Goal: Contribute content

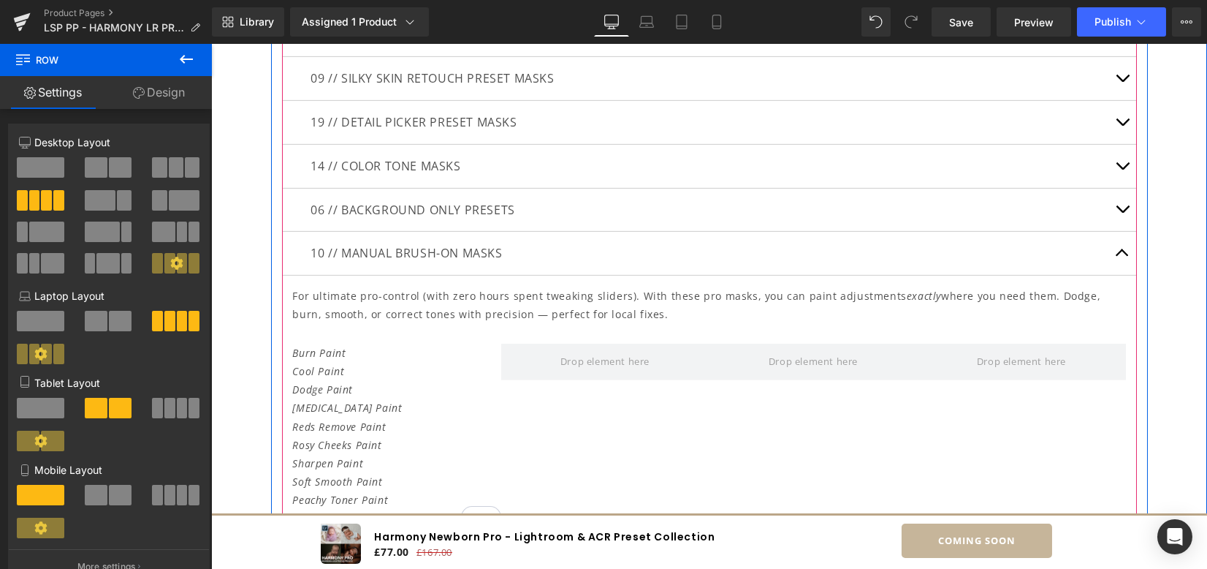
scroll to position [3898, 0]
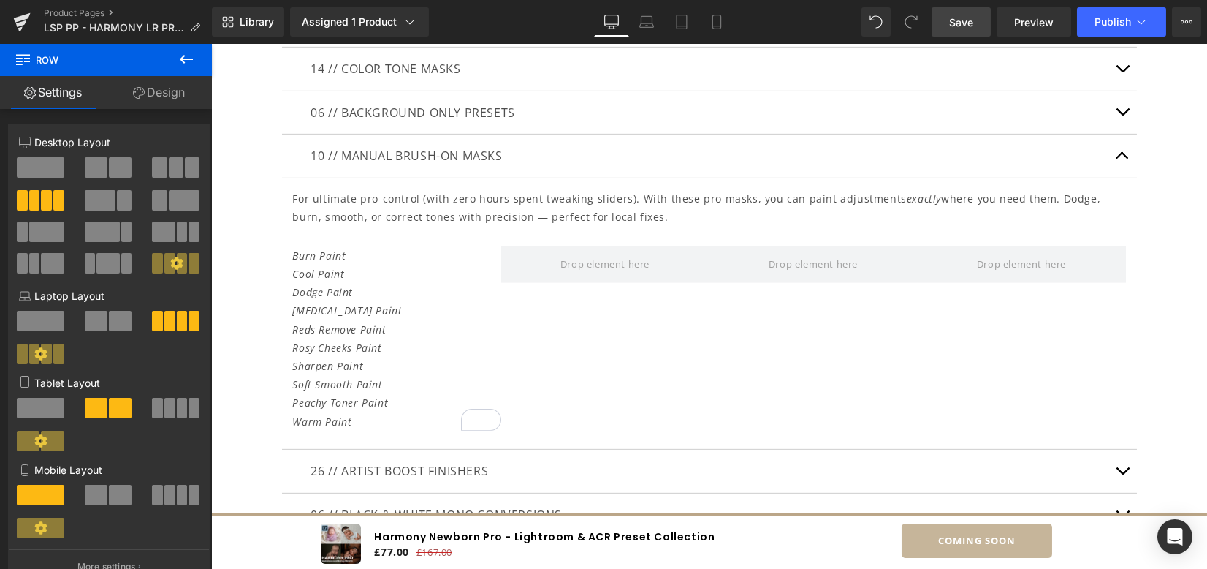
click at [977, 29] on link "Save" at bounding box center [961, 21] width 59 height 29
click at [968, 23] on span "Save" at bounding box center [961, 22] width 24 height 15
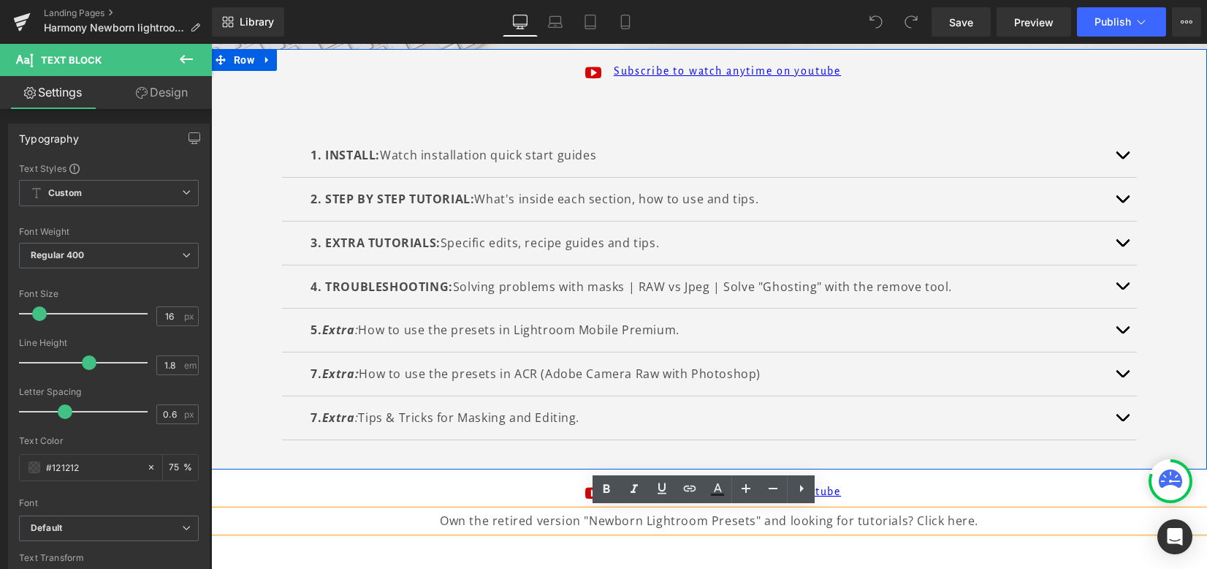
scroll to position [292, 0]
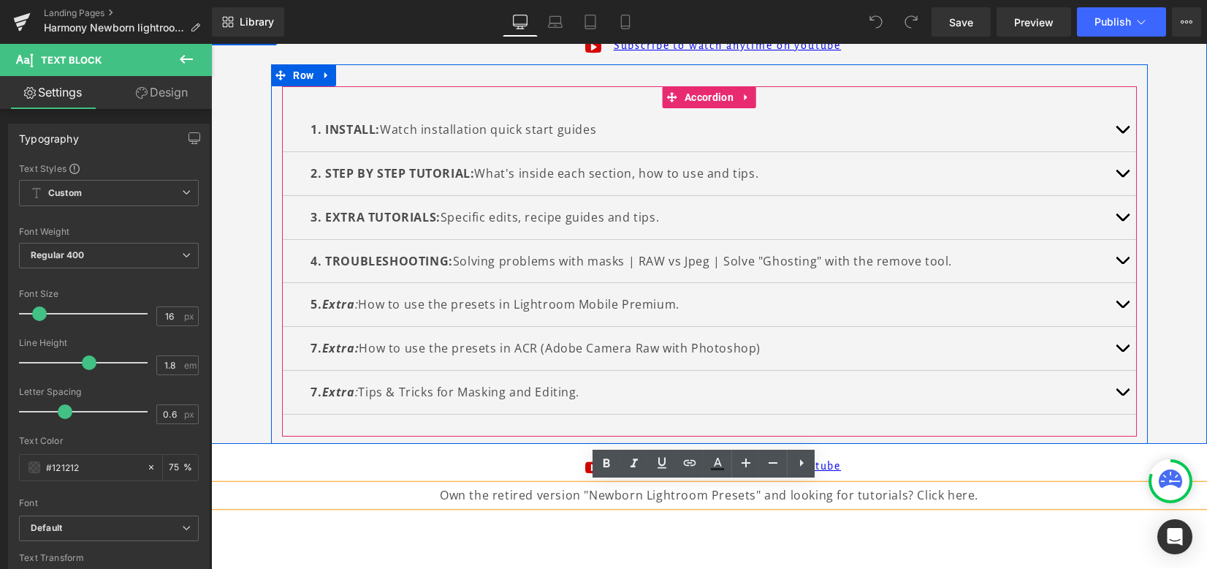
click at [1123, 221] on span "button" at bounding box center [1123, 221] width 0 height 0
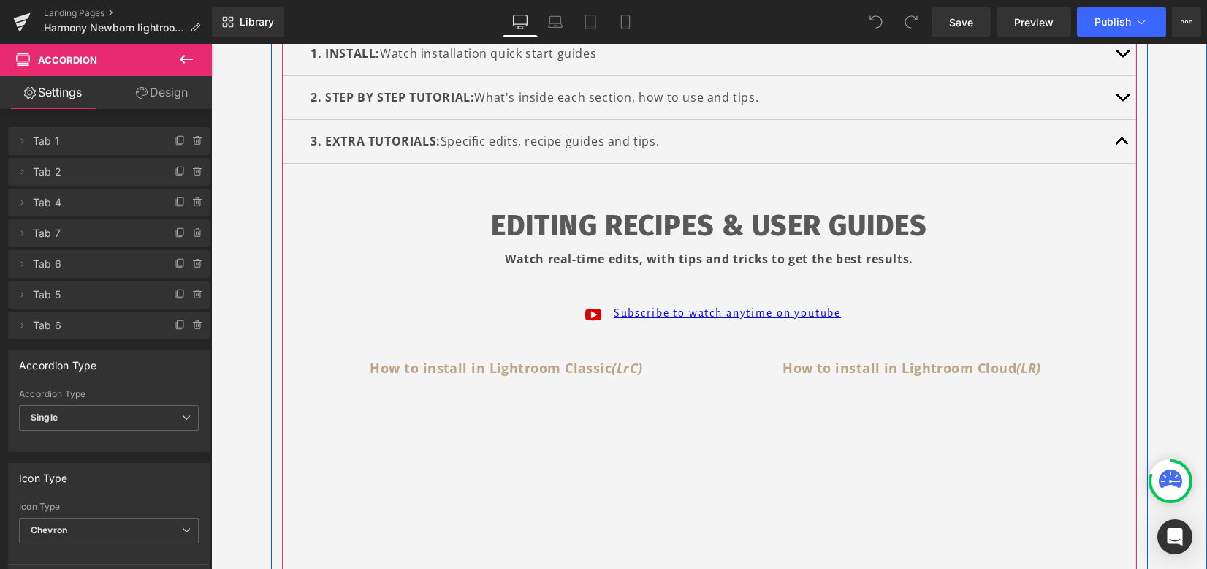
scroll to position [390, 0]
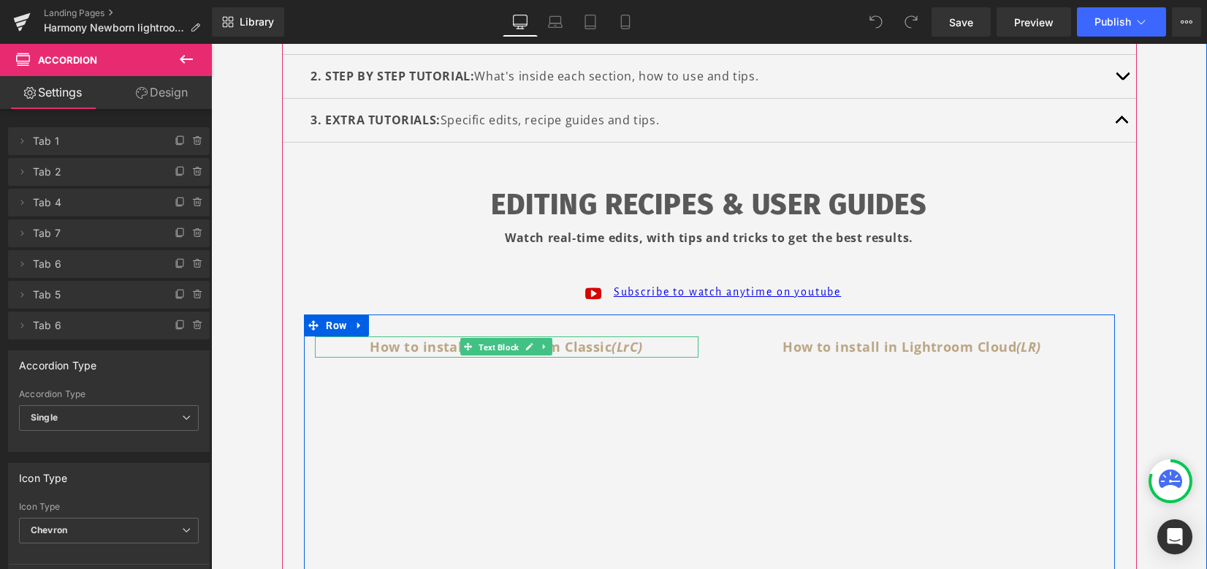
drag, startPoint x: 474, startPoint y: 336, endPoint x: 337, endPoint y: 350, distance: 137.4
click at [473, 338] on link "Text Block" at bounding box center [490, 347] width 61 height 18
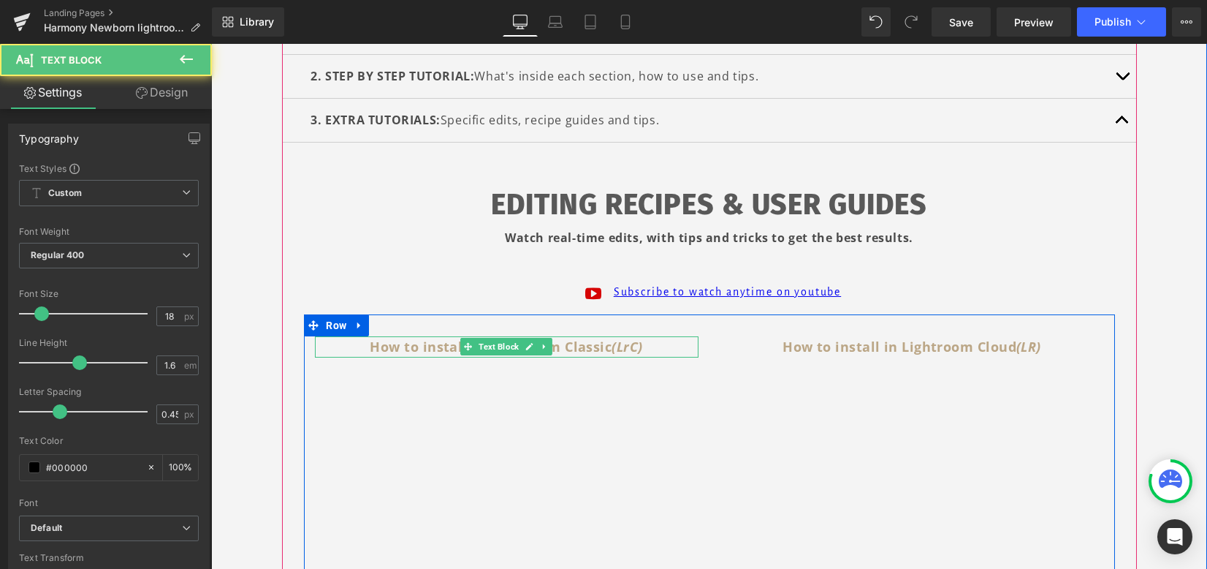
click at [338, 350] on p "How to install in Lightroom Classic (LrC)" at bounding box center [507, 346] width 384 height 21
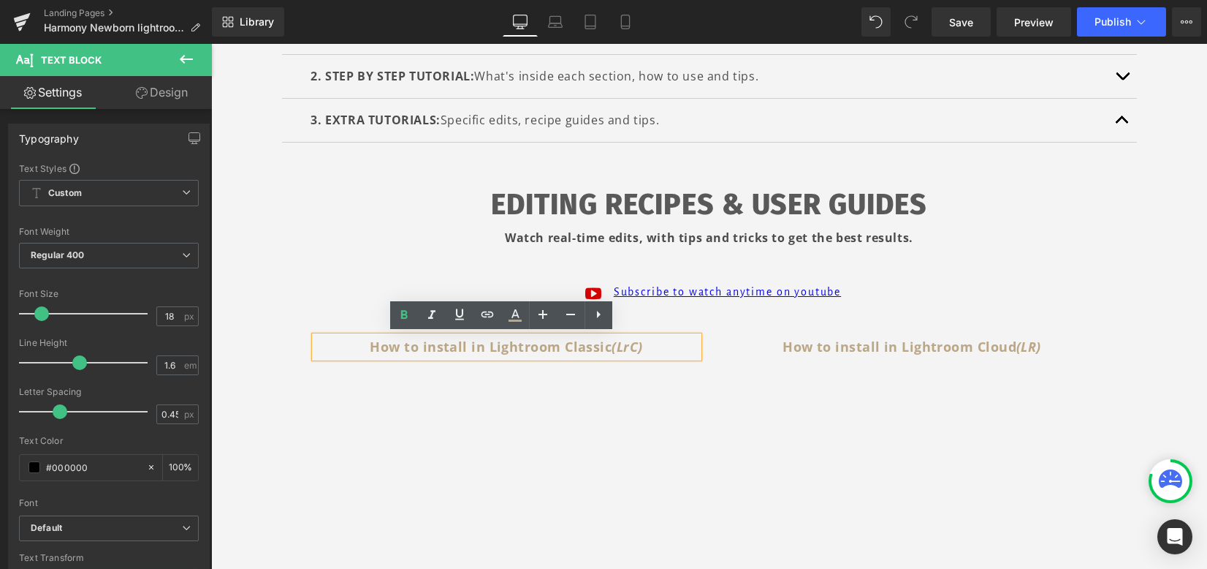
drag, startPoint x: 348, startPoint y: 344, endPoint x: 720, endPoint y: 352, distance: 372.1
click at [720, 352] on div "How to install in Lightroom Classic (LrC) Text Block Youtube How to install in …" at bounding box center [709, 450] width 811 height 273
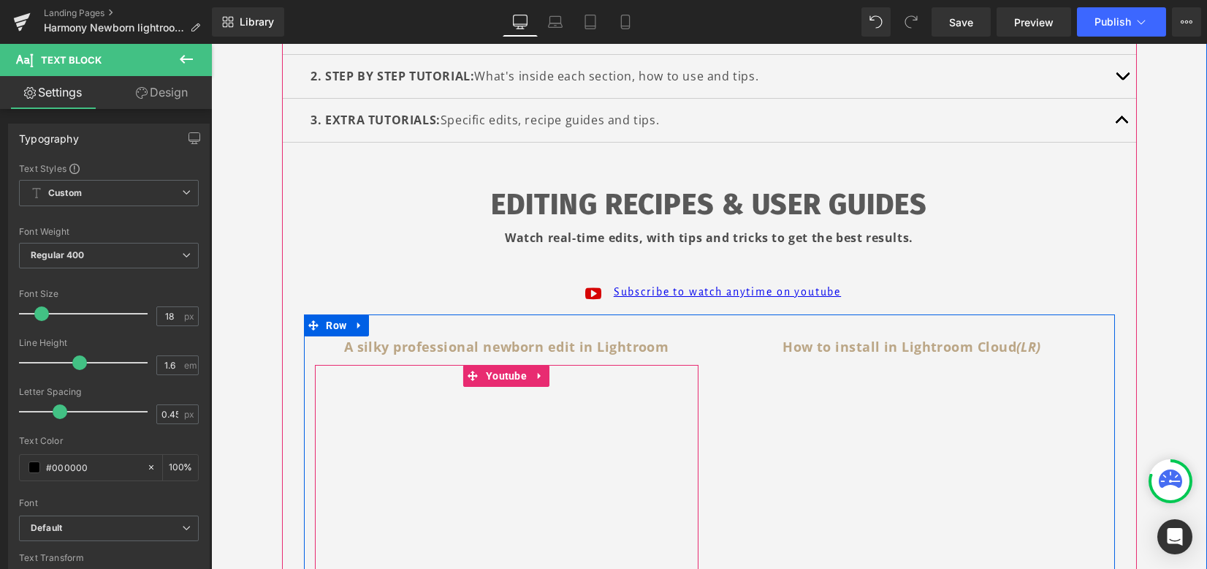
drag, startPoint x: 500, startPoint y: 380, endPoint x: 482, endPoint y: 357, distance: 29.2
click at [500, 380] on span "Youtube" at bounding box center [506, 376] width 48 height 22
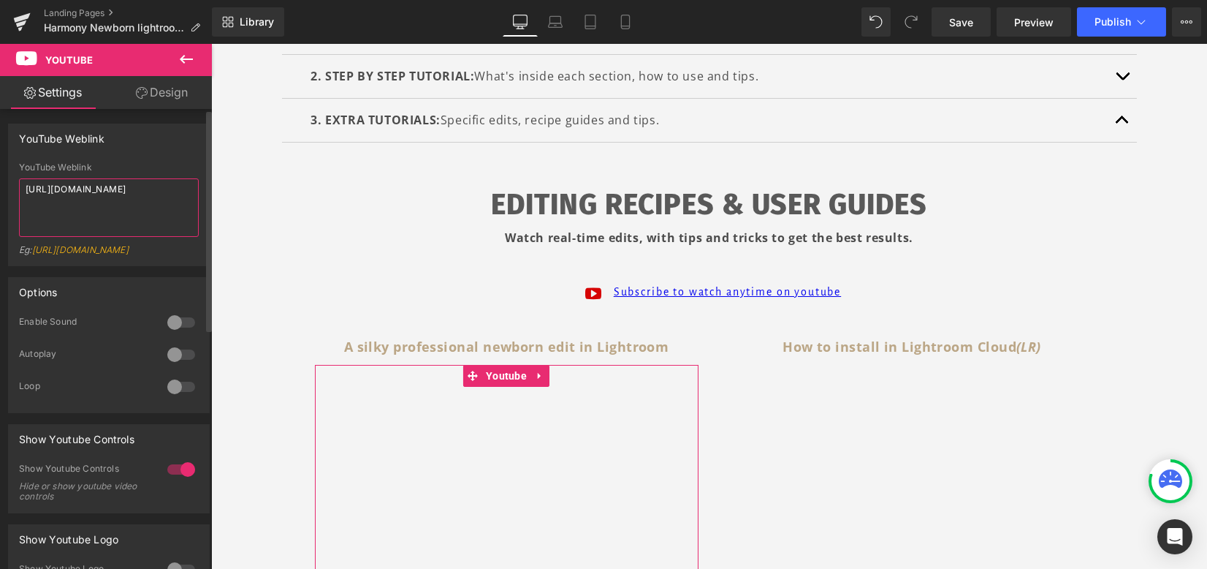
drag, startPoint x: 124, startPoint y: 222, endPoint x: 0, endPoint y: 145, distance: 145.8
click at [0, 145] on div "YouTube Weblink YouTube Weblink https://www.youtube.com/watch?v=OQBlWco72c4 Eg:…" at bounding box center [109, 189] width 219 height 153
type textarea "https://youtu.be/Xximc7SC8oY"
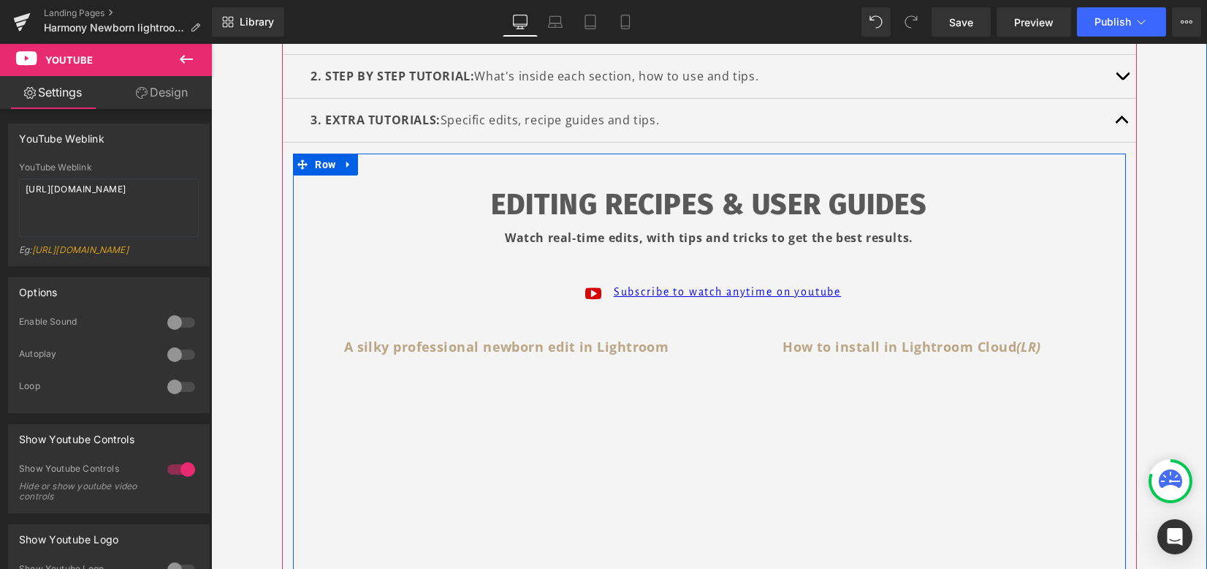
click at [783, 345] on b "How to install in Lightroom Cloud (LR)" at bounding box center [912, 347] width 259 height 18
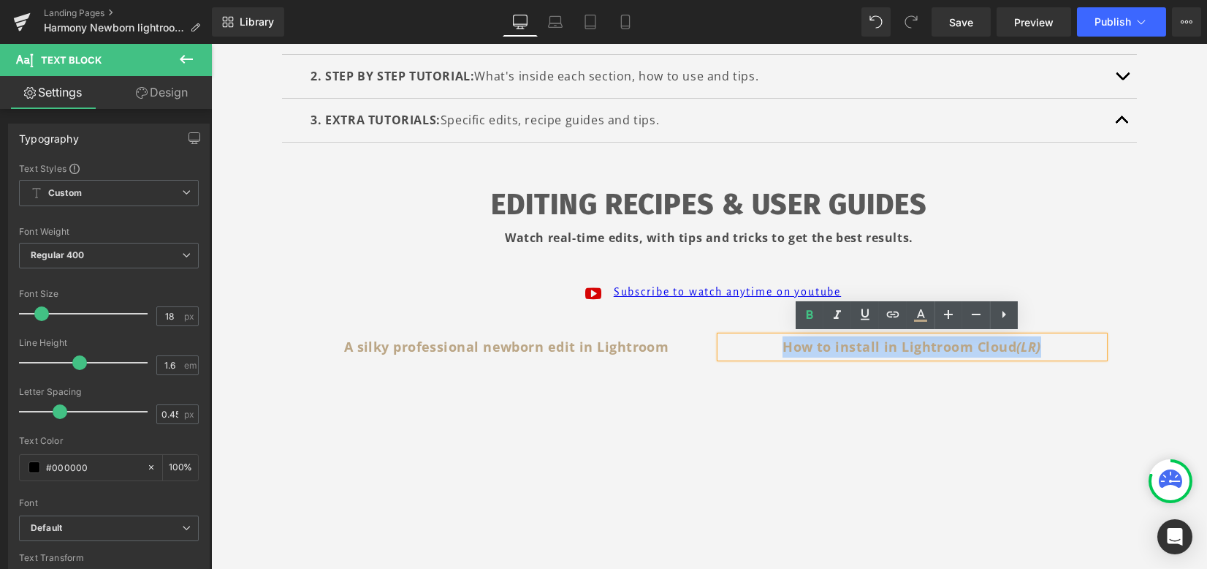
drag, startPoint x: 762, startPoint y: 343, endPoint x: 1035, endPoint y: 355, distance: 272.9
click at [1035, 355] on p "How to install in Lightroom Cloud (LR)" at bounding box center [913, 346] width 384 height 21
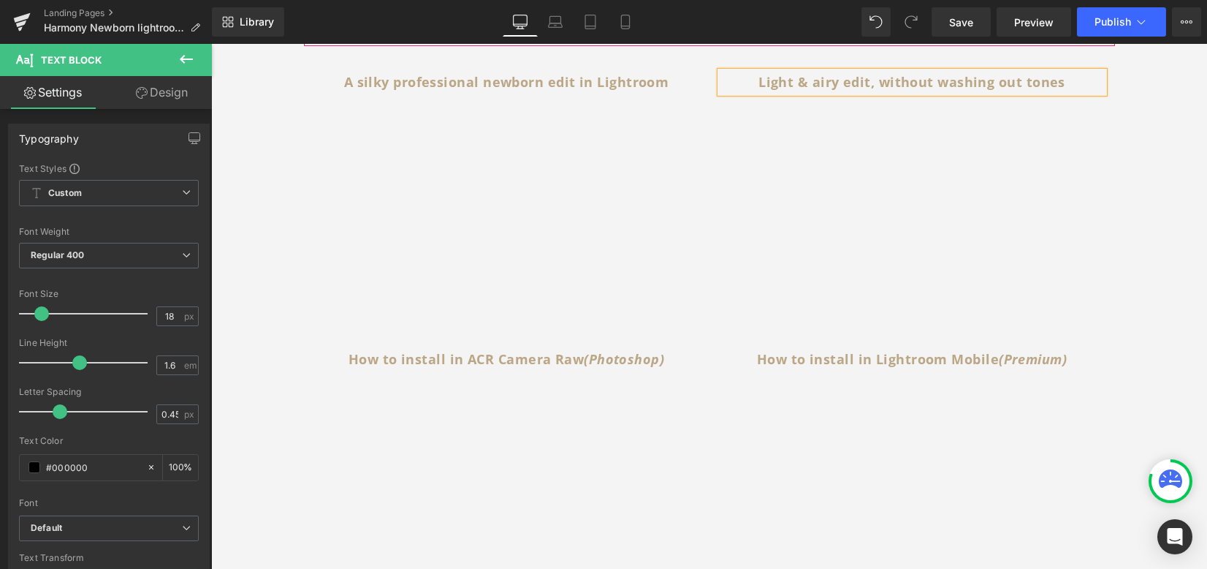
scroll to position [682, 0]
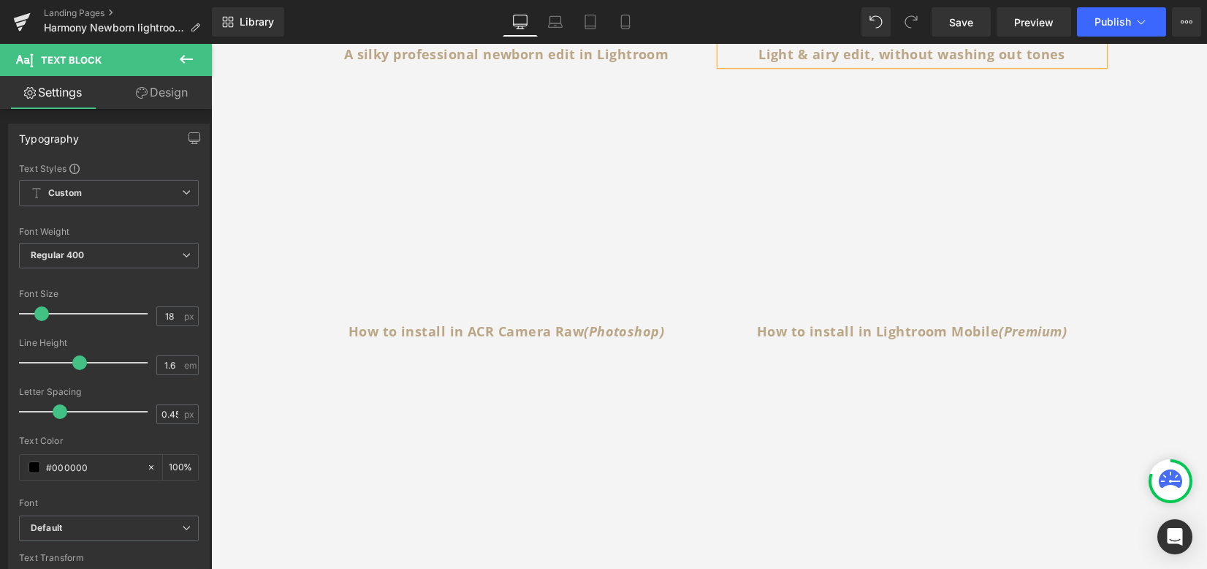
click at [421, 330] on b "How to install in ACR Camera Raw (Photoshop)" at bounding box center [507, 331] width 316 height 18
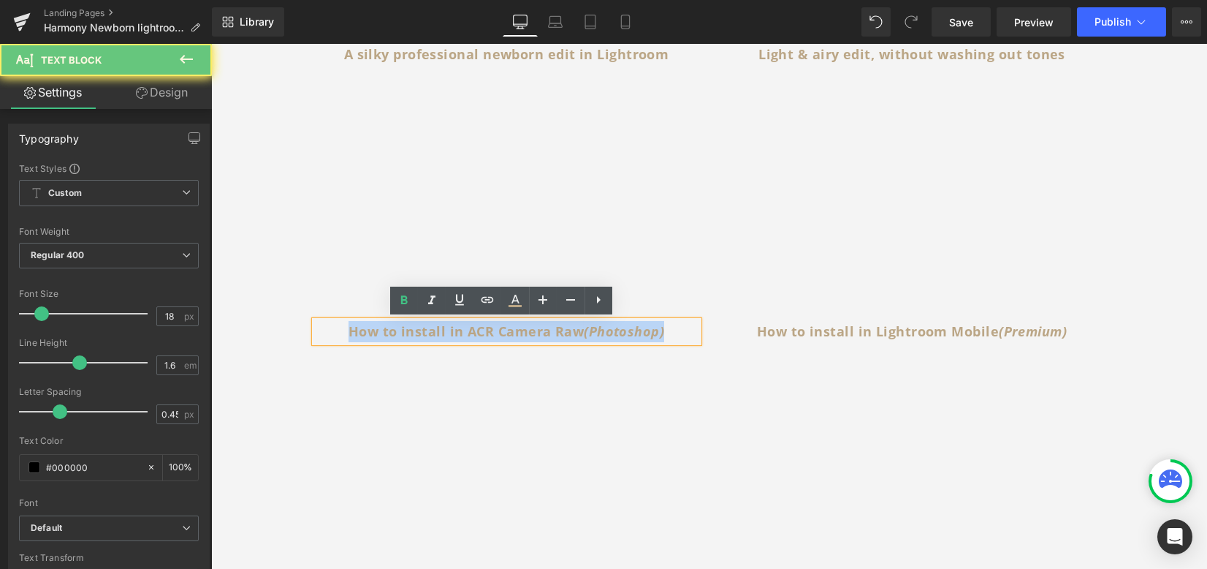
drag, startPoint x: 338, startPoint y: 331, endPoint x: 667, endPoint y: 348, distance: 328.6
click at [667, 348] on div "How to install in ACR Camera Raw (Photoshop) Text Block Youtube" at bounding box center [507, 443] width 406 height 244
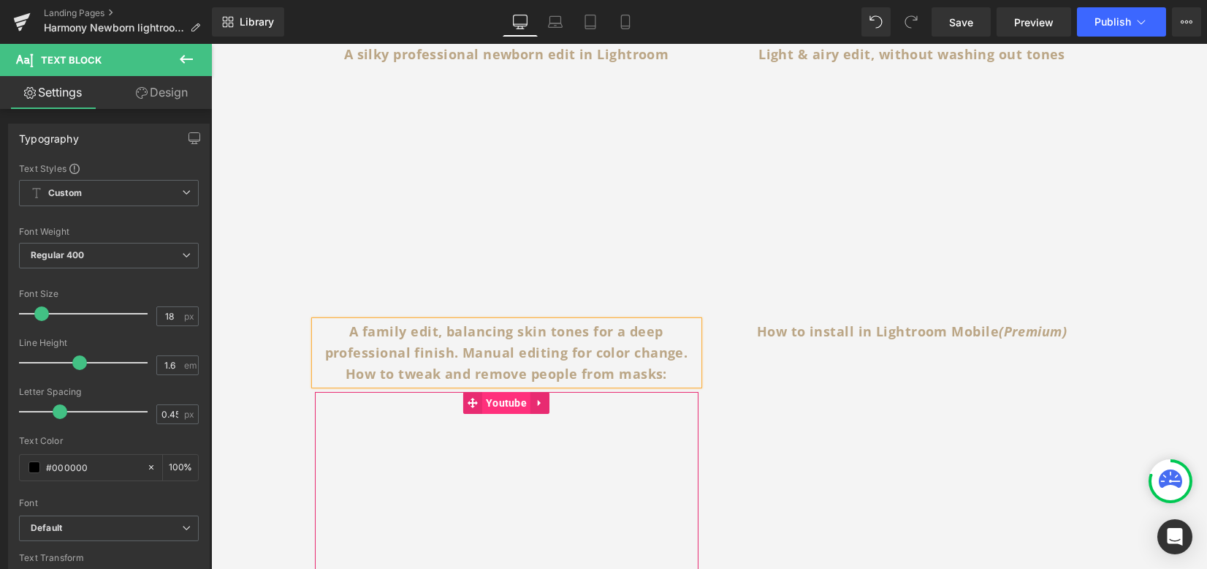
click at [482, 392] on span "Youtube" at bounding box center [506, 403] width 48 height 22
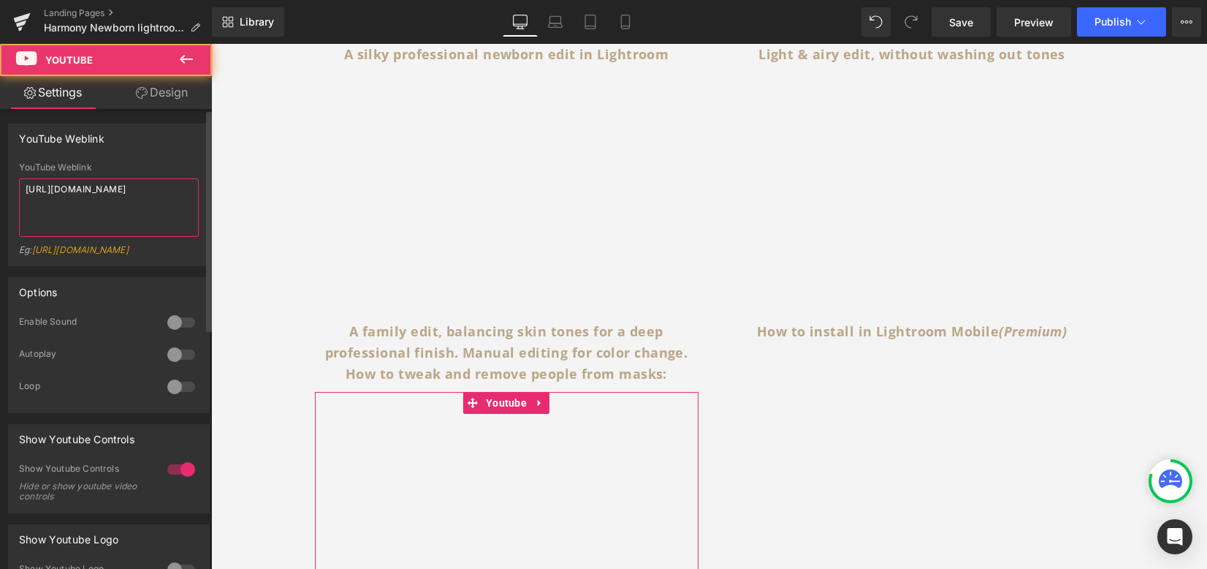
drag, startPoint x: 114, startPoint y: 190, endPoint x: 0, endPoint y: 141, distance: 124.1
click at [0, 141] on div "YouTube Weblink YouTube Weblink https://www.youtube.com/watch?v=OQBlWco72c4 Eg:…" at bounding box center [109, 189] width 219 height 153
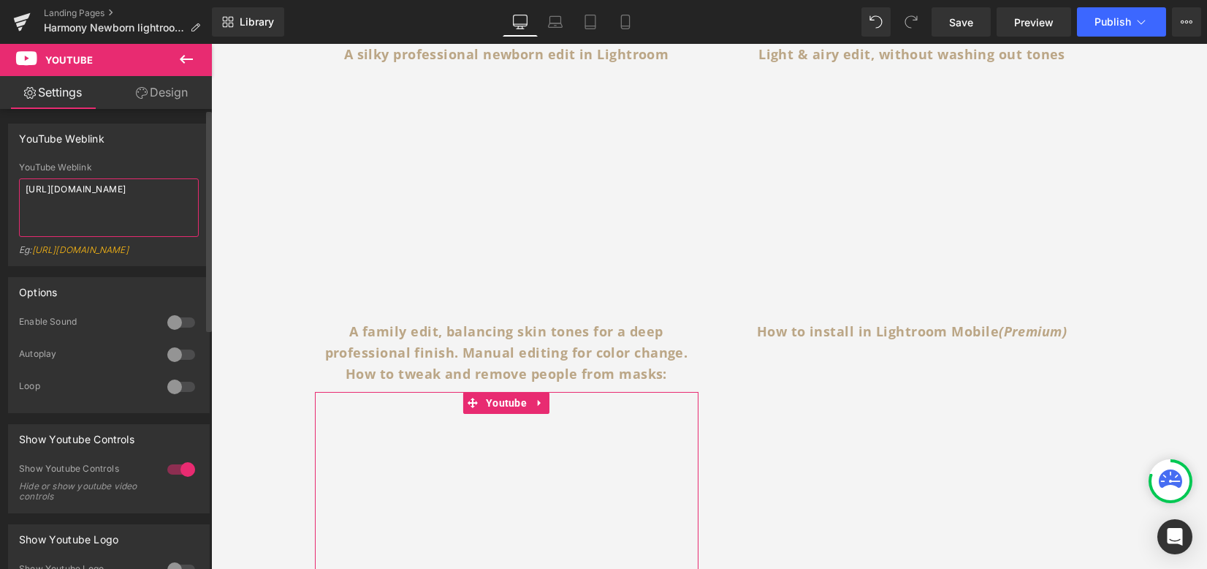
drag, startPoint x: 120, startPoint y: 213, endPoint x: 5, endPoint y: 160, distance: 126.2
click at [0, 160] on div "YouTube Weblink YouTube Weblink https://www.youtube.com/watch?v=OQBlWco72c4 Eg:…" at bounding box center [109, 189] width 219 height 153
paste textarea "youtu.be/S88BIe5dnEA"
type textarea "https://youtu.be/S88BIe5dnEA"
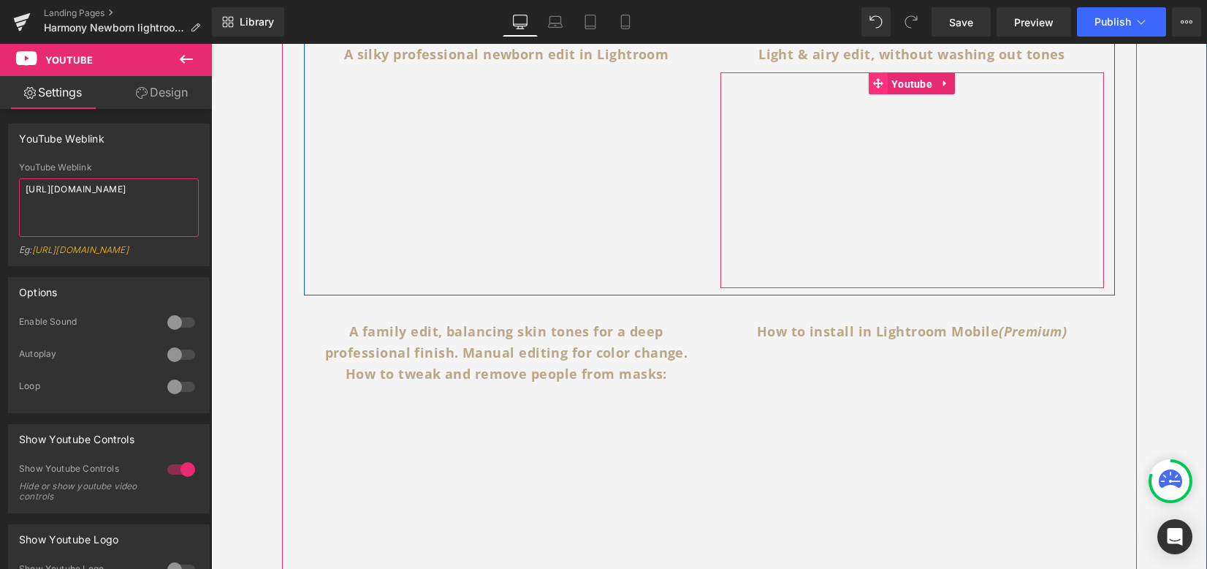
drag, startPoint x: 895, startPoint y: 80, endPoint x: 876, endPoint y: 81, distance: 18.3
click at [895, 80] on span "Youtube" at bounding box center [912, 84] width 48 height 22
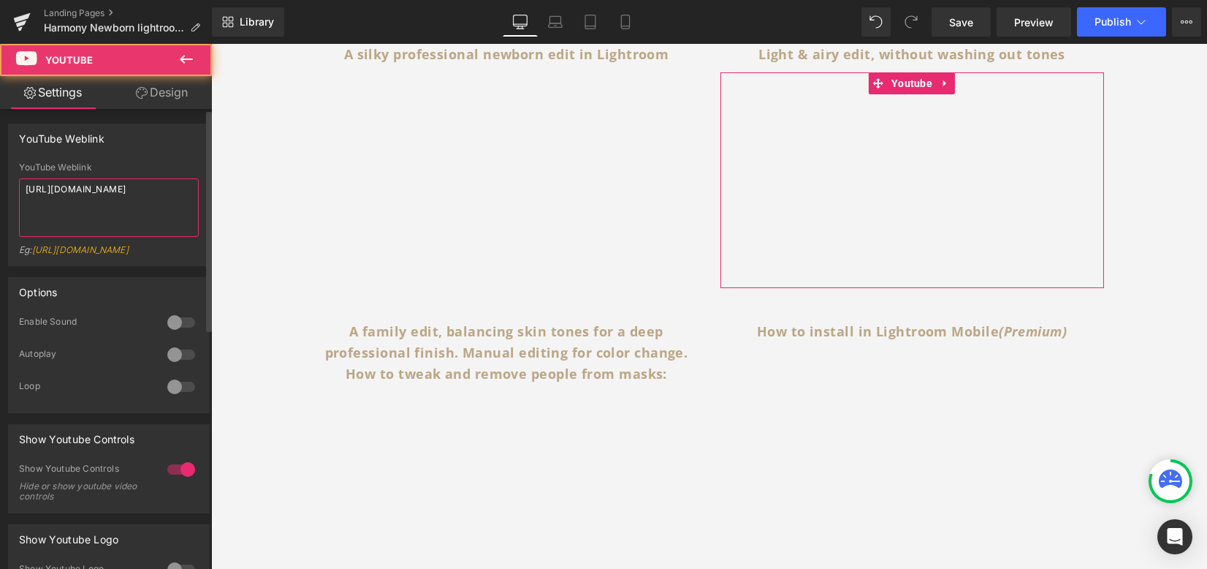
drag, startPoint x: 126, startPoint y: 203, endPoint x: 0, endPoint y: 124, distance: 149.4
click at [0, 124] on div "YouTube Weblink YouTube Weblink https://www.youtube.com/watch?v=OQBlWco72c4 Eg:…" at bounding box center [109, 189] width 219 height 153
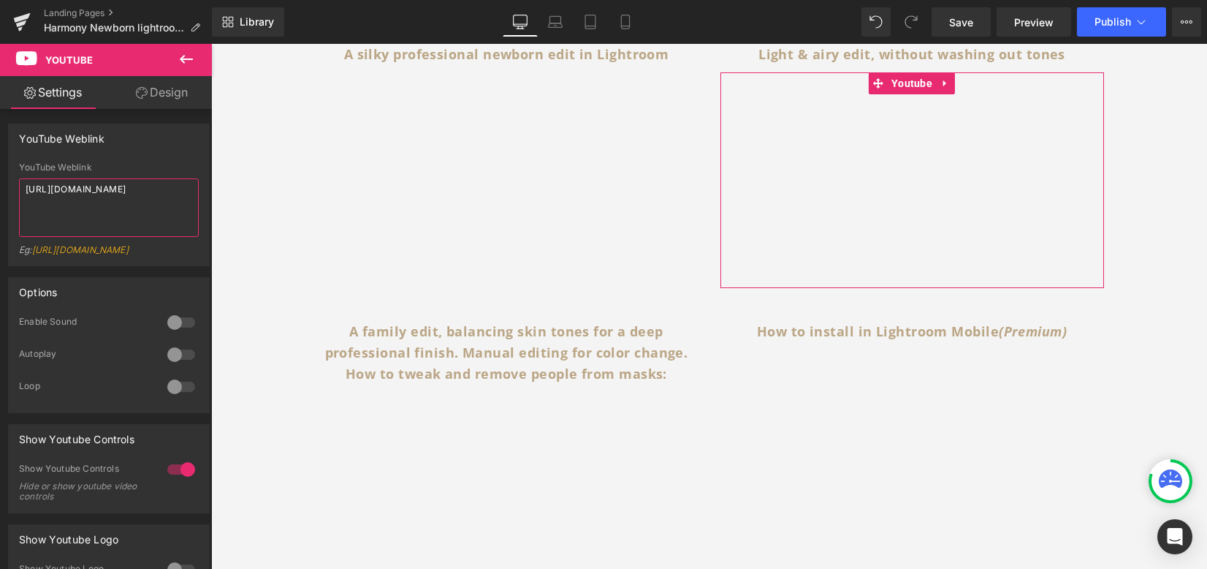
paste textarea "youtu.be/V12BNV2cMZY"
type textarea "https://youtu.be/V12BNV2cMZY"
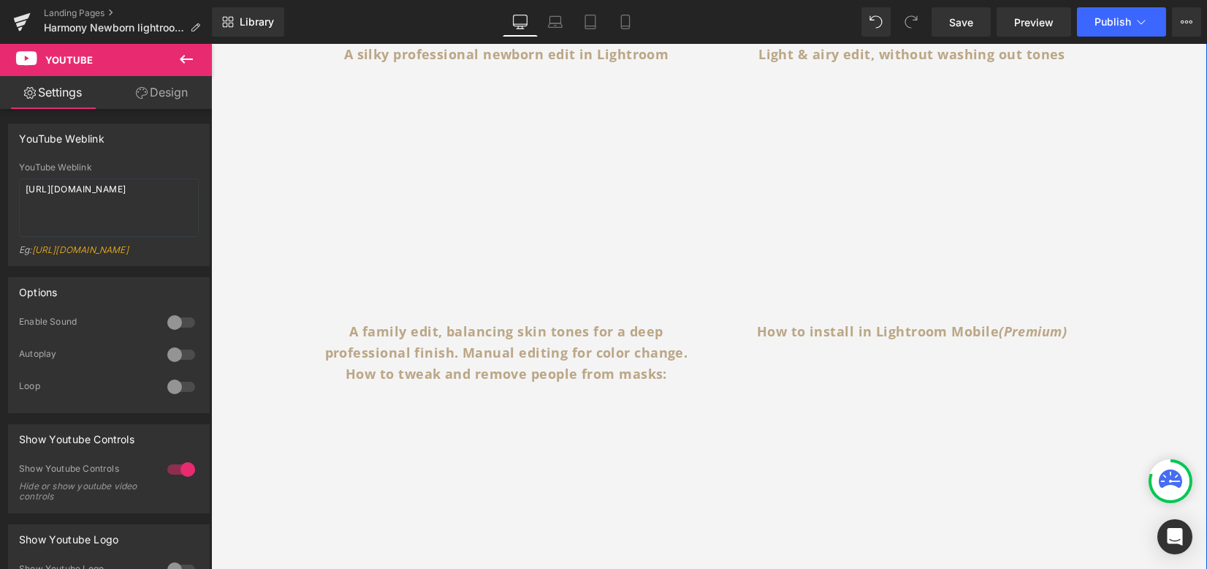
click at [1145, 208] on div "Icon Subscribe to watch anytime on youtube Heading Icon List 1. INSTALL: Watch …" at bounding box center [709, 236] width 996 height 1204
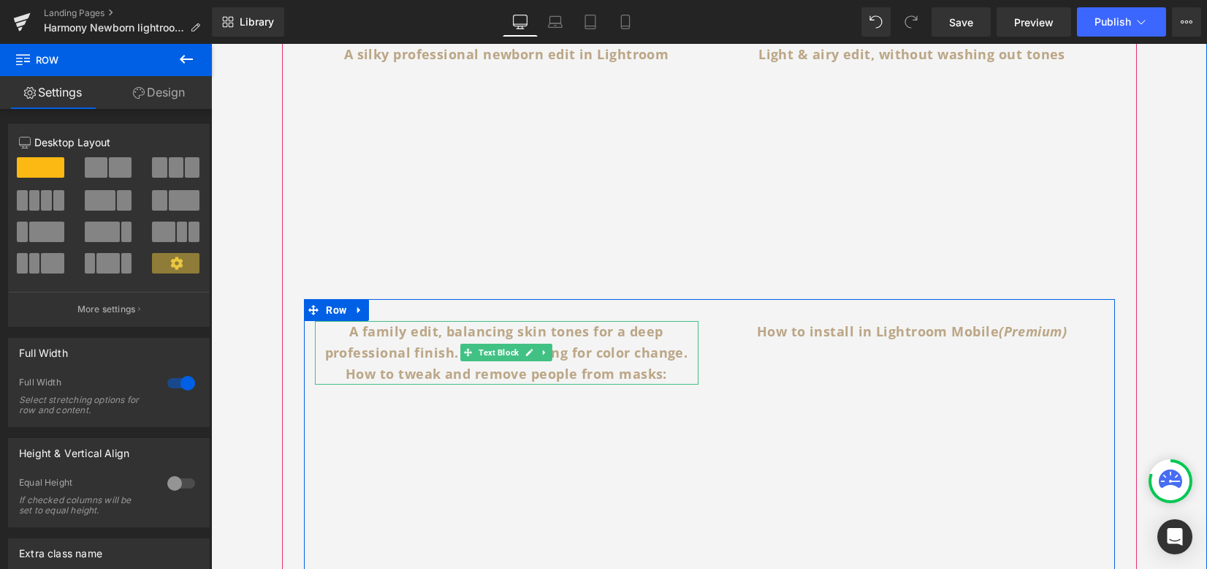
click at [349, 342] on b "A family edit, balancing skin tones for a deep professional finish. Manual edit…" at bounding box center [506, 352] width 363 height 60
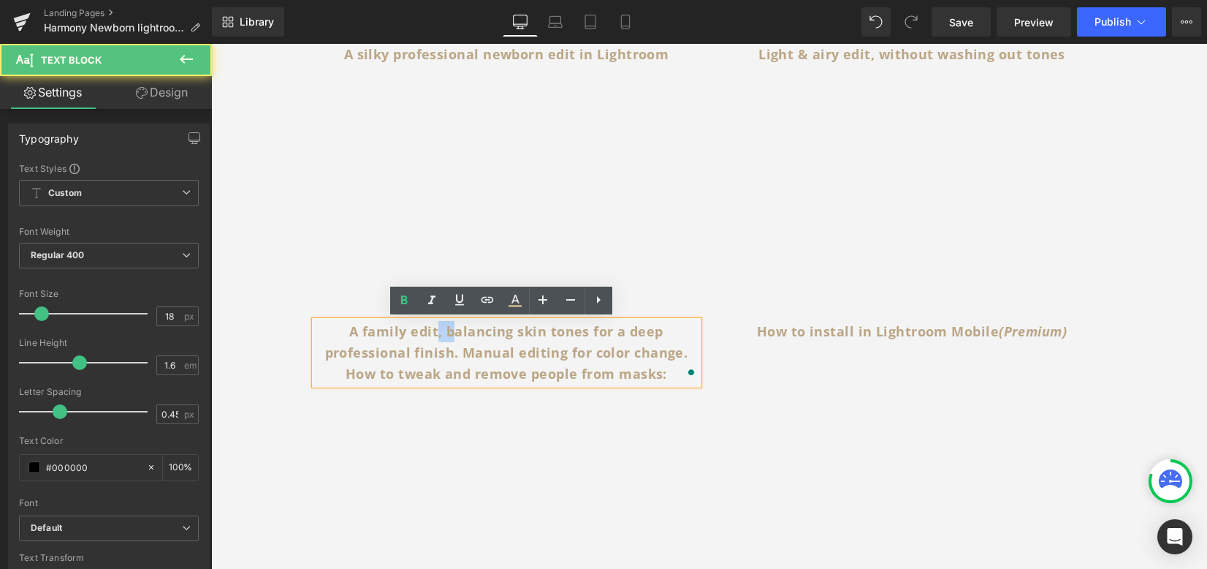
drag, startPoint x: 448, startPoint y: 330, endPoint x: 433, endPoint y: 327, distance: 14.8
click at [433, 327] on b "A family edit, balancing skin tones for a deep professional finish. Manual edit…" at bounding box center [506, 352] width 363 height 60
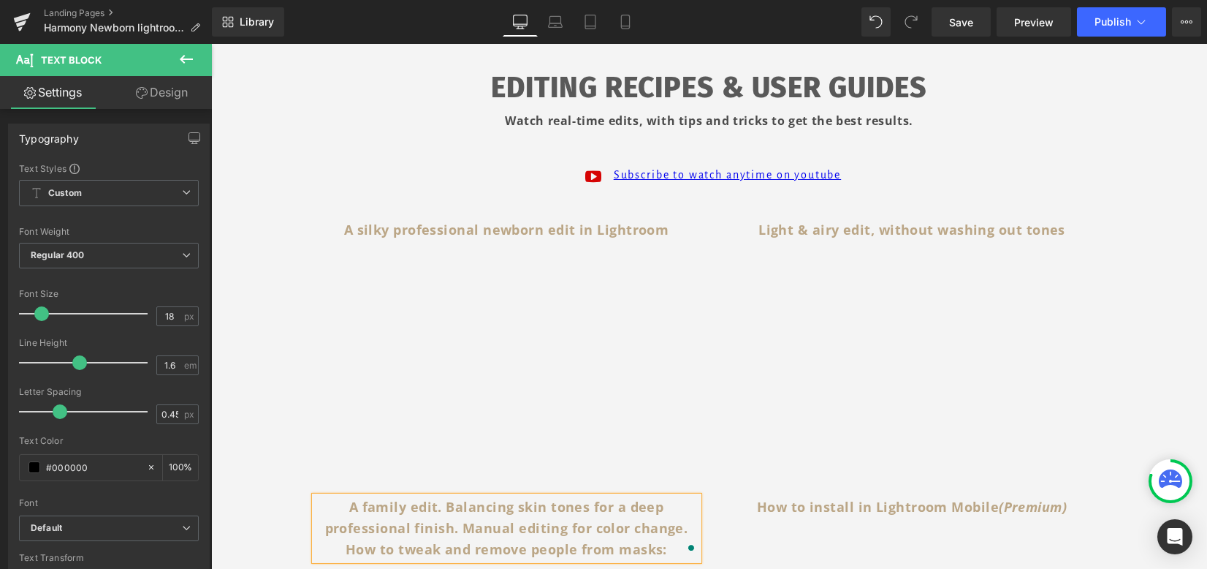
scroll to position [487, 0]
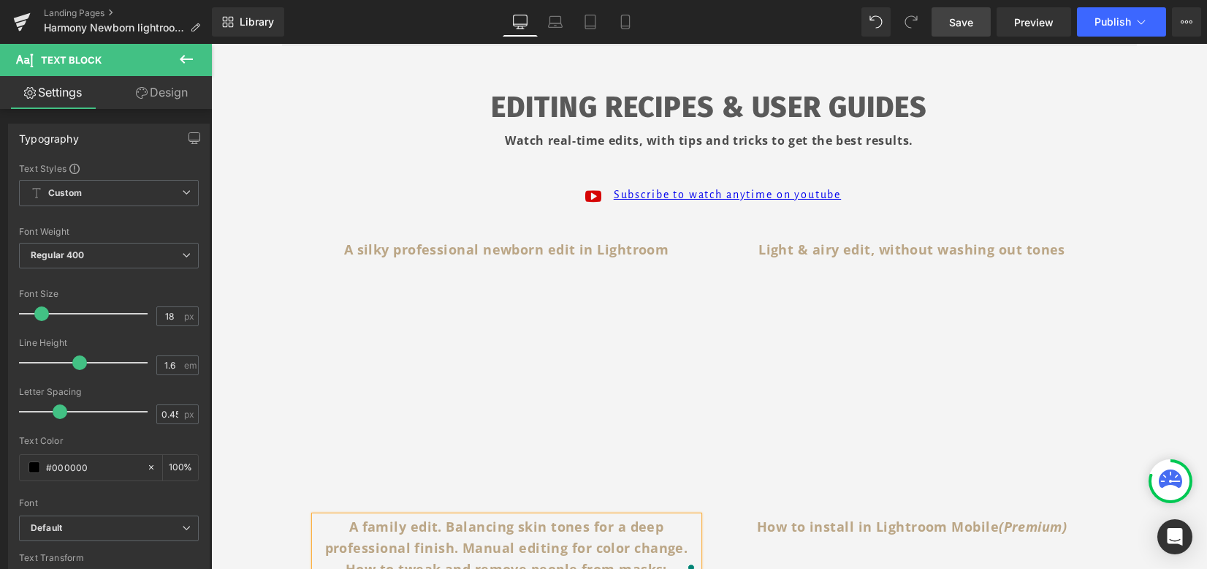
click at [969, 20] on span "Save" at bounding box center [961, 22] width 24 height 15
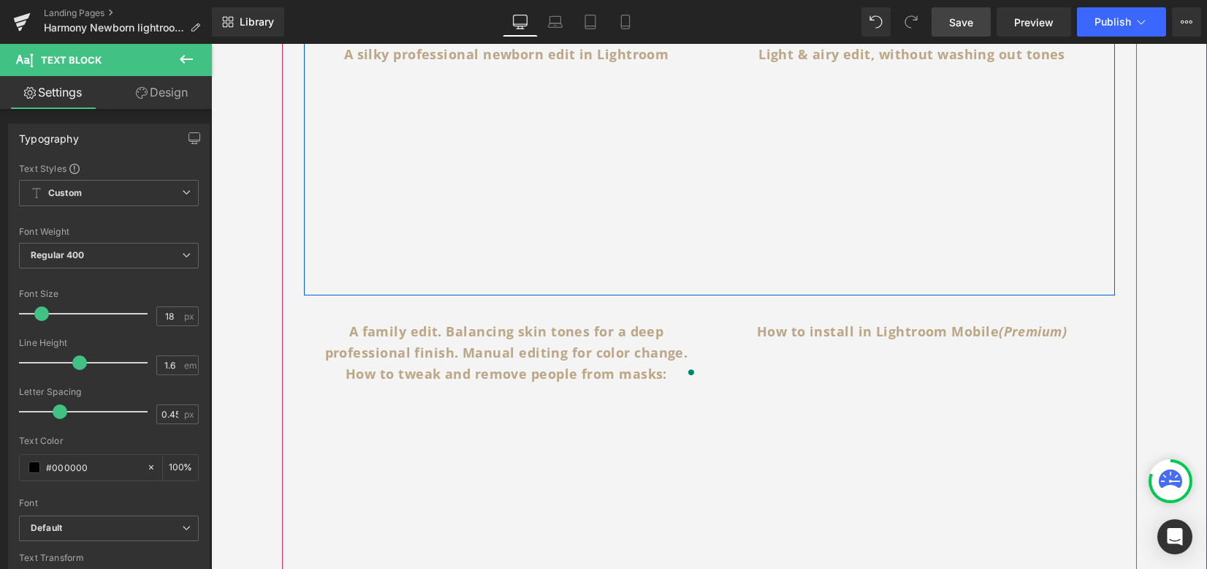
scroll to position [779, 0]
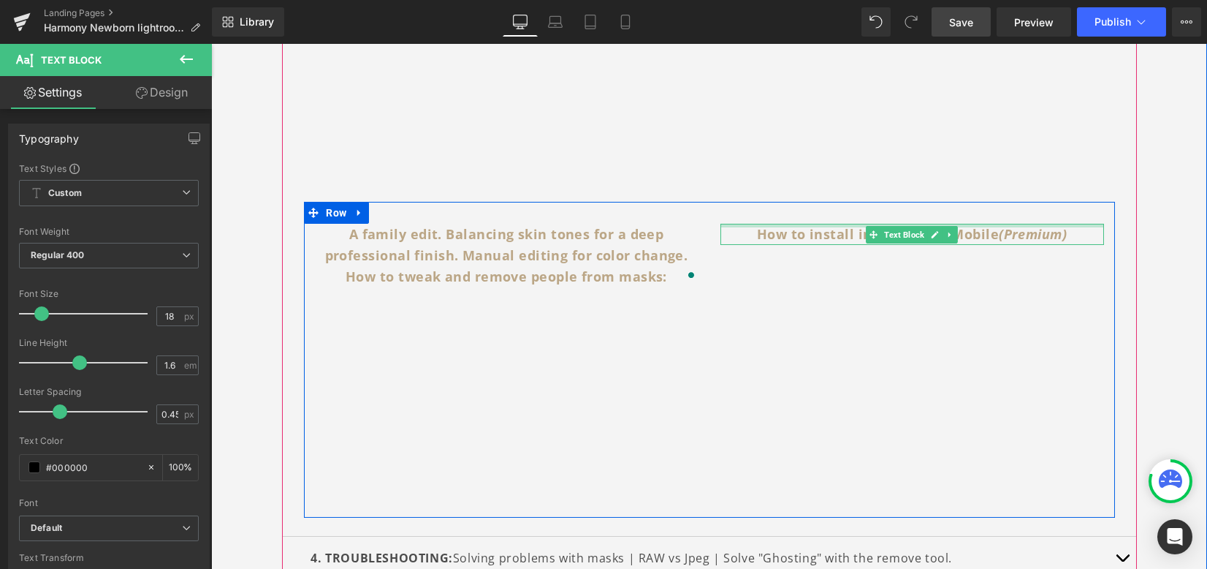
click at [773, 230] on div "How to install in Lightroom Mobile (Premium) Text Block" at bounding box center [913, 234] width 384 height 21
click at [774, 240] on b "How to install in Lightroom Mobile (Premium)" at bounding box center [912, 234] width 310 height 18
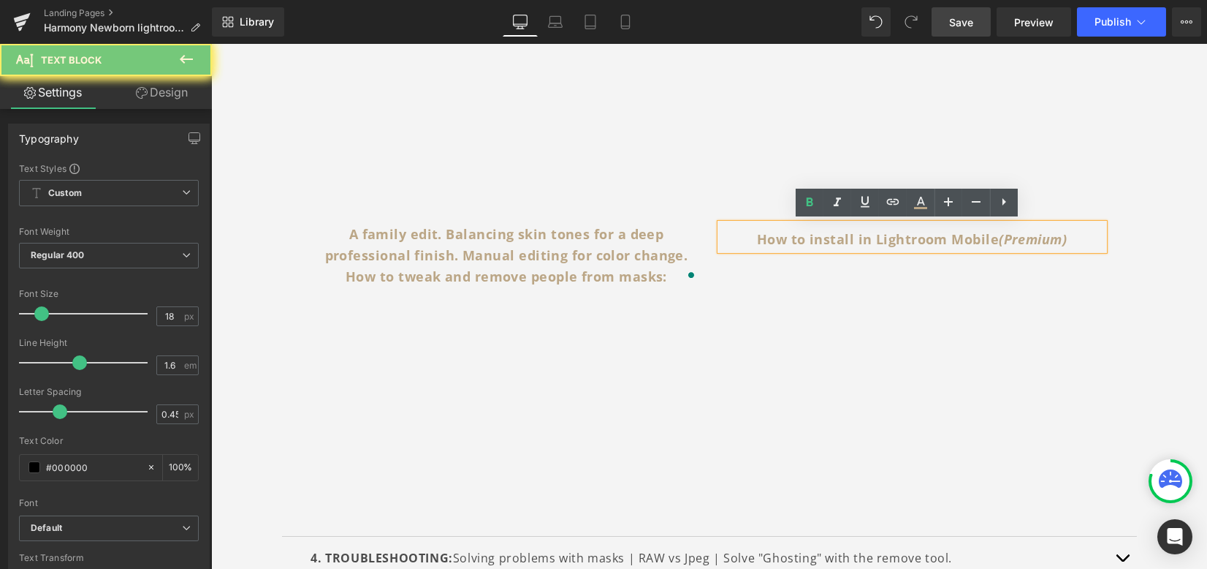
click at [743, 233] on p "How to install in Lightroom Mobile (Premium)" at bounding box center [913, 239] width 384 height 21
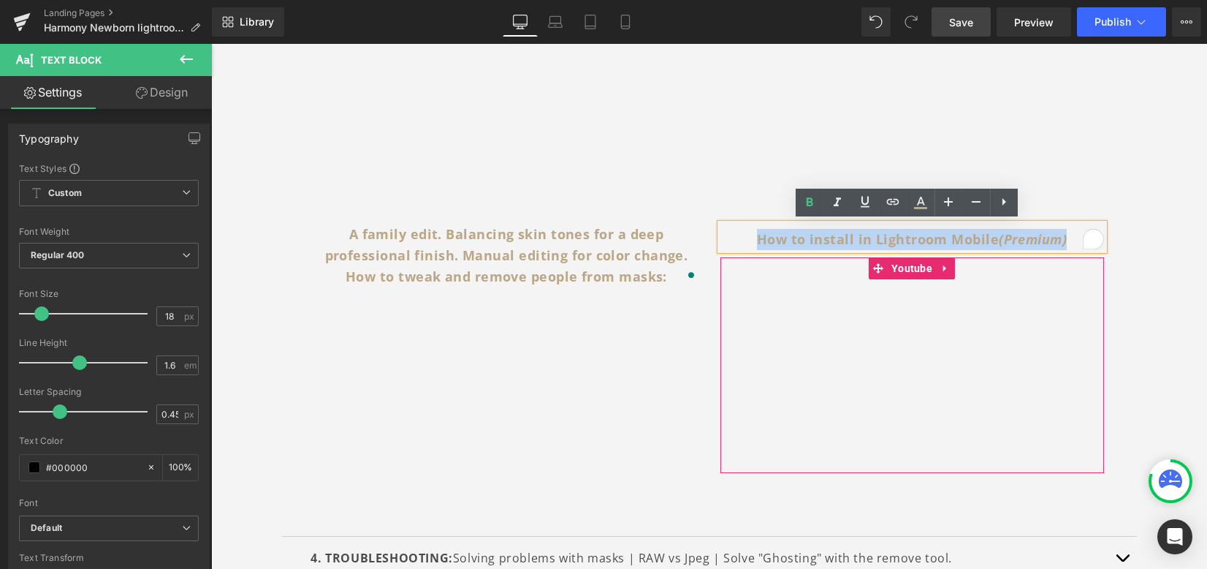
drag, startPoint x: 738, startPoint y: 243, endPoint x: 1061, endPoint y: 259, distance: 323.4
click at [1061, 259] on div "How to install in Lightroom Mobile (Premium) Text Block Youtube" at bounding box center [913, 348] width 406 height 249
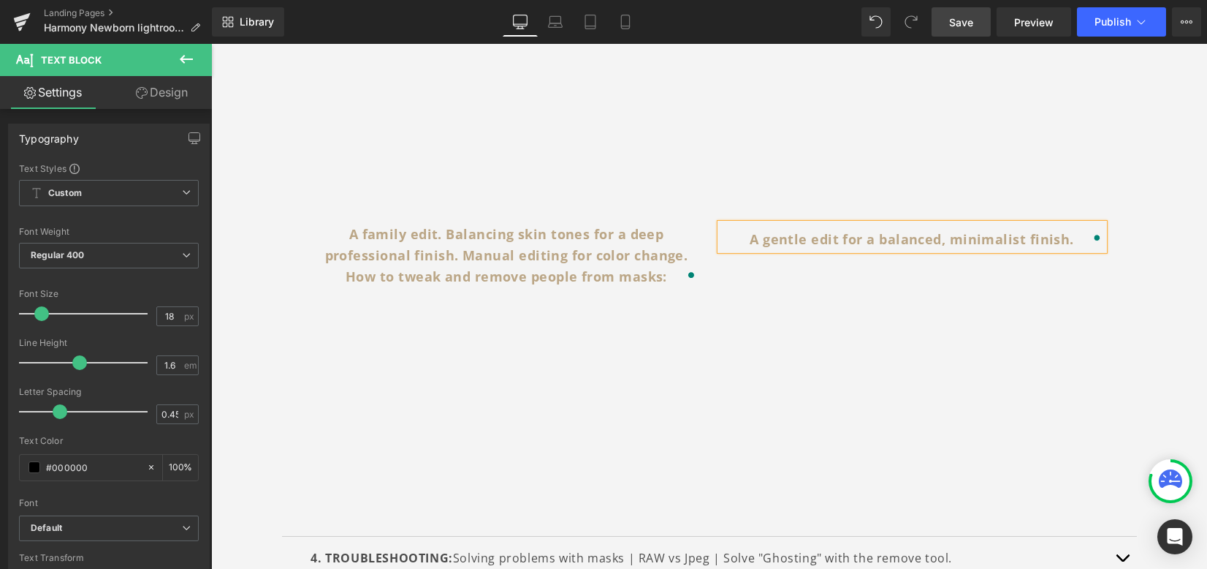
drag, startPoint x: 768, startPoint y: 509, endPoint x: 935, endPoint y: 183, distance: 366.4
click at [768, 509] on div "A family edit. Balancing skin tones for a deep professional finish. Manual edit…" at bounding box center [709, 360] width 811 height 316
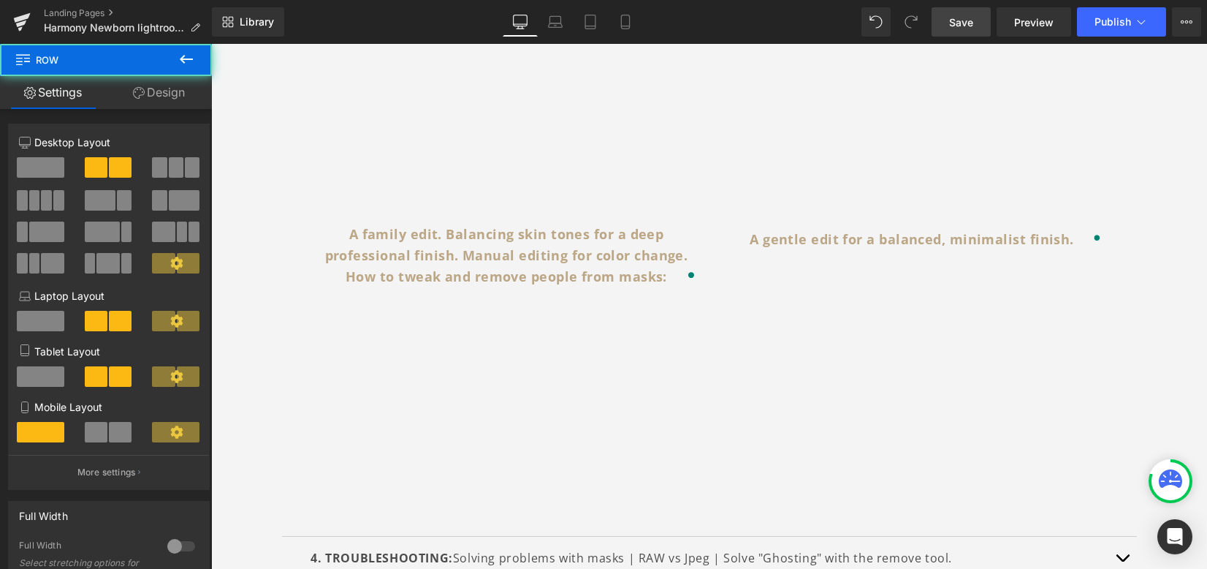
click at [968, 24] on span "Save" at bounding box center [961, 22] width 24 height 15
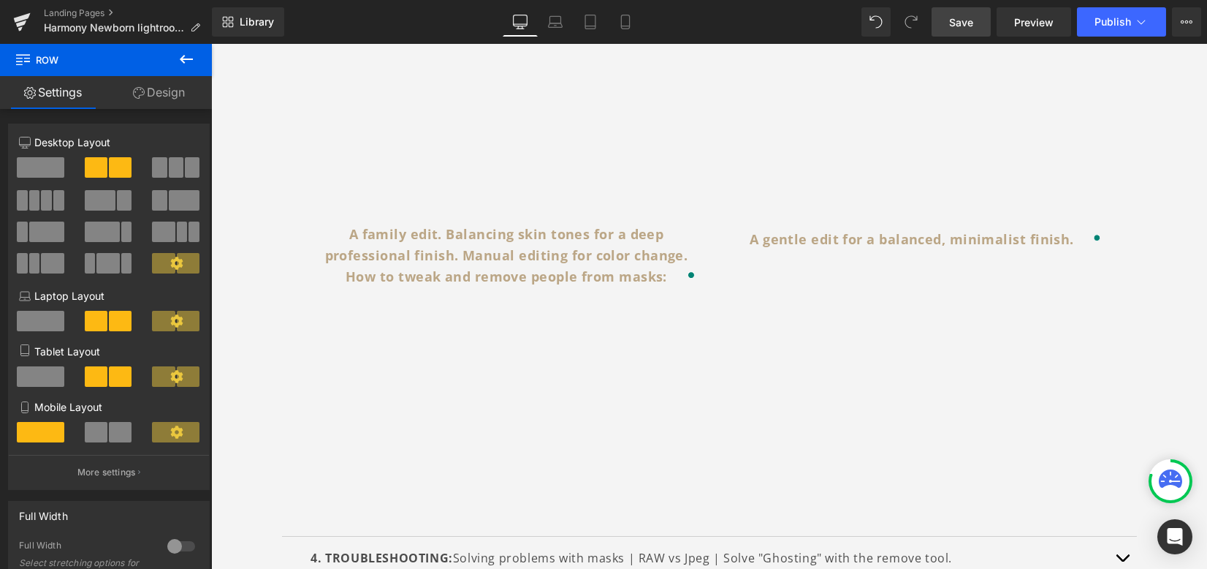
click at [964, 21] on span "Save" at bounding box center [961, 22] width 24 height 15
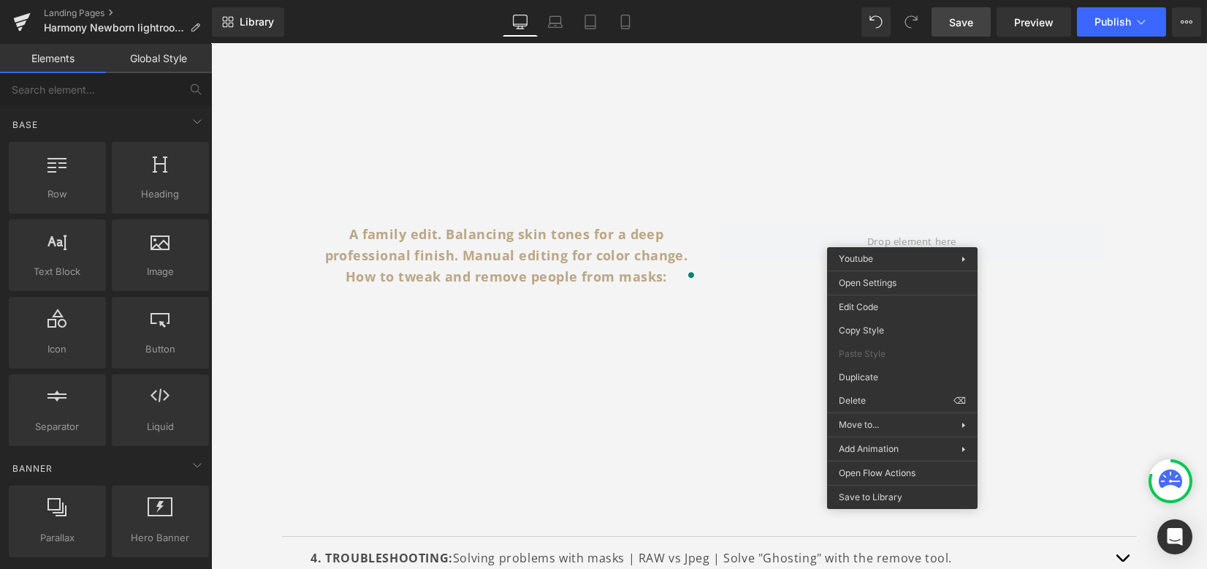
drag, startPoint x: 1093, startPoint y: 442, endPoint x: 810, endPoint y: 333, distance: 304.0
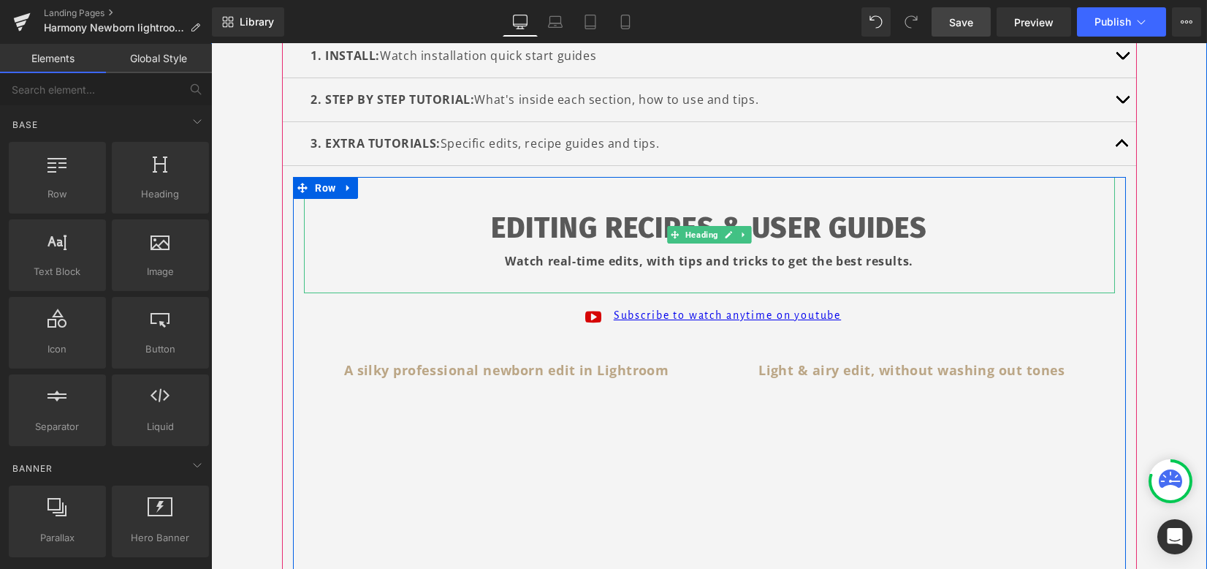
scroll to position [292, 0]
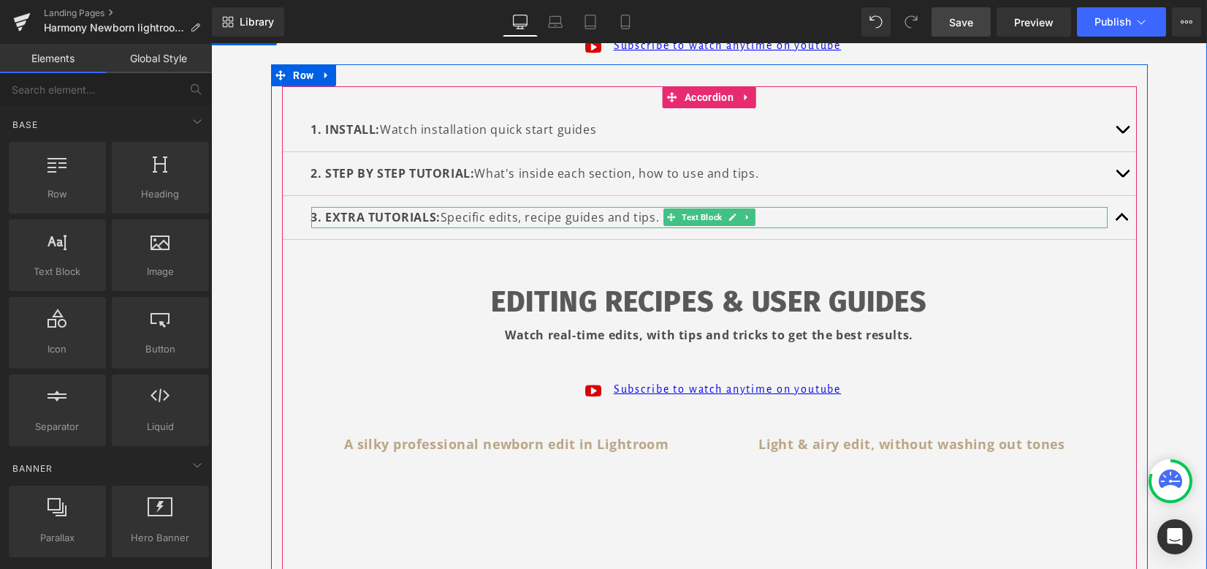
drag, startPoint x: 389, startPoint y: 223, endPoint x: 482, endPoint y: 212, distance: 93.5
click at [389, 222] on div "3. EXTRA TUTORIALS: Specific edits, recipe guides and tips. Text Block" at bounding box center [709, 217] width 797 height 21
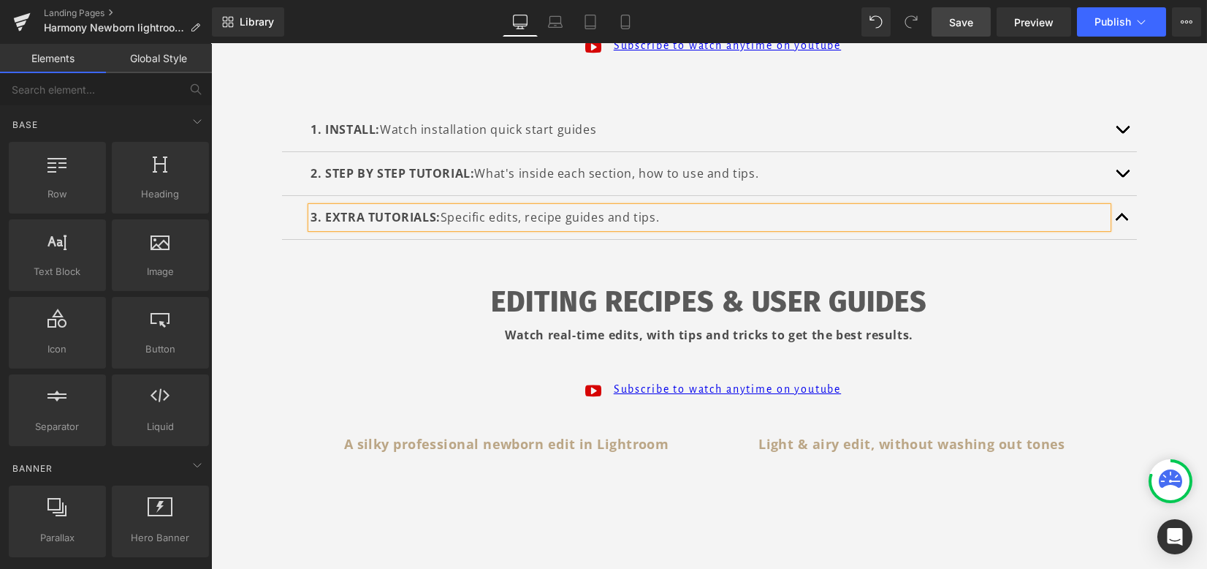
click at [482, 212] on p "3. EXTRA TUTORIALS: Specific edits, recipe guides and tips." at bounding box center [709, 217] width 797 height 21
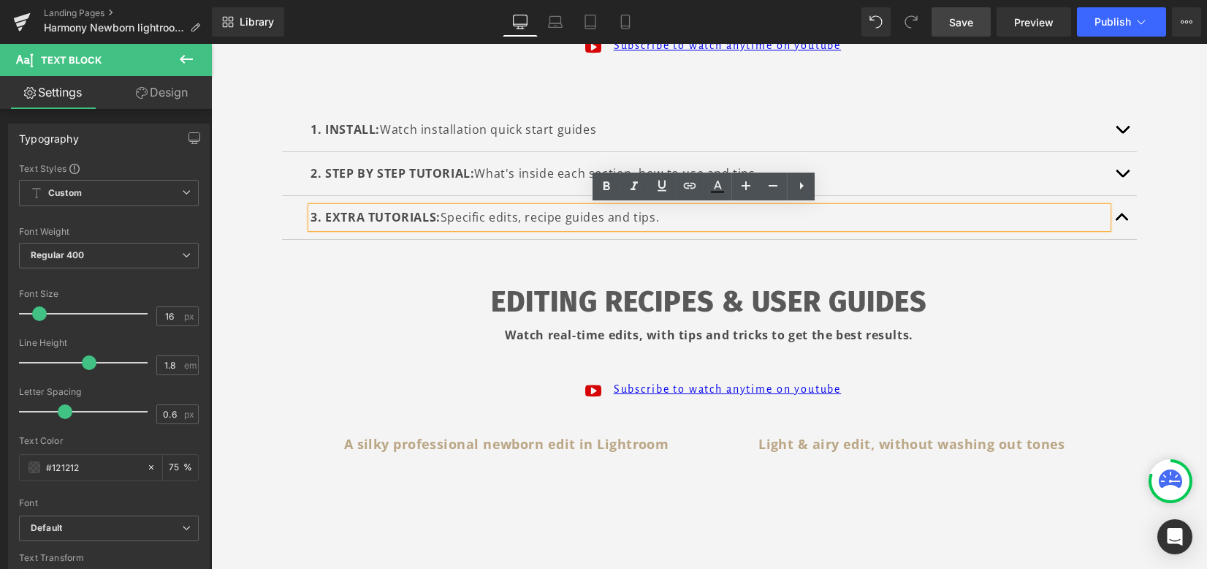
drag, startPoint x: 439, startPoint y: 214, endPoint x: 447, endPoint y: 216, distance: 8.2
click at [441, 215] on p "3. EXTRA TUTORIALS: Specific edits, recipe guides and tips." at bounding box center [709, 217] width 797 height 21
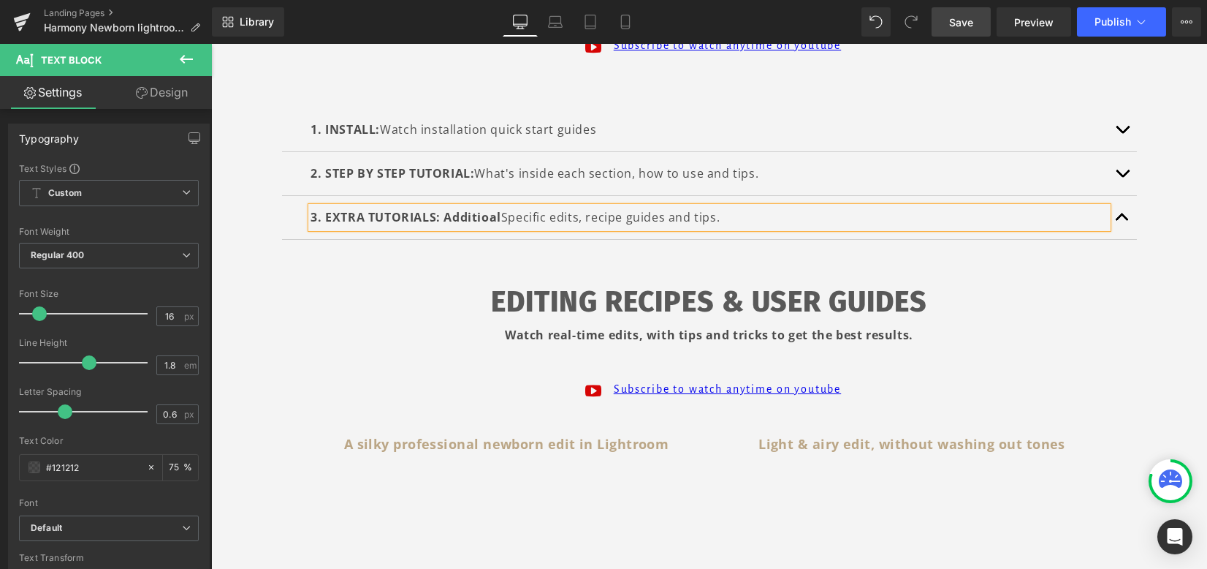
click at [483, 218] on span "3. EXTRA TUTORIALS: Additioal" at bounding box center [406, 217] width 190 height 16
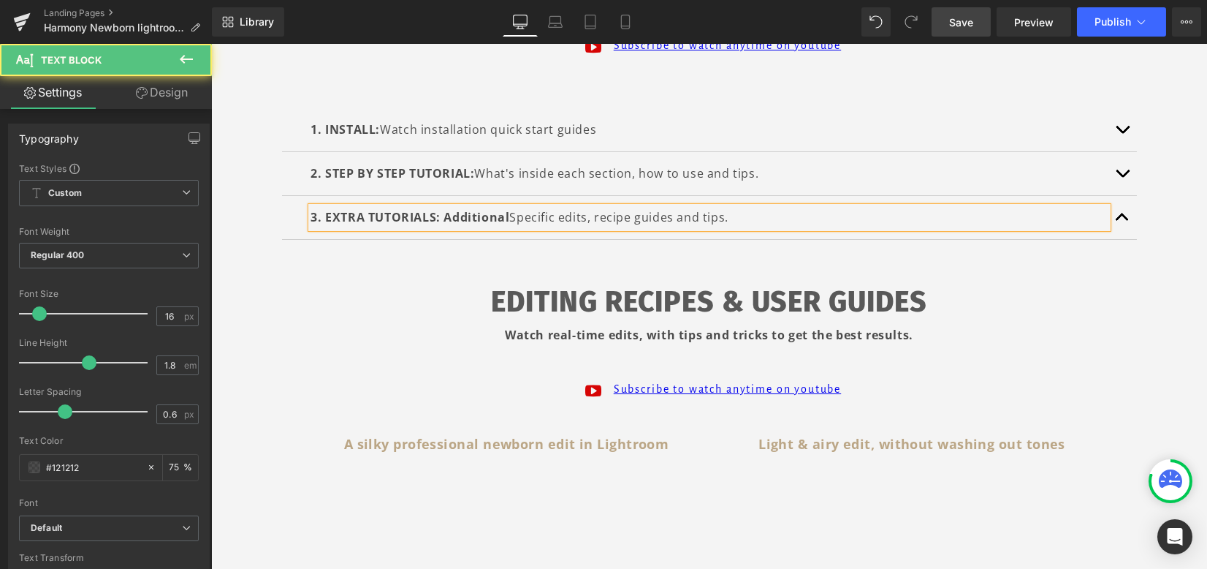
drag, startPoint x: 437, startPoint y: 219, endPoint x: 506, endPoint y: 218, distance: 69.4
click at [506, 218] on p "3. EXTRA TUTORIALS: Additional Specific edits, recipe guides and tips." at bounding box center [709, 217] width 797 height 21
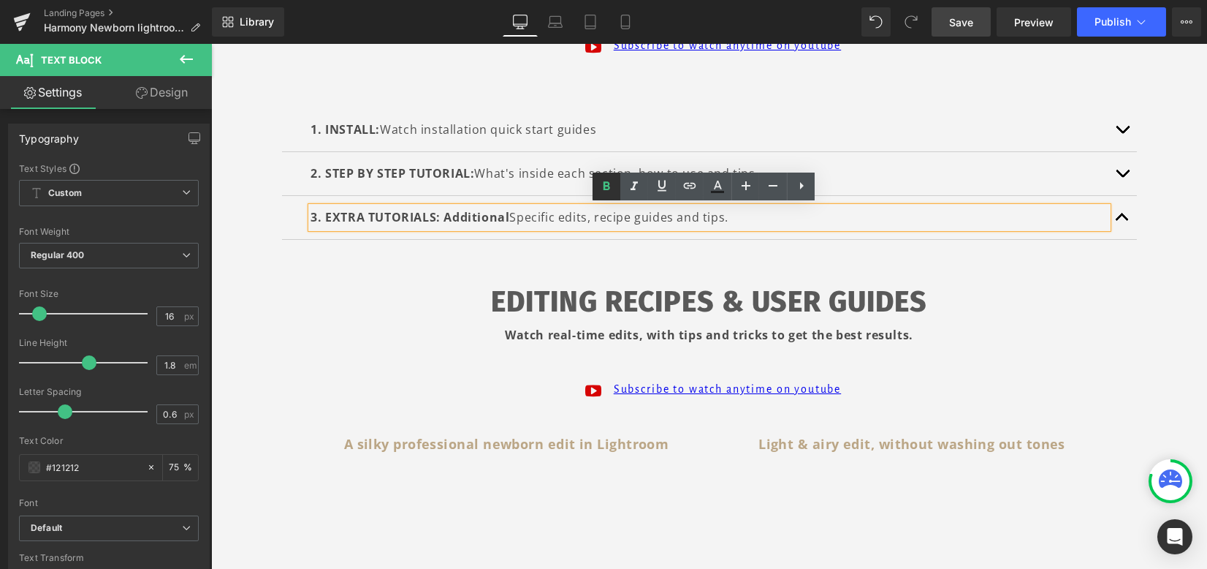
click at [596, 184] on link at bounding box center [607, 186] width 28 height 28
click at [1109, 219] on button "button" at bounding box center [1122, 217] width 29 height 43
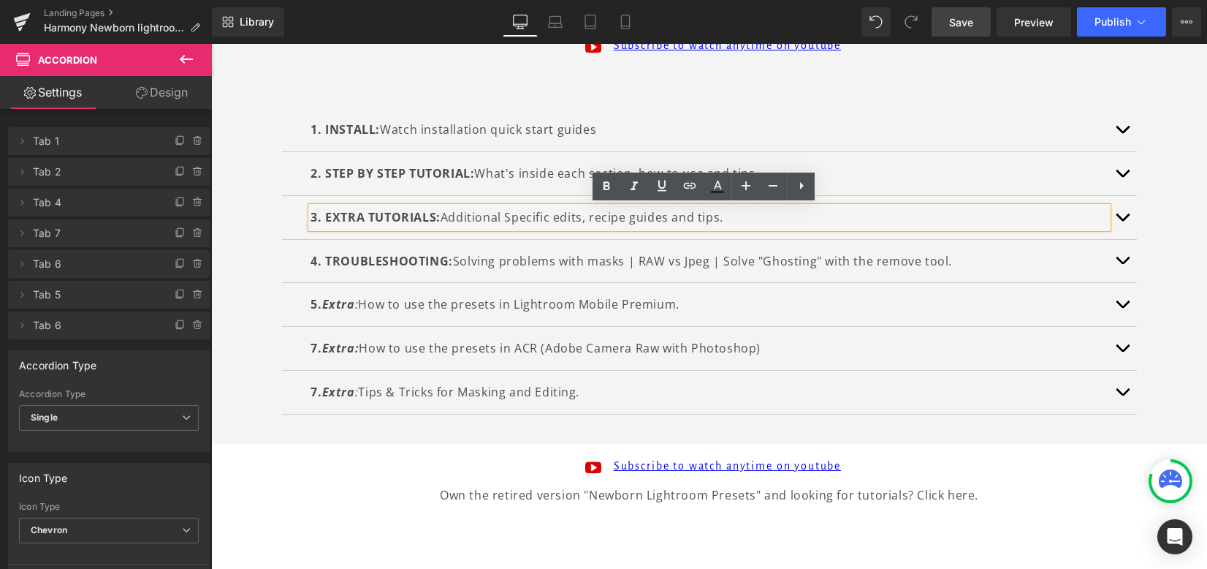
click at [1119, 176] on button "button" at bounding box center [1122, 173] width 29 height 43
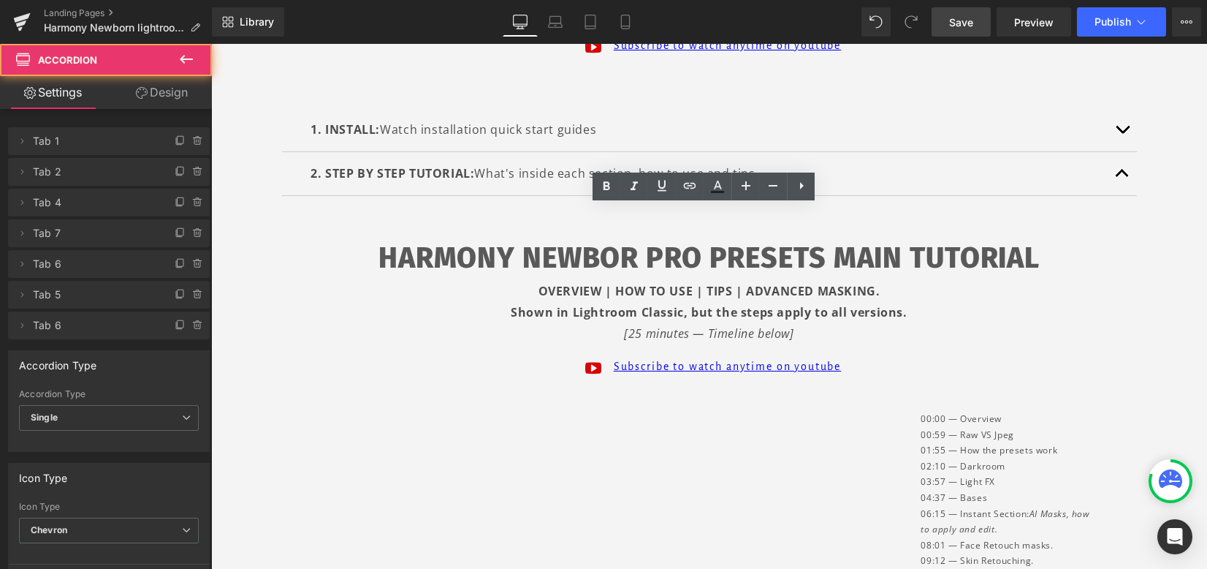
click at [1119, 176] on button "button" at bounding box center [1122, 173] width 29 height 43
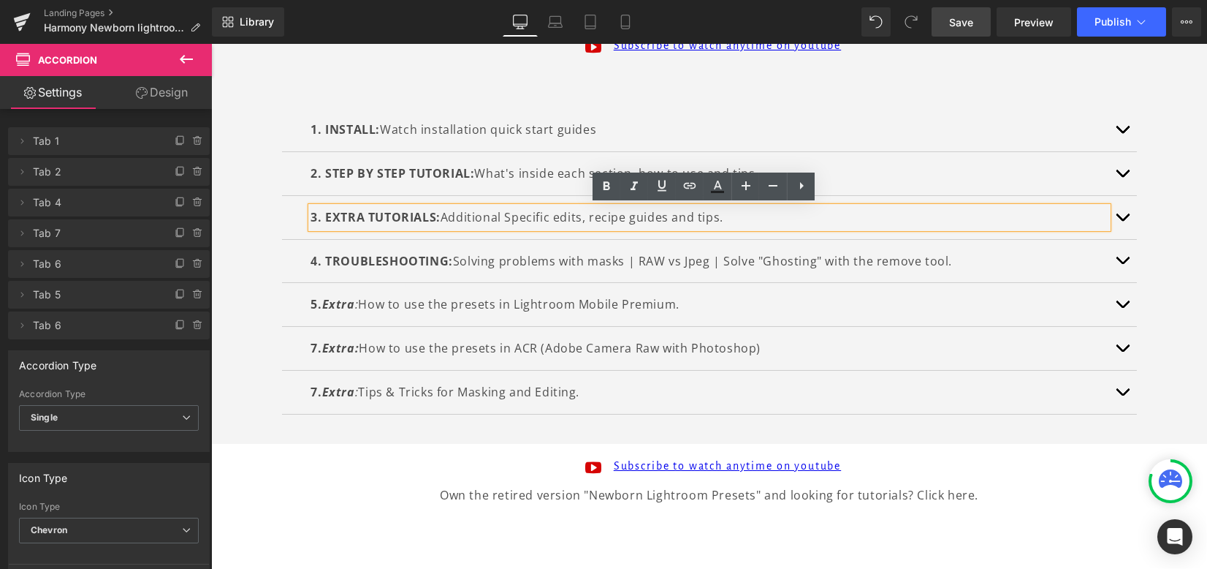
click at [1123, 133] on span "button" at bounding box center [1123, 133] width 0 height 0
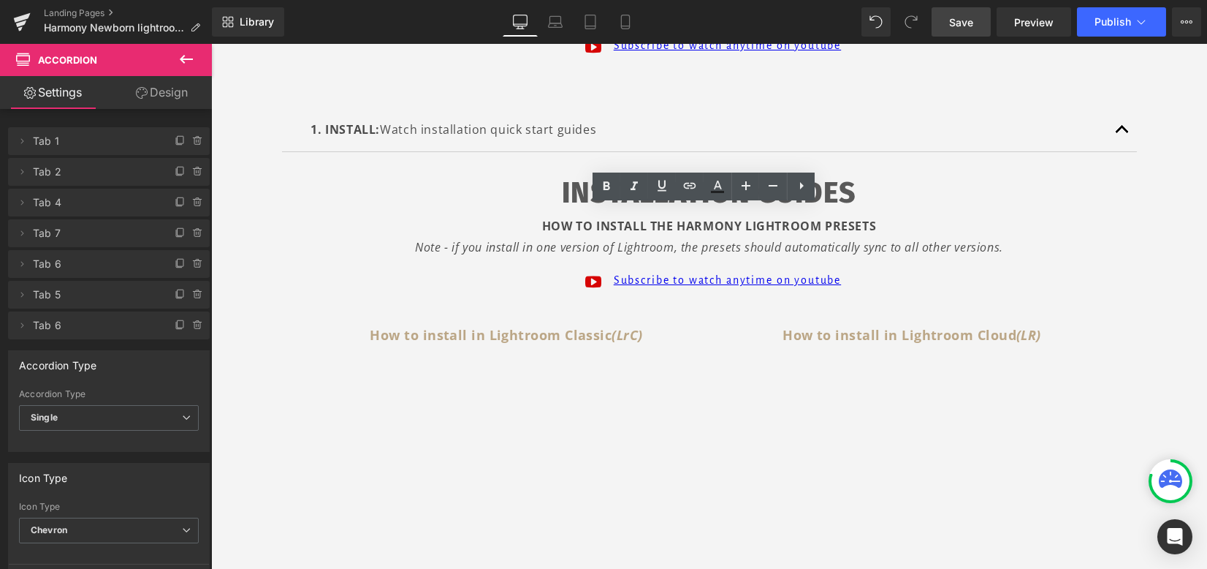
click at [1118, 132] on button "button" at bounding box center [1122, 129] width 29 height 43
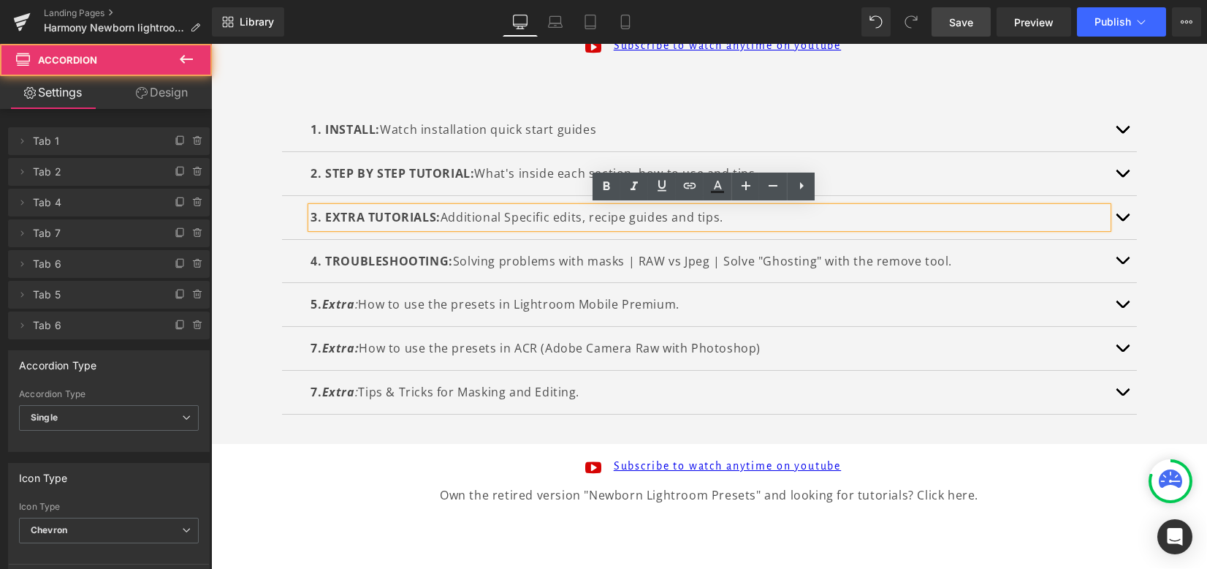
click at [1123, 133] on span "button" at bounding box center [1123, 133] width 0 height 0
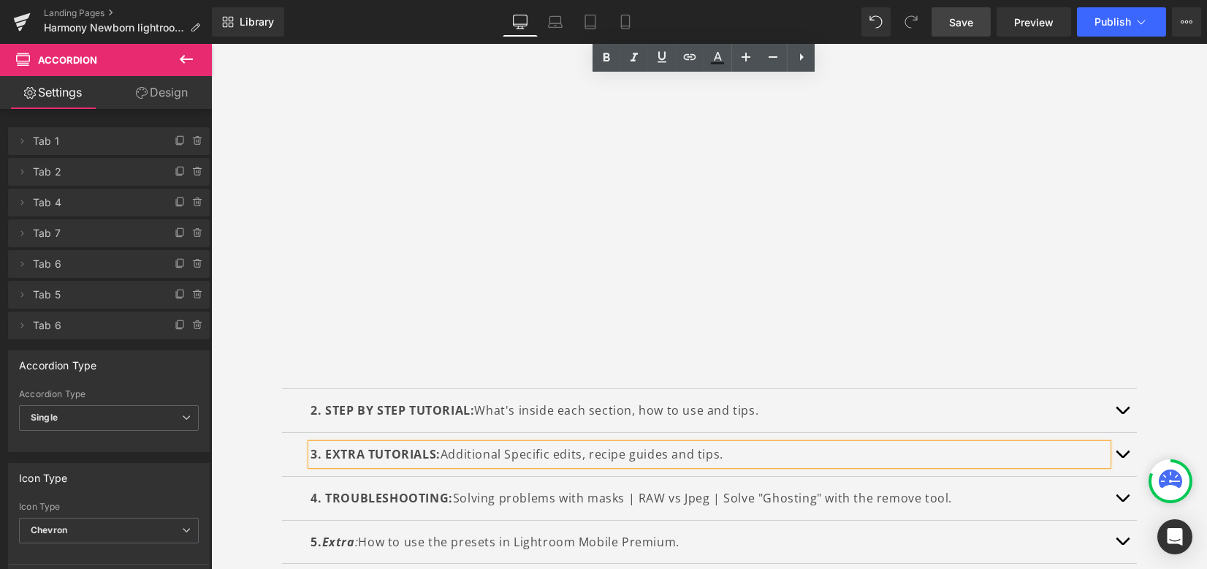
scroll to position [1035, 0]
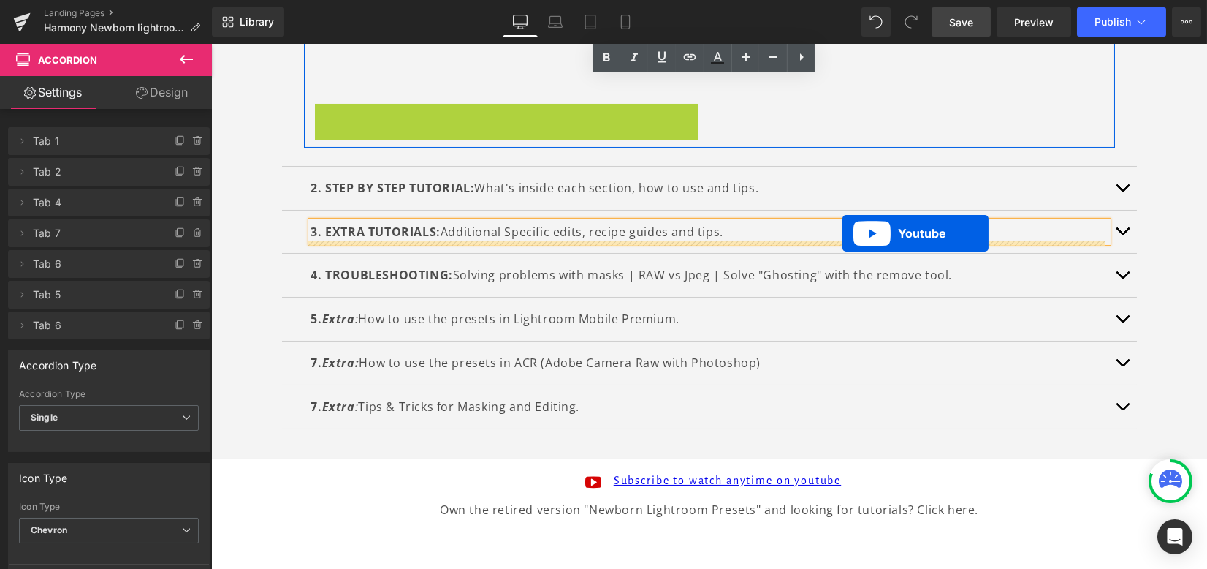
drag, startPoint x: 492, startPoint y: 113, endPoint x: 843, endPoint y: 233, distance: 371.0
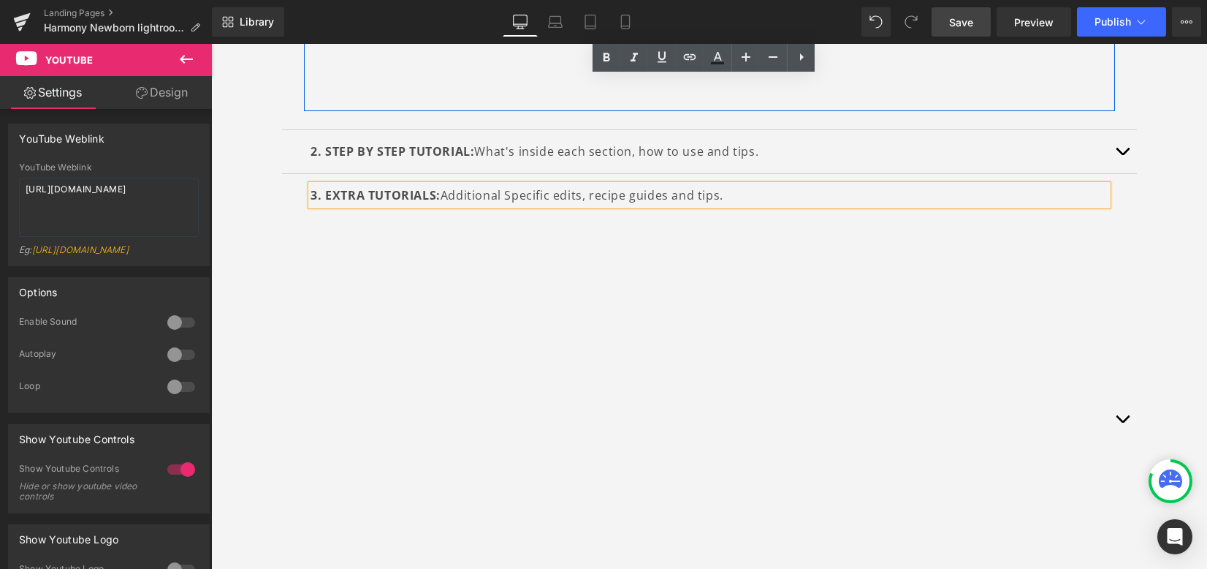
click at [1117, 413] on button "button" at bounding box center [1122, 419] width 29 height 491
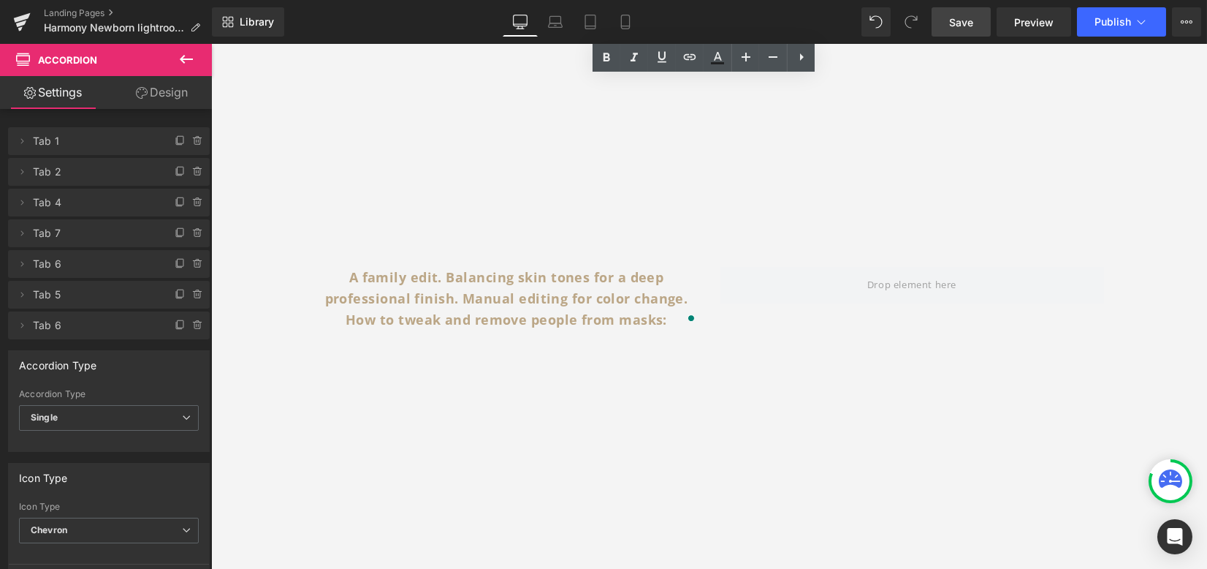
scroll to position [802, 0]
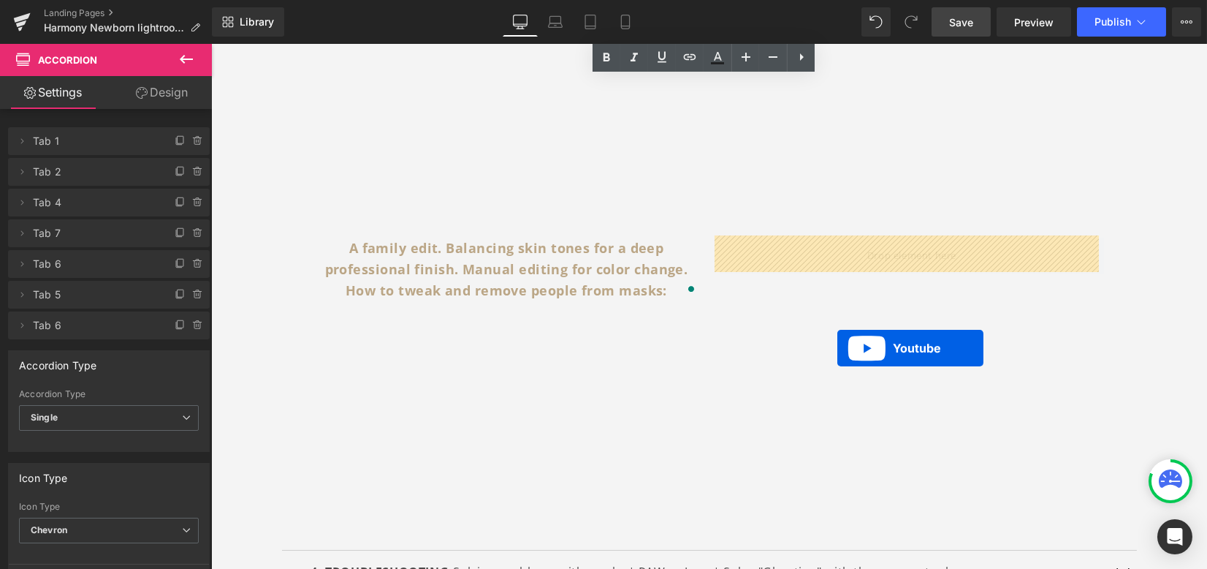
drag, startPoint x: 703, startPoint y: 215, endPoint x: 838, endPoint y: 348, distance: 189.1
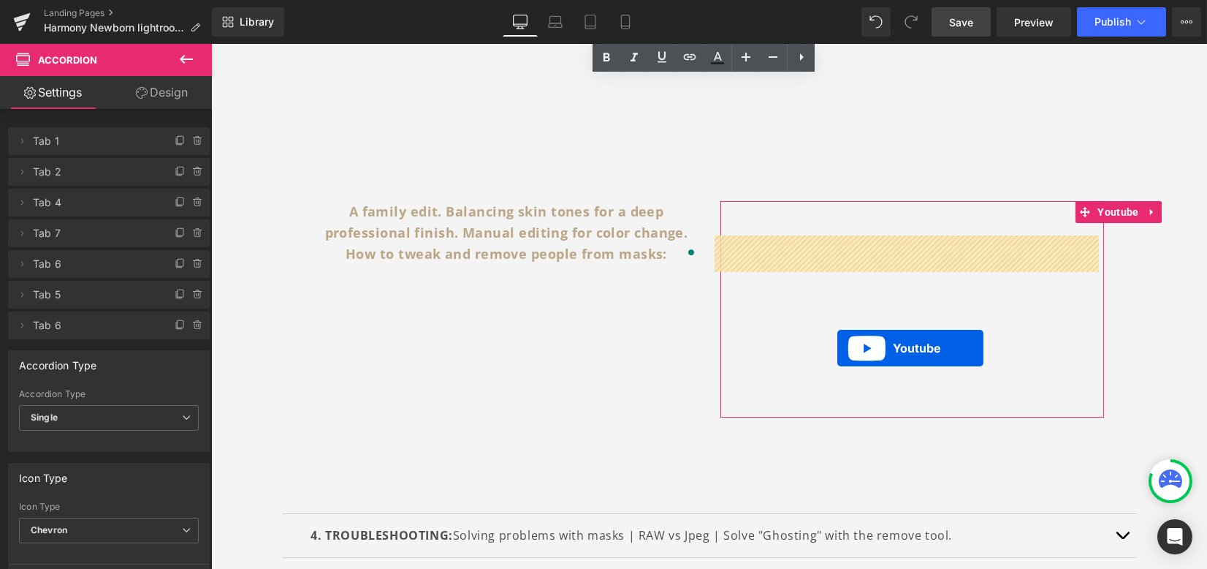
scroll to position [765, 0]
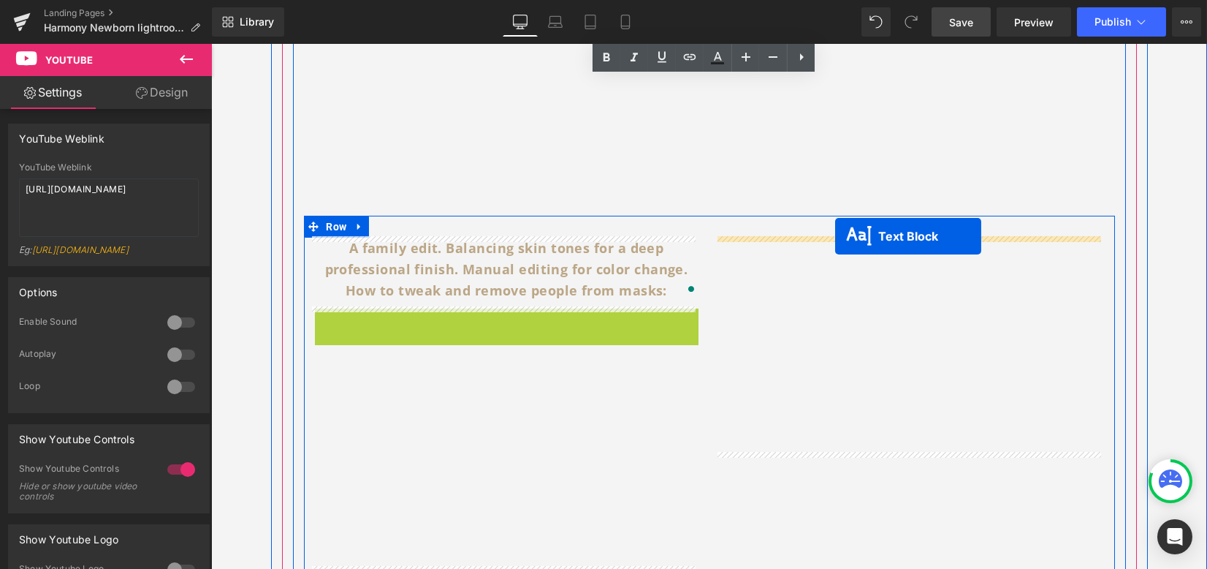
drag, startPoint x: 501, startPoint y: 345, endPoint x: 835, endPoint y: 237, distance: 351.8
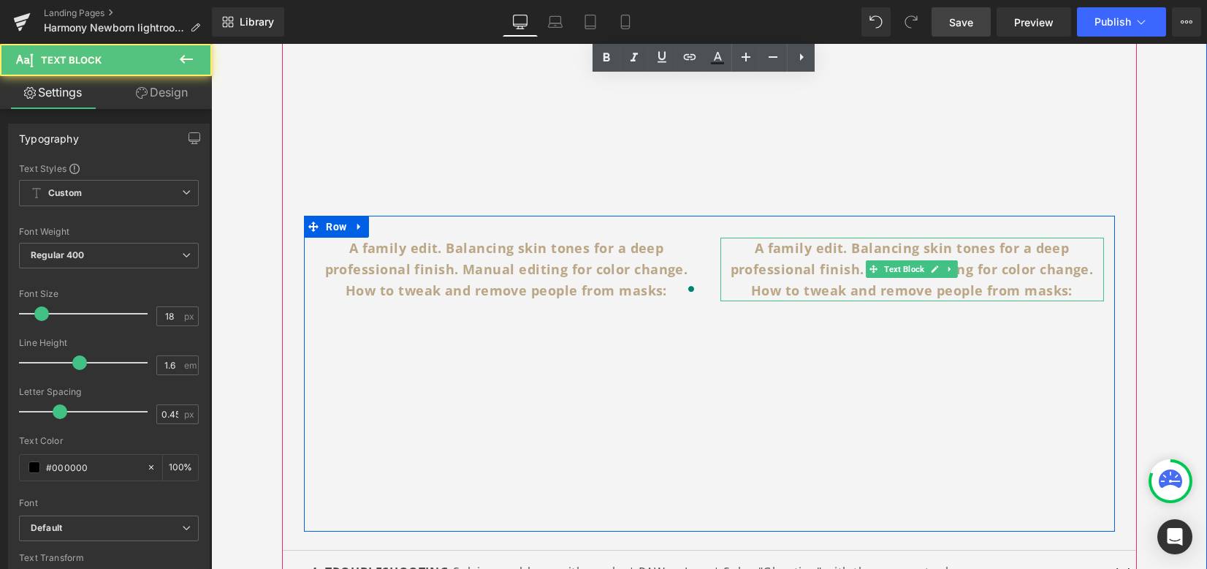
click at [799, 262] on b "A family edit. Balancing skin tones for a deep professional finish. Manual edit…" at bounding box center [912, 269] width 363 height 60
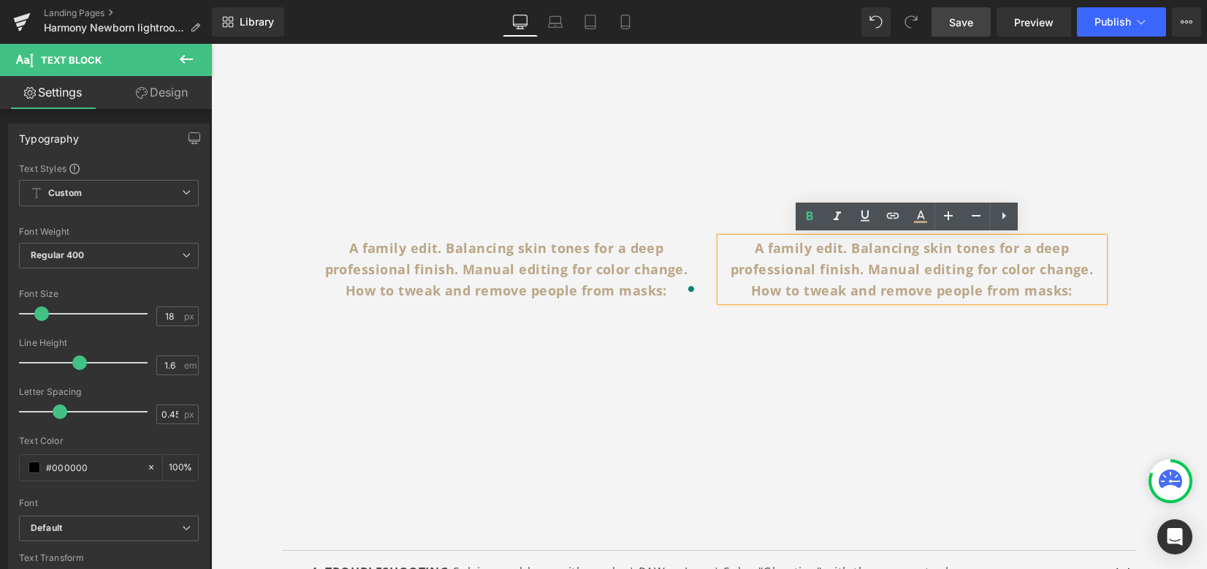
click at [822, 262] on b "A family edit. Balancing skin tones for a deep professional finish. Manual edit…" at bounding box center [912, 269] width 363 height 60
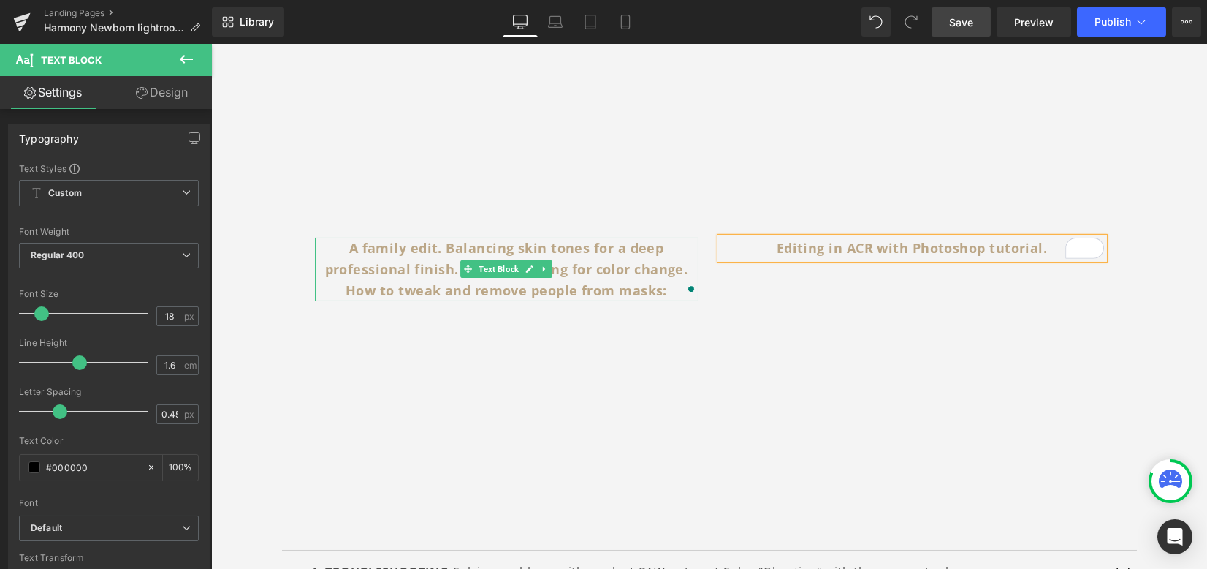
click at [440, 248] on b "A family edit. Balancing skin tones for a deep professional finish. Manual edit…" at bounding box center [506, 269] width 363 height 60
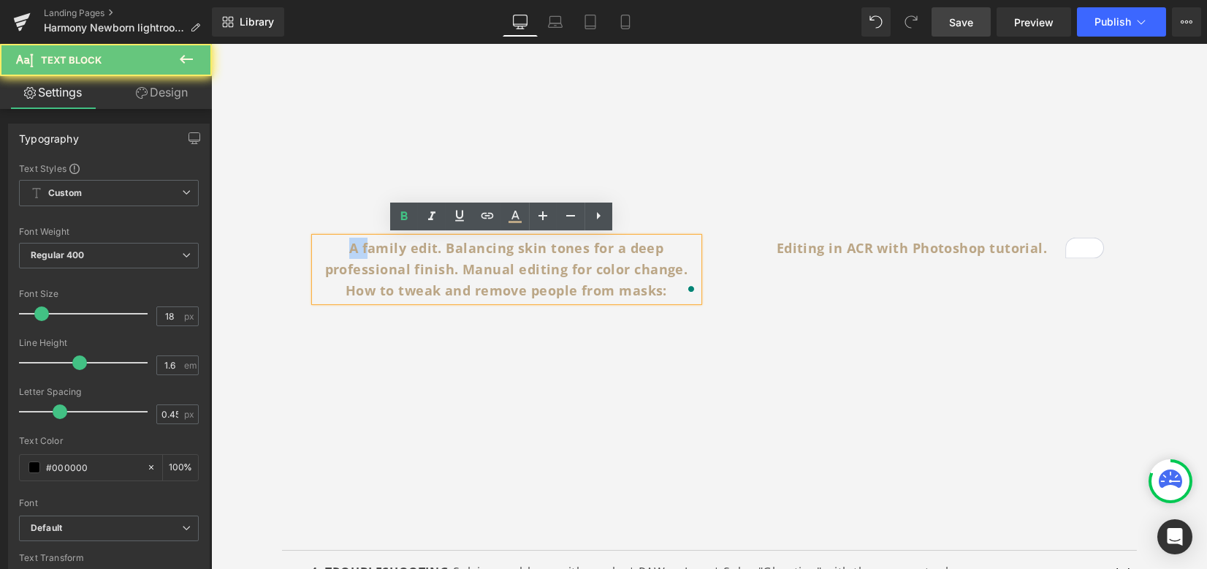
drag, startPoint x: 362, startPoint y: 246, endPoint x: 341, endPoint y: 244, distance: 21.2
click at [341, 244] on p "A family edit. Balancing skin tones for a deep professional finish. Manual edit…" at bounding box center [507, 269] width 384 height 63
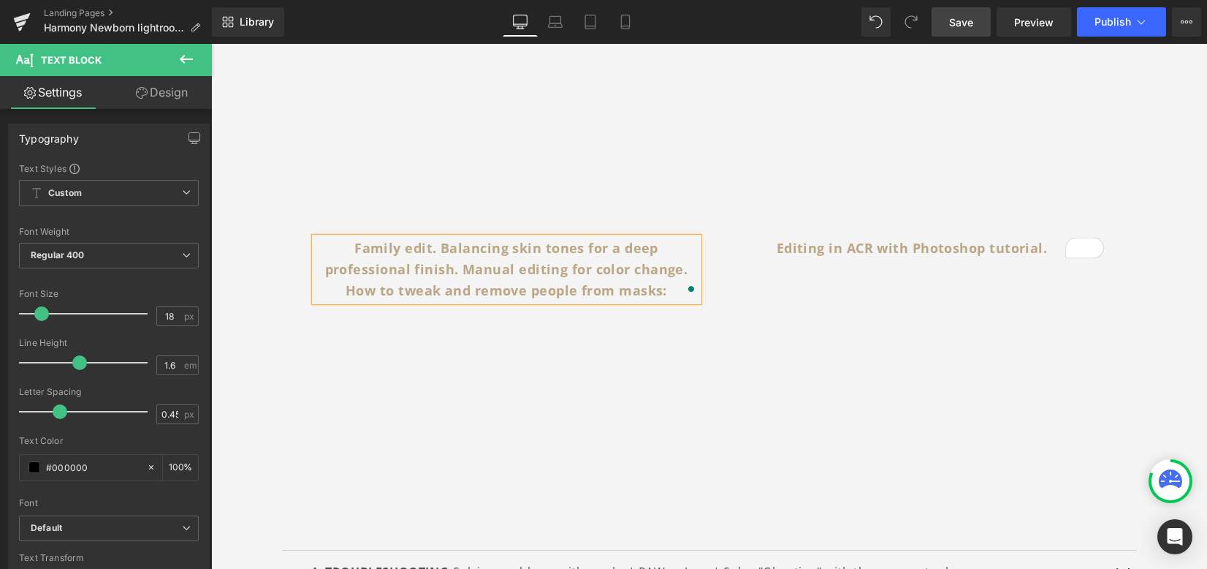
click at [814, 243] on b "Editing in ACR with Photoshop tutorial." at bounding box center [912, 248] width 271 height 18
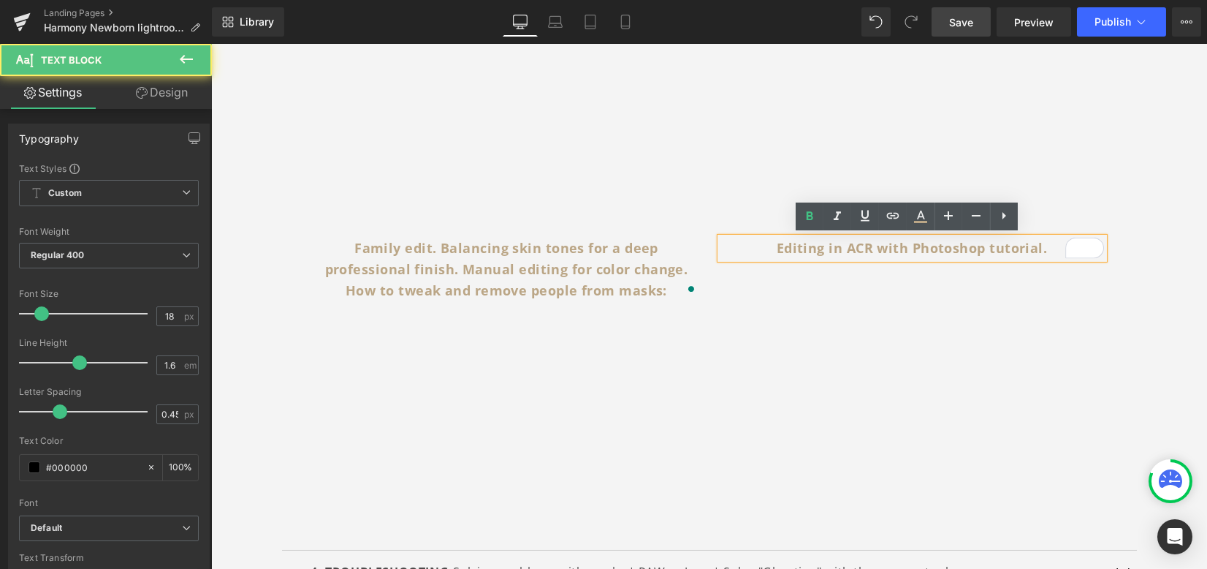
click at [1120, 298] on div "EDITING RECIPES & USER GUIDES Watch real-time edits, with tips and tricks to ge…" at bounding box center [709, 155] width 833 height 754
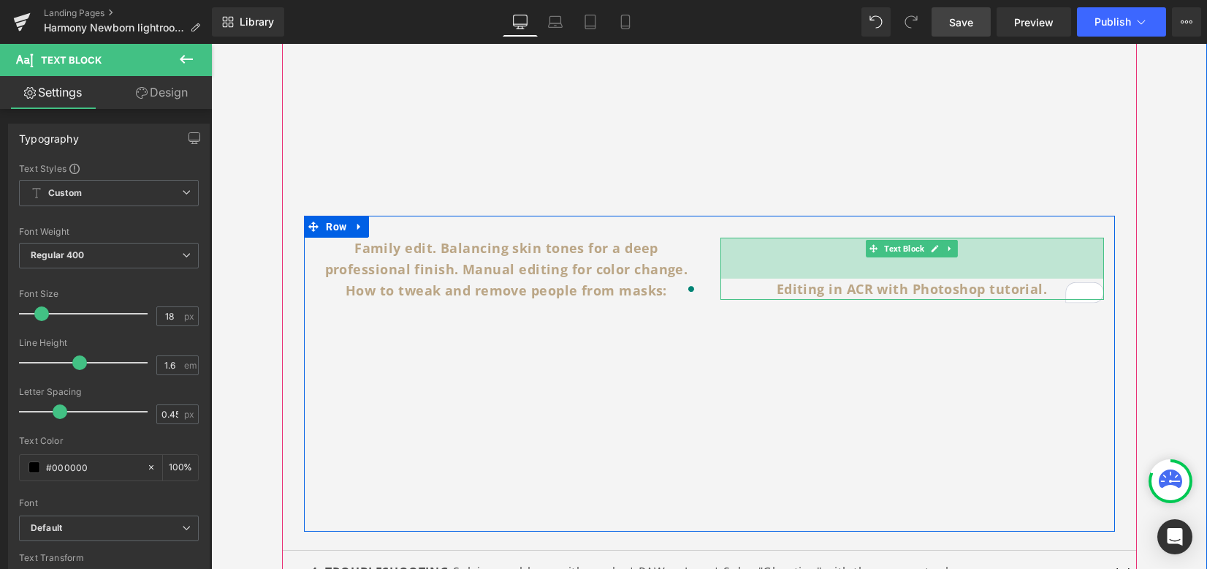
drag, startPoint x: 902, startPoint y: 237, endPoint x: 900, endPoint y: 277, distance: 40.2
click at [900, 277] on div "Editing in ACR with Photoshop tutorial. Text Block 56px" at bounding box center [913, 269] width 384 height 62
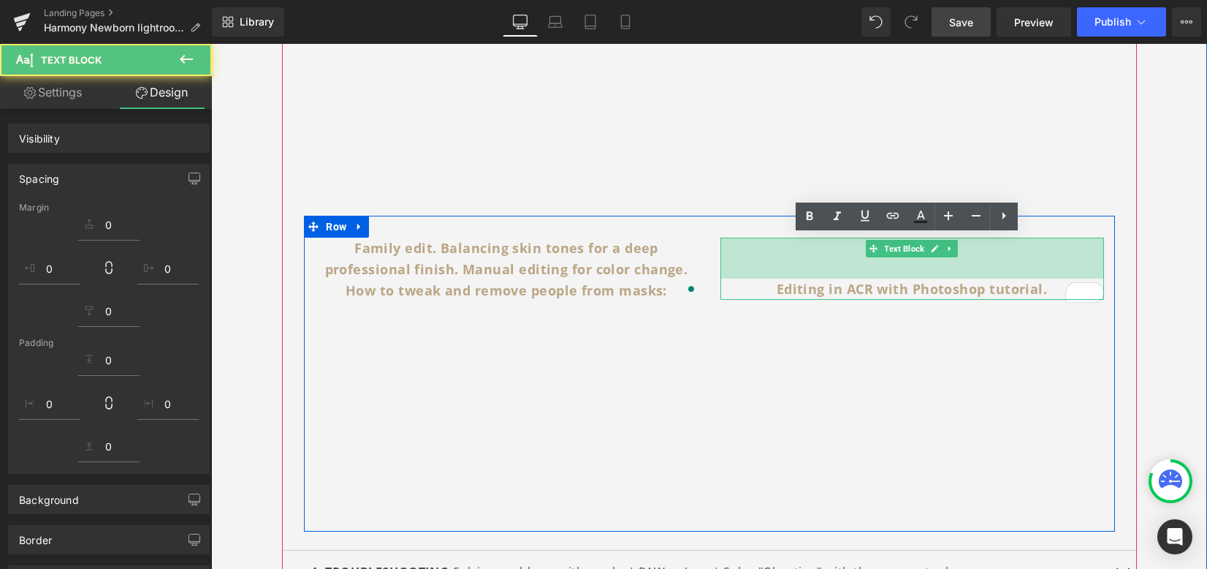
click at [1134, 342] on div "1. INSTALL: Watch installation quick start guides Text Block INSTALLATION GUIDE…" at bounding box center [709, 180] width 877 height 1134
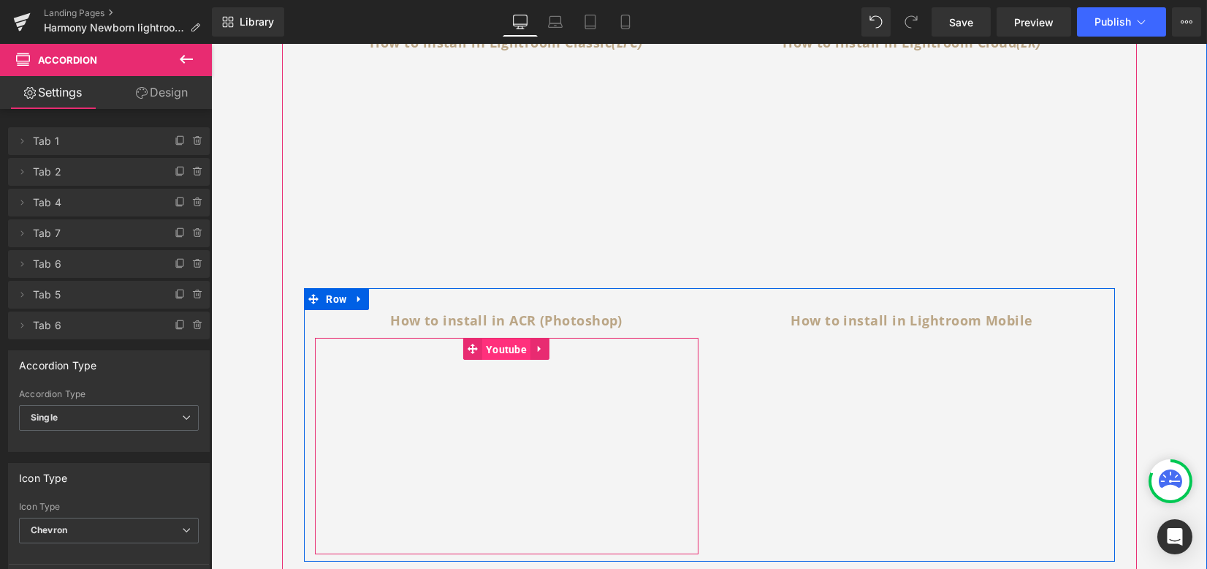
click at [509, 348] on span "Youtube" at bounding box center [506, 349] width 48 height 22
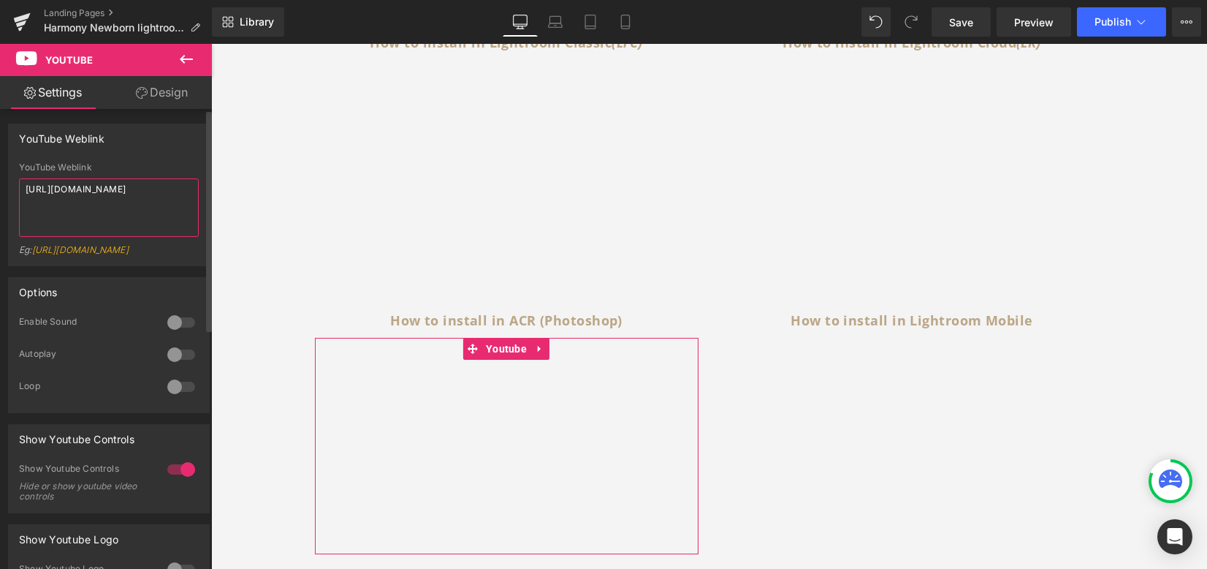
drag, startPoint x: 166, startPoint y: 191, endPoint x: 1, endPoint y: 172, distance: 166.2
click at [1, 172] on div "YouTube Weblink YouTube Weblink https://youtu.be/dYSkAfMIRu4 Eg: https://www.yo…" at bounding box center [109, 189] width 219 height 153
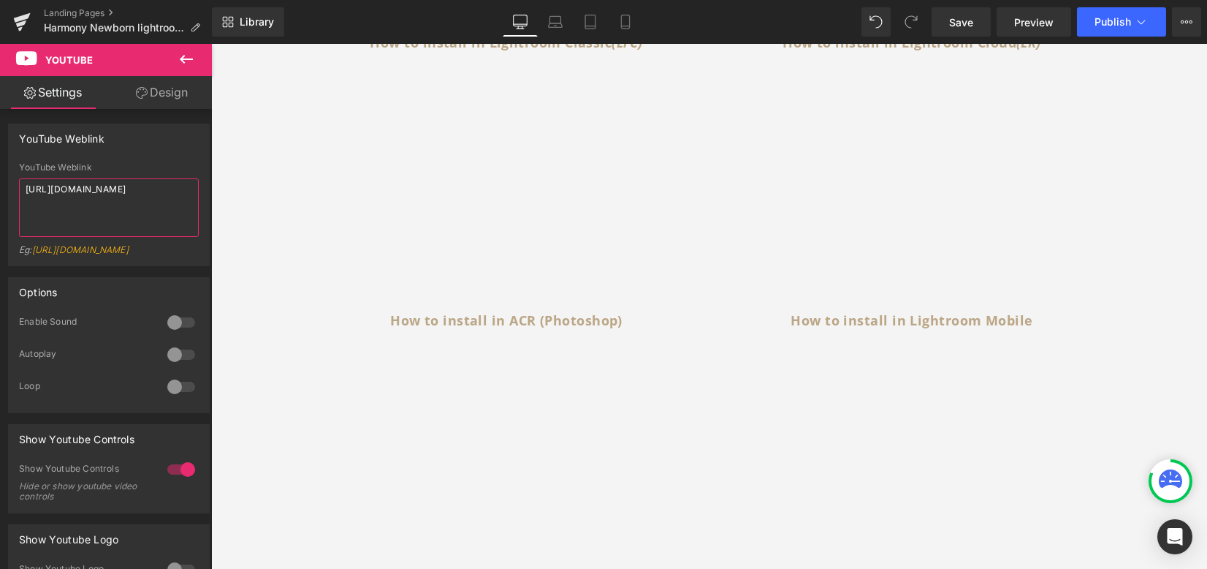
type textarea "https://youtu.be/WgWiWZFXdN8"
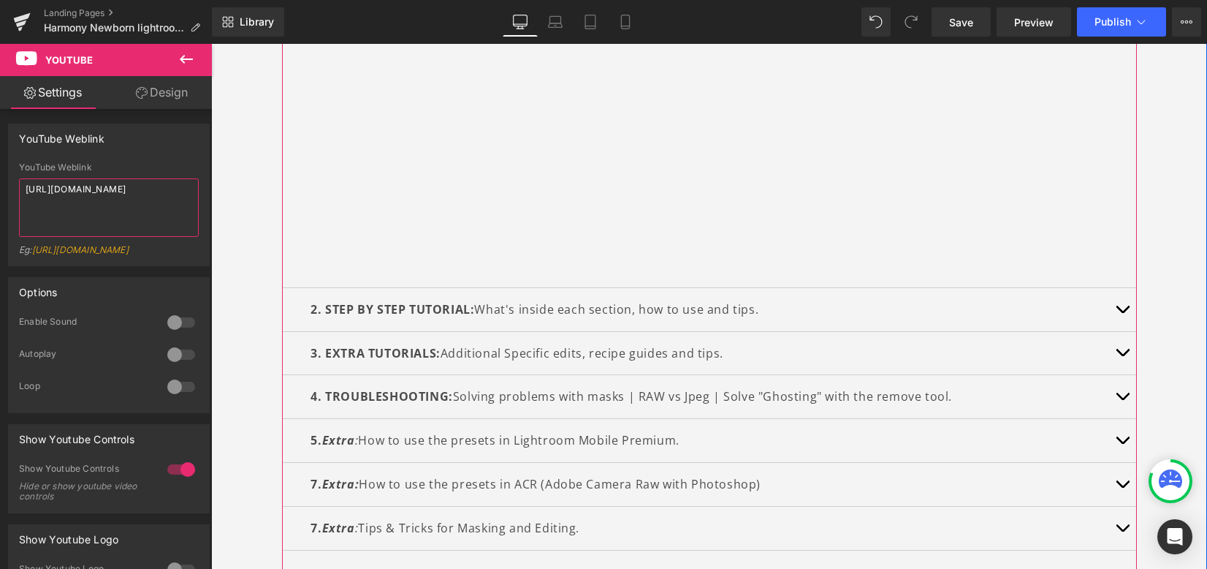
scroll to position [1071, 0]
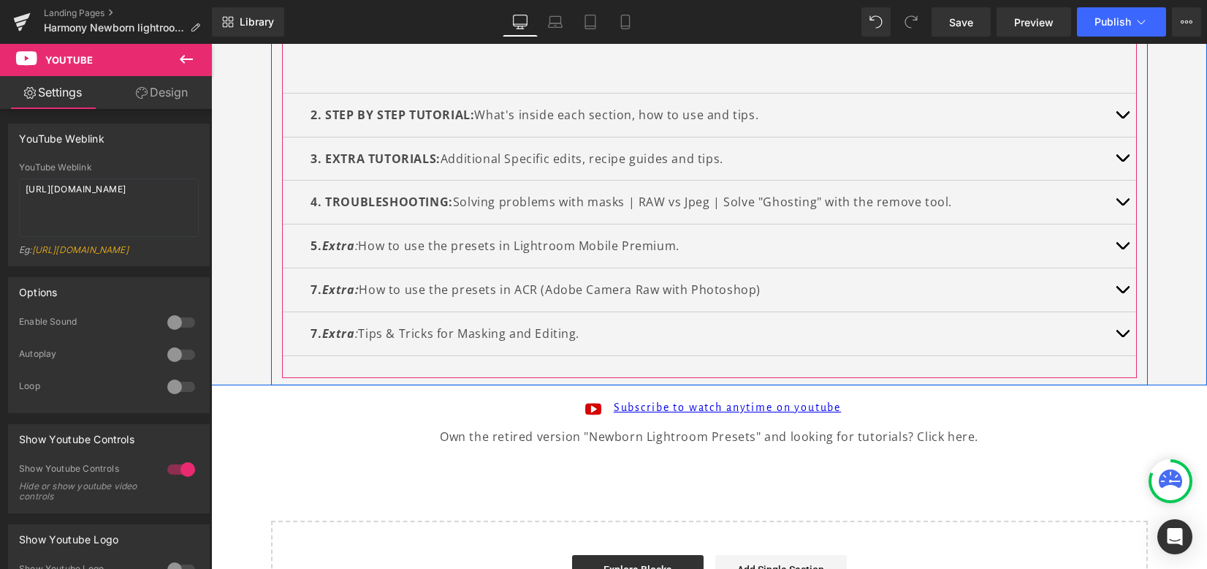
click at [1117, 161] on button "button" at bounding box center [1122, 158] width 29 height 43
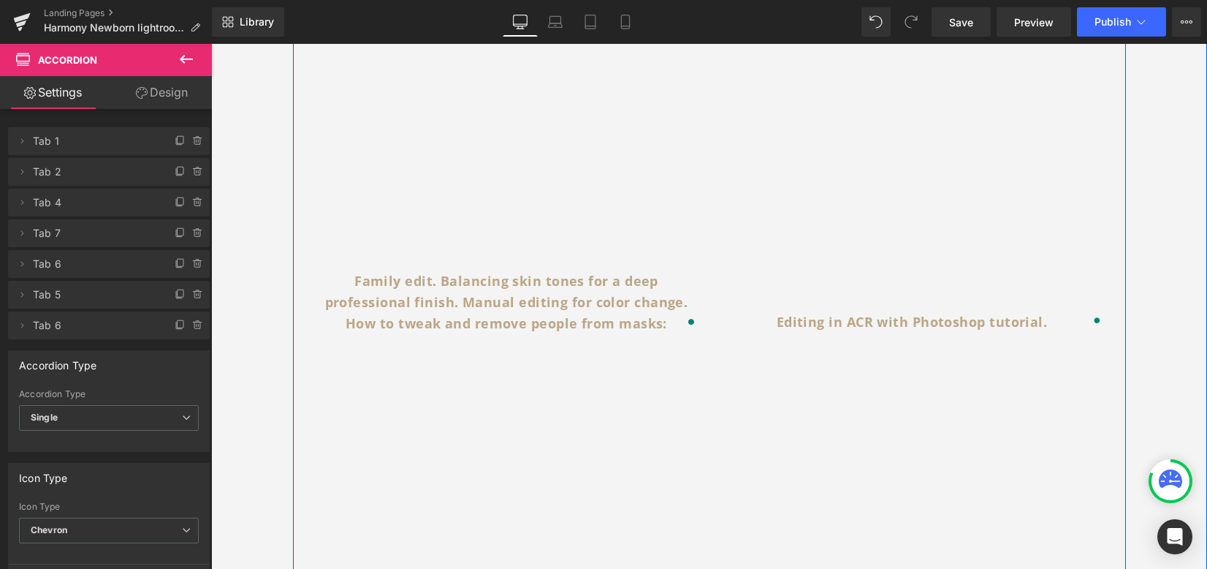
scroll to position [741, 0]
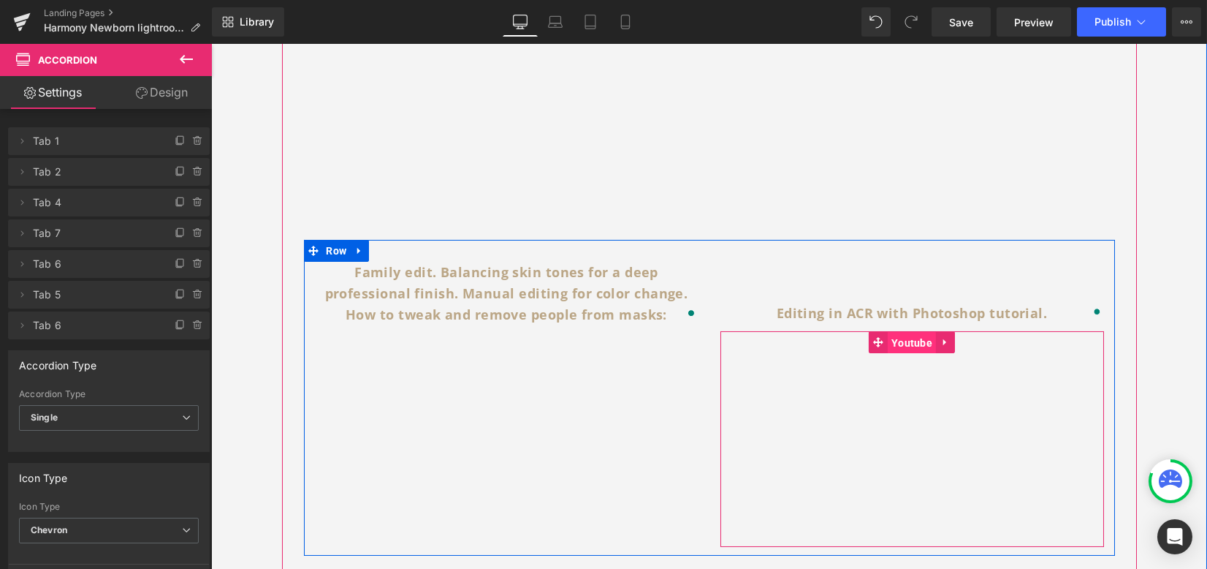
click at [896, 343] on span "Youtube" at bounding box center [912, 343] width 48 height 22
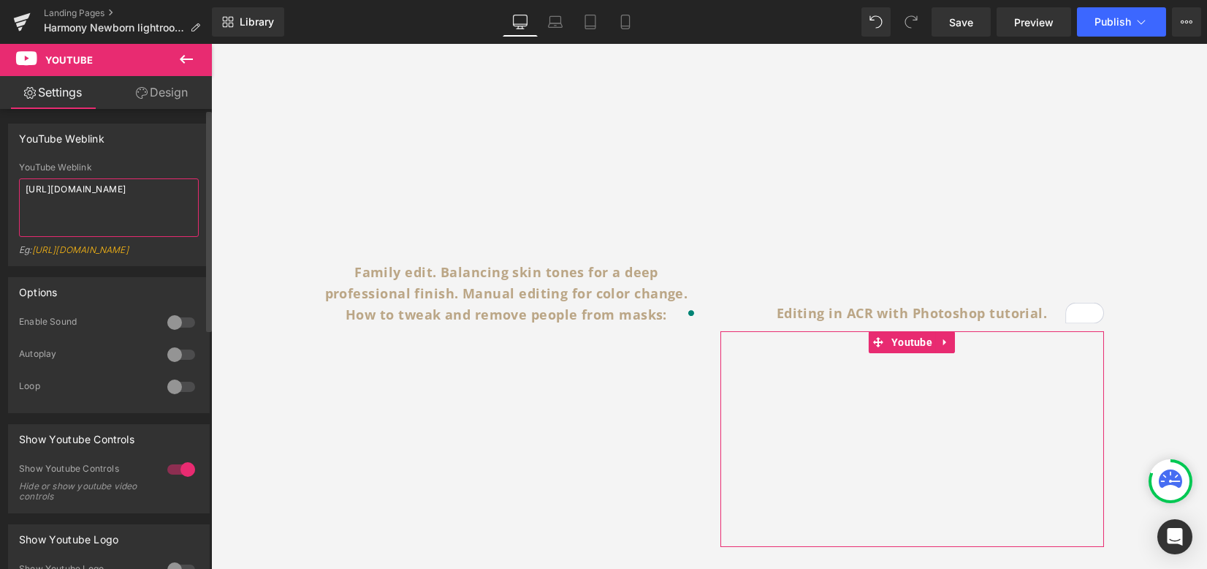
drag, startPoint x: 174, startPoint y: 194, endPoint x: 0, endPoint y: 159, distance: 177.3
click at [0, 159] on div "YouTube Weblink YouTube Weblink https://youtu.be/dYSkAfMIRu4 Eg: https://www.yo…" at bounding box center [109, 189] width 219 height 153
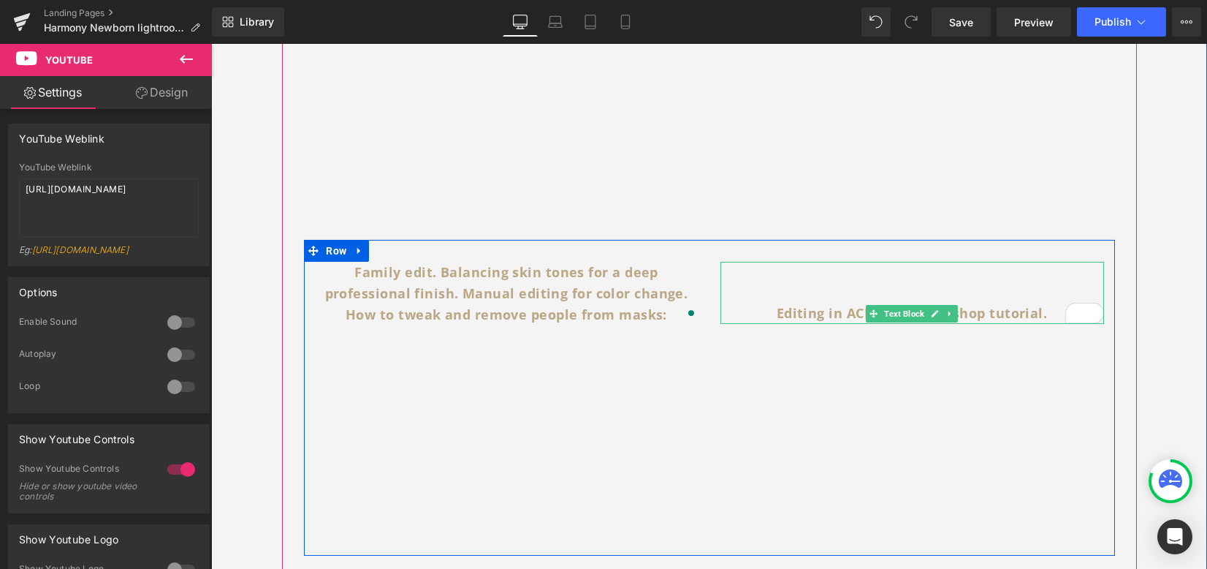
click at [779, 314] on b "Editing in ACR with Photoshop tutorial." at bounding box center [912, 313] width 271 height 18
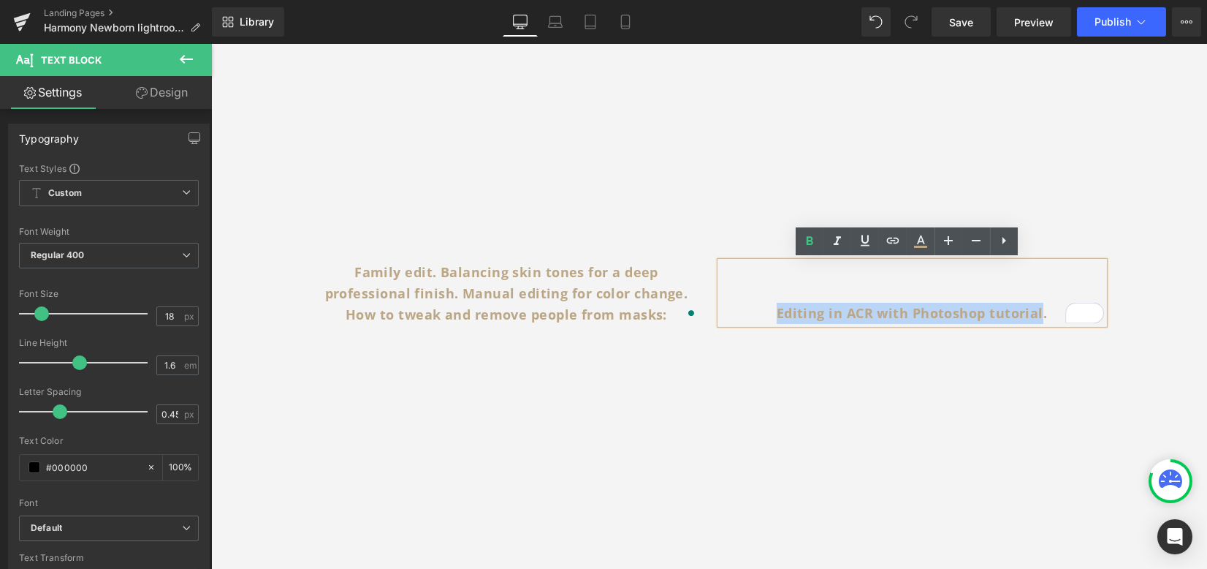
drag, startPoint x: 769, startPoint y: 313, endPoint x: 1033, endPoint y: 296, distance: 264.4
click at [1033, 296] on div "Editing in ACR with Photoshop tutorial." at bounding box center [913, 293] width 384 height 62
drag, startPoint x: 1139, startPoint y: 296, endPoint x: 1042, endPoint y: 280, distance: 98.5
click at [1139, 297] on div "1. INSTALL: Watch installation quick start guides Text Block INSTALLATION GUIDE…" at bounding box center [709, 204] width 877 height 1134
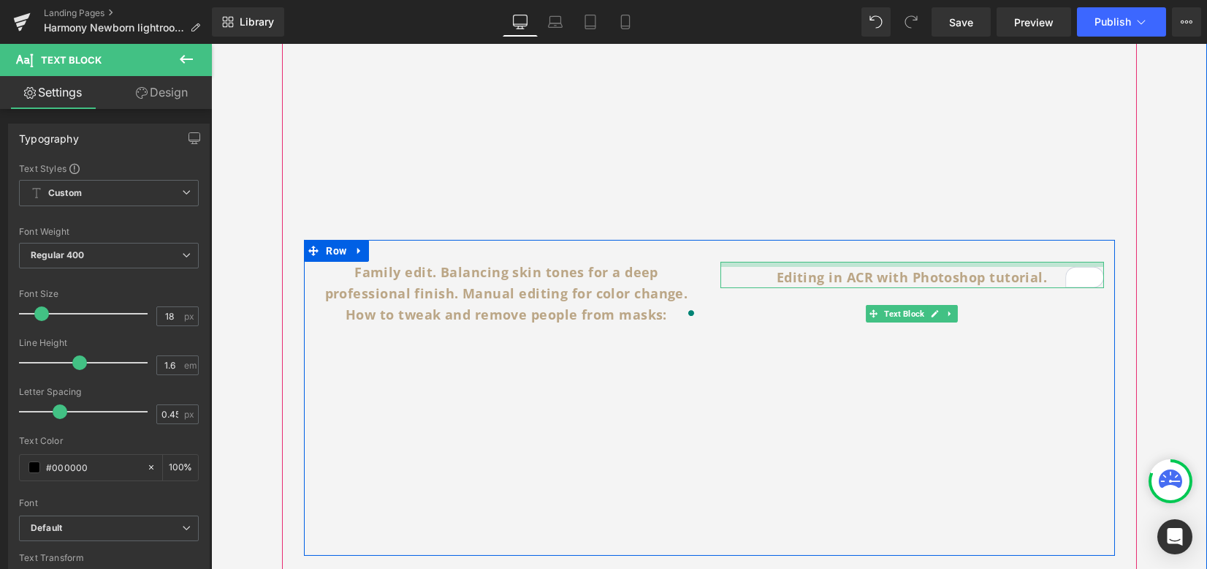
drag, startPoint x: 1024, startPoint y: 266, endPoint x: 1021, endPoint y: 230, distance: 35.9
click at [1021, 230] on div "EDITING RECIPES & USER GUIDES Watch real-time edits, with tips and tricks to ge…" at bounding box center [709, 179] width 833 height 754
click at [750, 280] on p "Editing in ACR with Photoshop tutorial." at bounding box center [913, 277] width 384 height 21
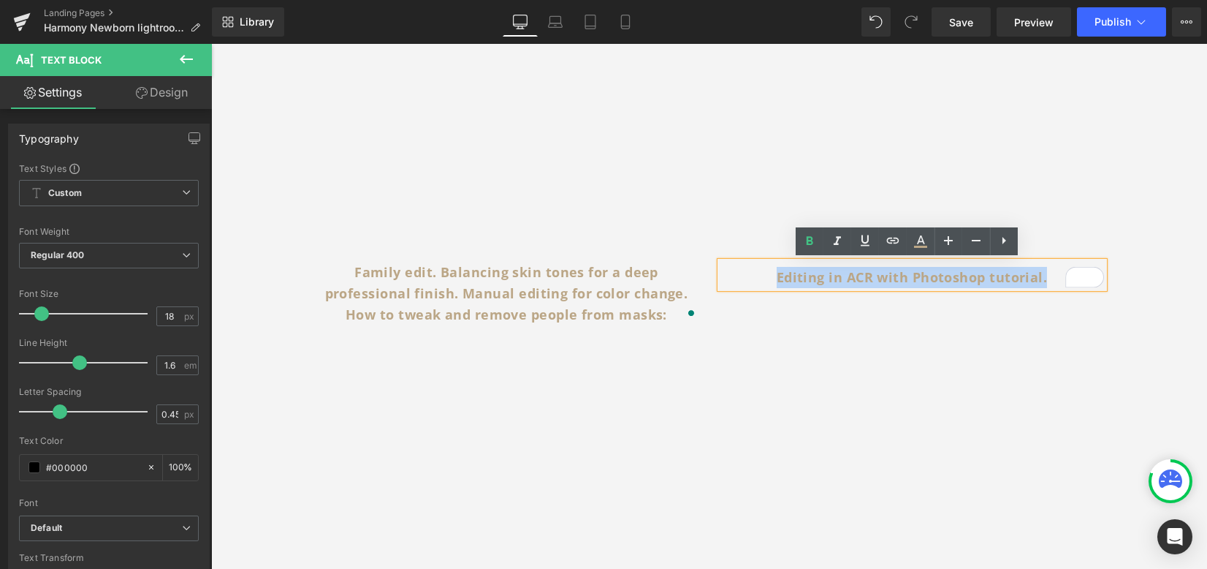
drag, startPoint x: 799, startPoint y: 276, endPoint x: 1043, endPoint y: 281, distance: 244.2
click at [1039, 280] on p "Editing in ACR with Photoshop tutorial." at bounding box center [913, 277] width 384 height 21
click at [1043, 274] on p "Editing in ACR with Photoshop tutorial." at bounding box center [913, 277] width 384 height 21
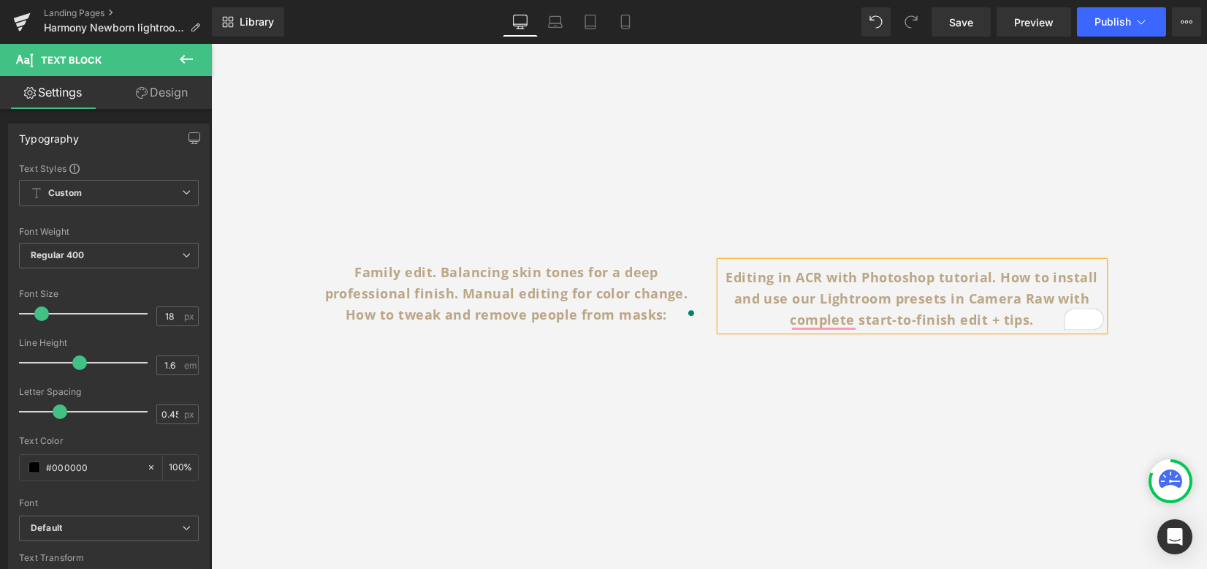
click at [1124, 345] on article "EDITING RECIPES & USER GUIDES Watch real-time edits, with tips and tricks to ge…" at bounding box center [709, 185] width 855 height 789
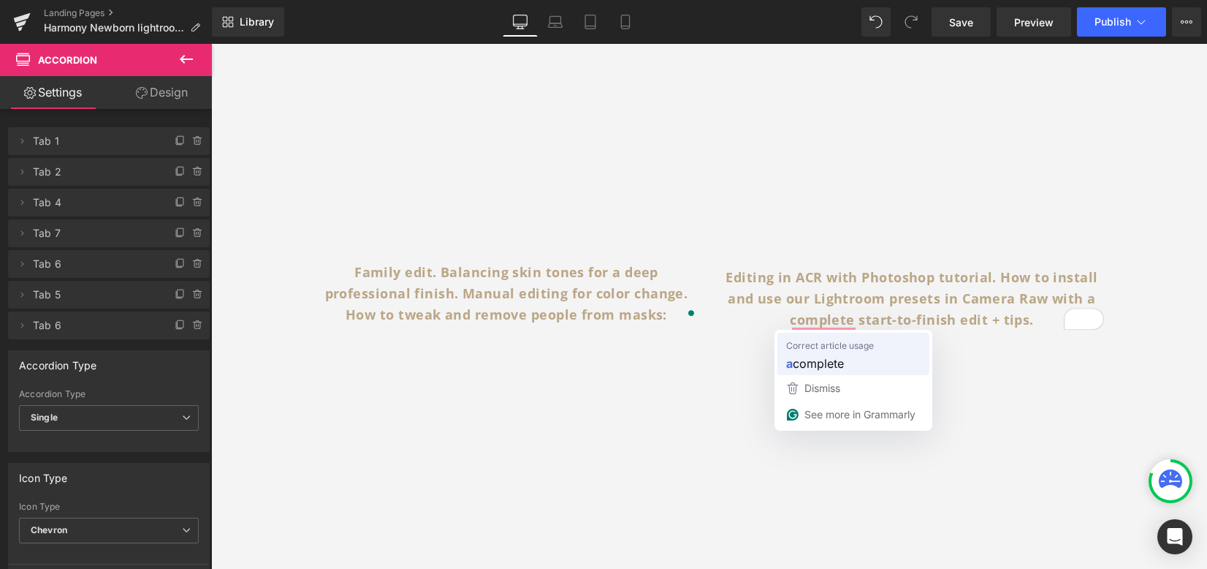
click at [821, 368] on span "complete" at bounding box center [818, 363] width 51 height 18
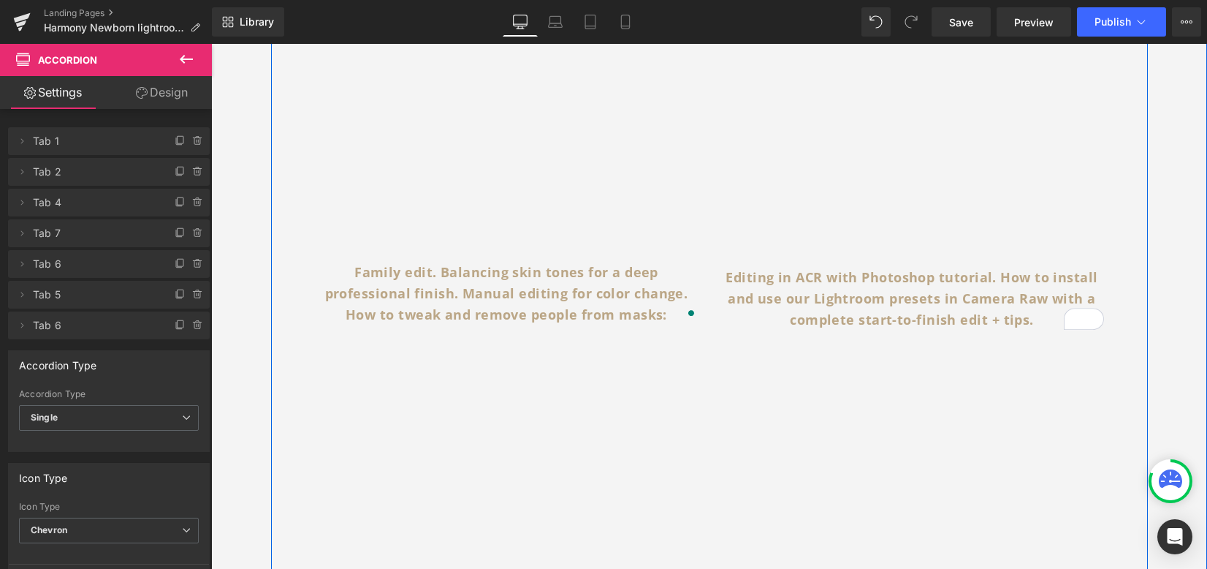
drag, startPoint x: 1133, startPoint y: 348, endPoint x: 1101, endPoint y: 352, distance: 31.7
click at [1133, 348] on div "1. INSTALL: Watch installation quick start guides Text Block INSTALLATION GUIDE…" at bounding box center [709, 206] width 877 height 1139
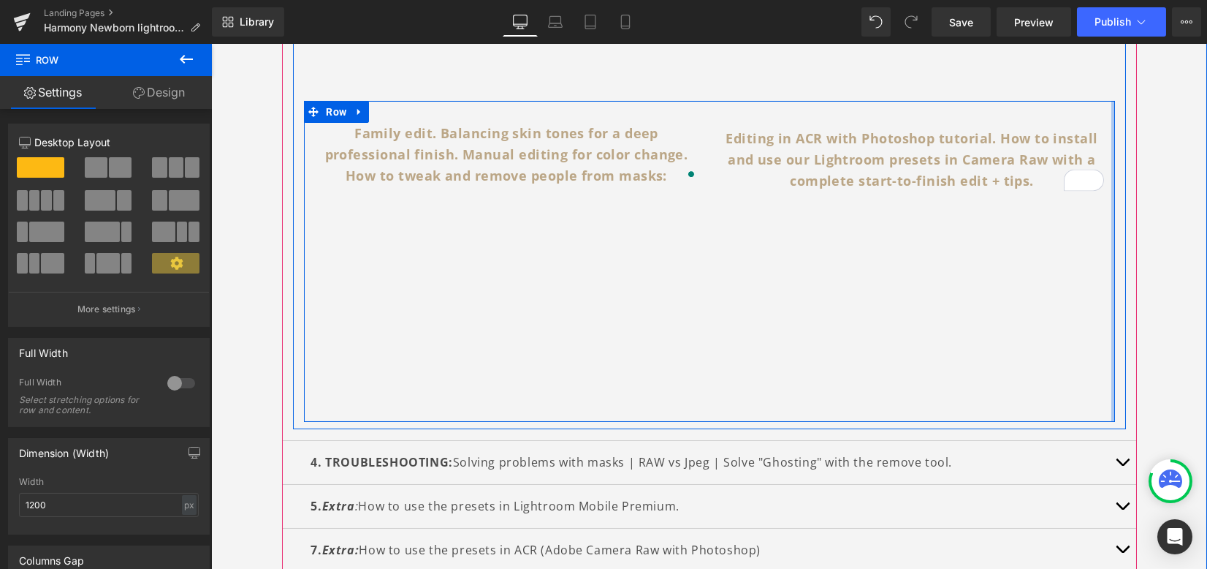
scroll to position [935, 0]
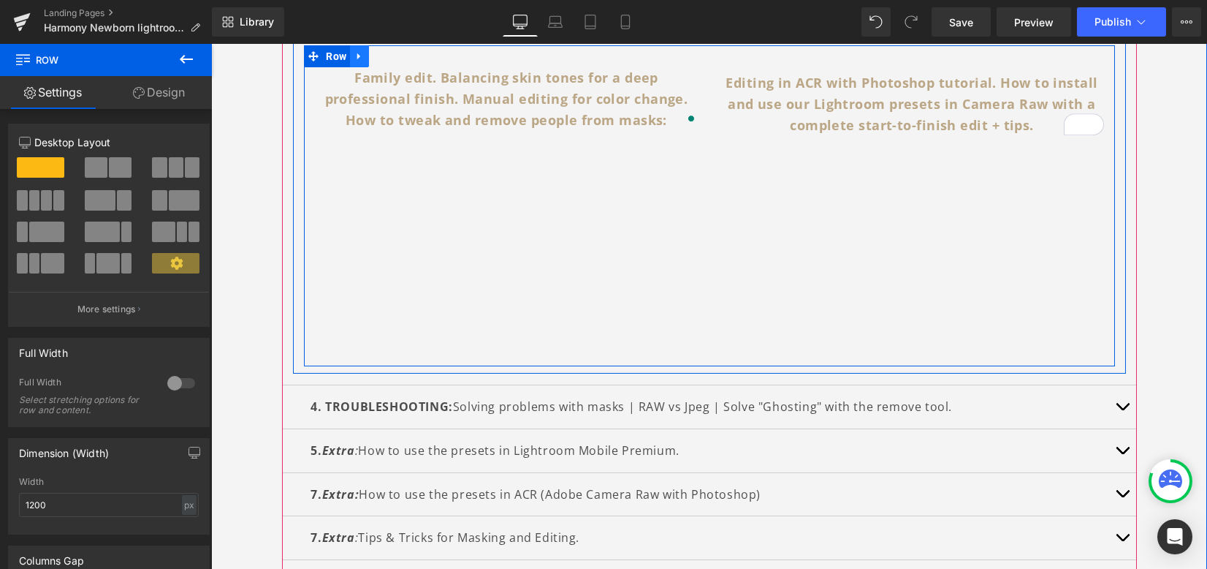
click at [354, 56] on icon at bounding box center [359, 56] width 10 height 11
click at [375, 60] on icon at bounding box center [378, 56] width 10 height 10
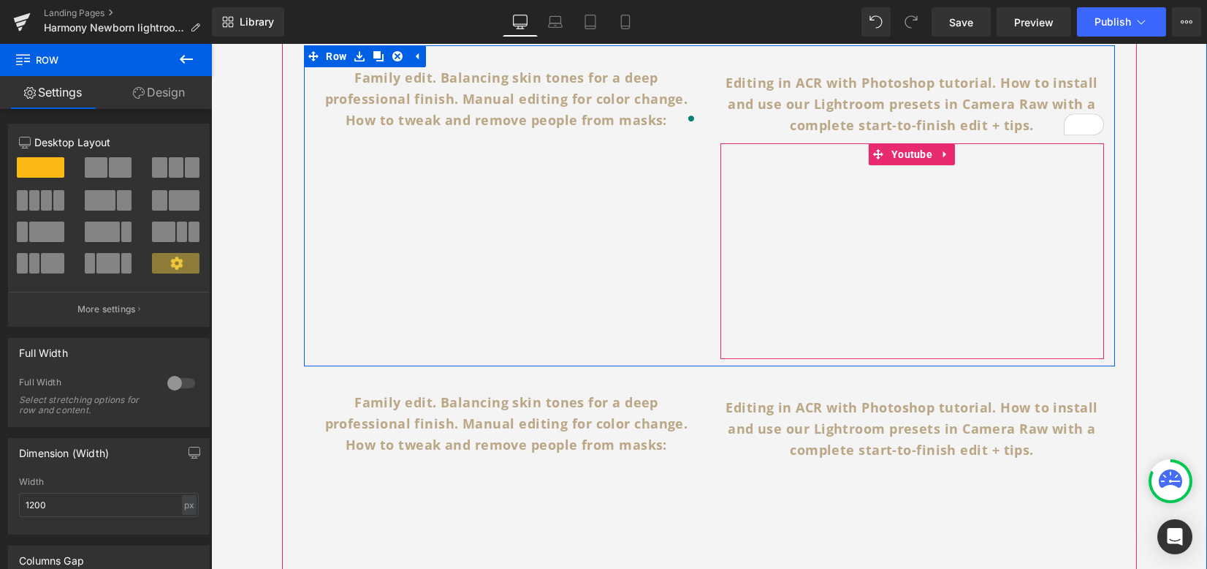
scroll to position [1228, 0]
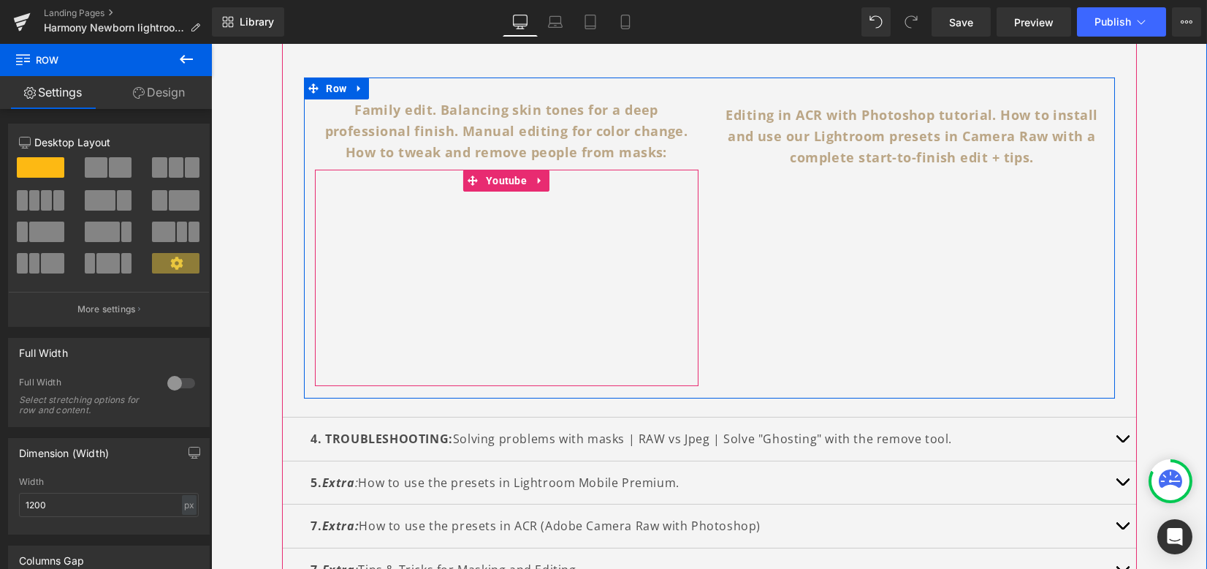
click at [489, 185] on span "Youtube" at bounding box center [506, 181] width 48 height 22
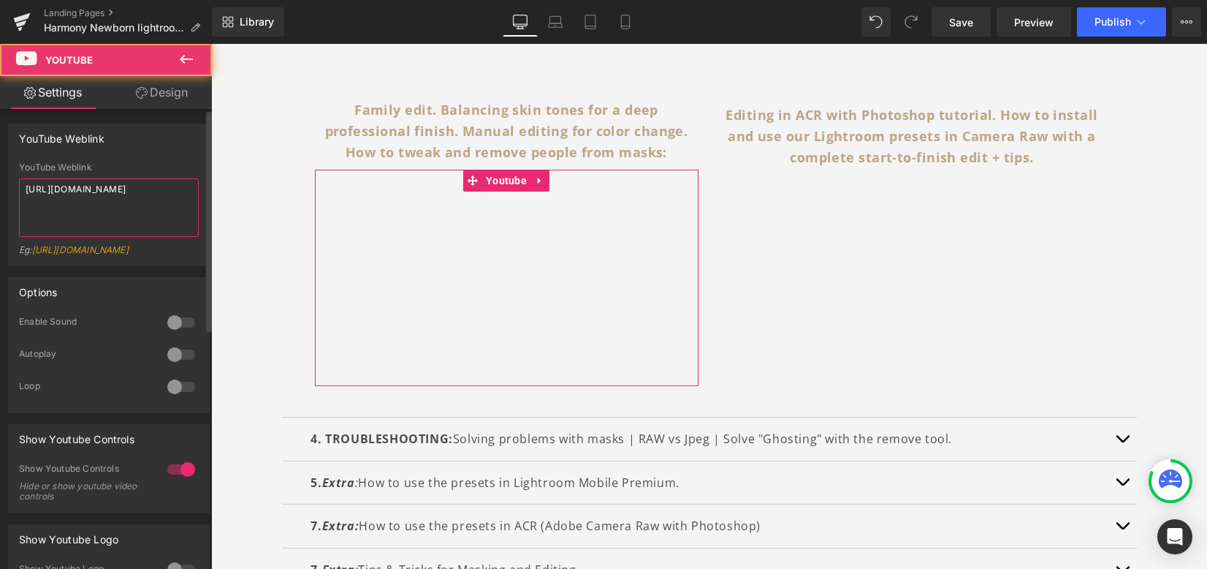
drag, startPoint x: 172, startPoint y: 202, endPoint x: 0, endPoint y: 180, distance: 174.0
click at [0, 180] on div "YouTube Weblink YouTube Weblink https://youtu.be/S88BIe5dnEA Eg: https://www.yo…" at bounding box center [109, 189] width 219 height 153
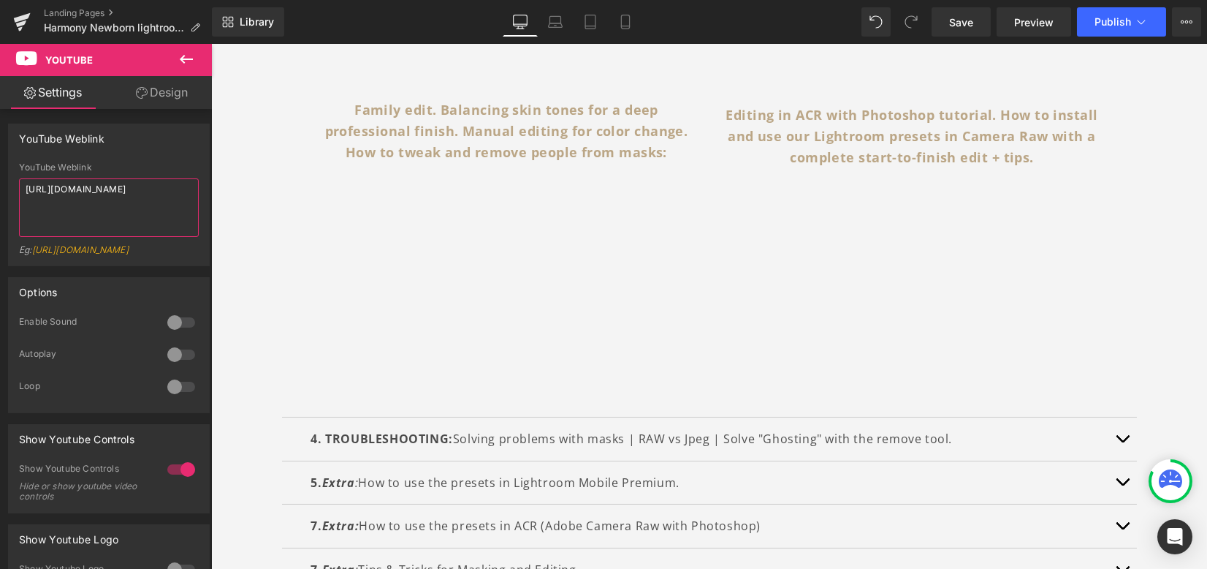
type textarea "[URL][DOMAIN_NAME]"
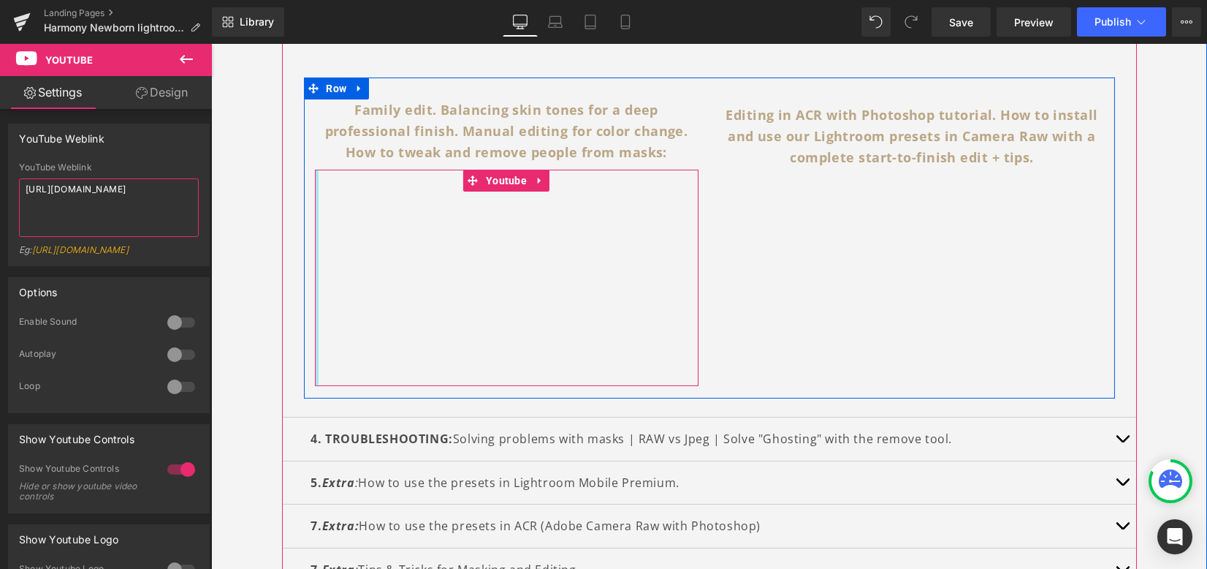
scroll to position [1131, 0]
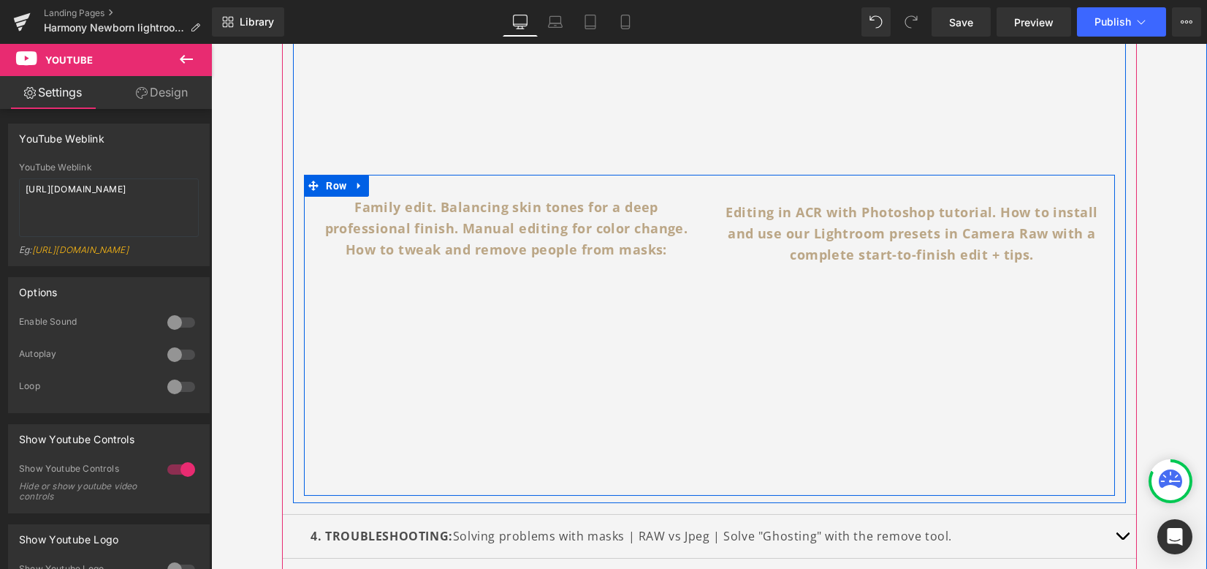
click at [401, 235] on b "Family edit. Balancing skin tones for a deep professional finish. Manual editin…" at bounding box center [506, 228] width 363 height 60
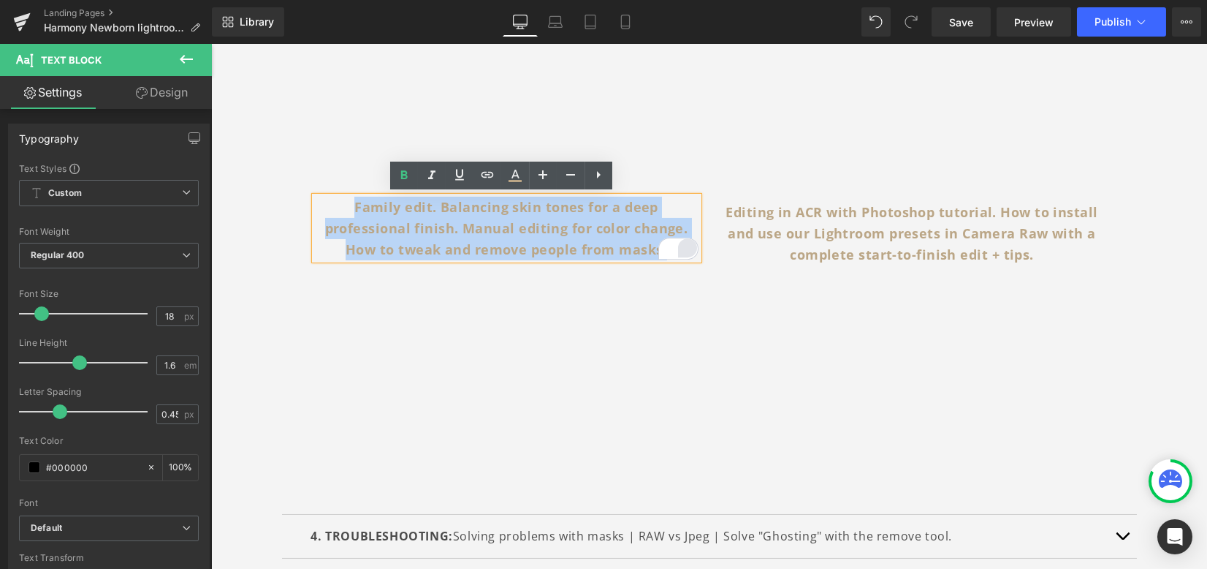
drag, startPoint x: 352, startPoint y: 205, endPoint x: 673, endPoint y: 246, distance: 323.4
click at [667, 248] on div "Family edit. Balancing skin tones for a deep professional finish. Manual editin…" at bounding box center [507, 228] width 384 height 63
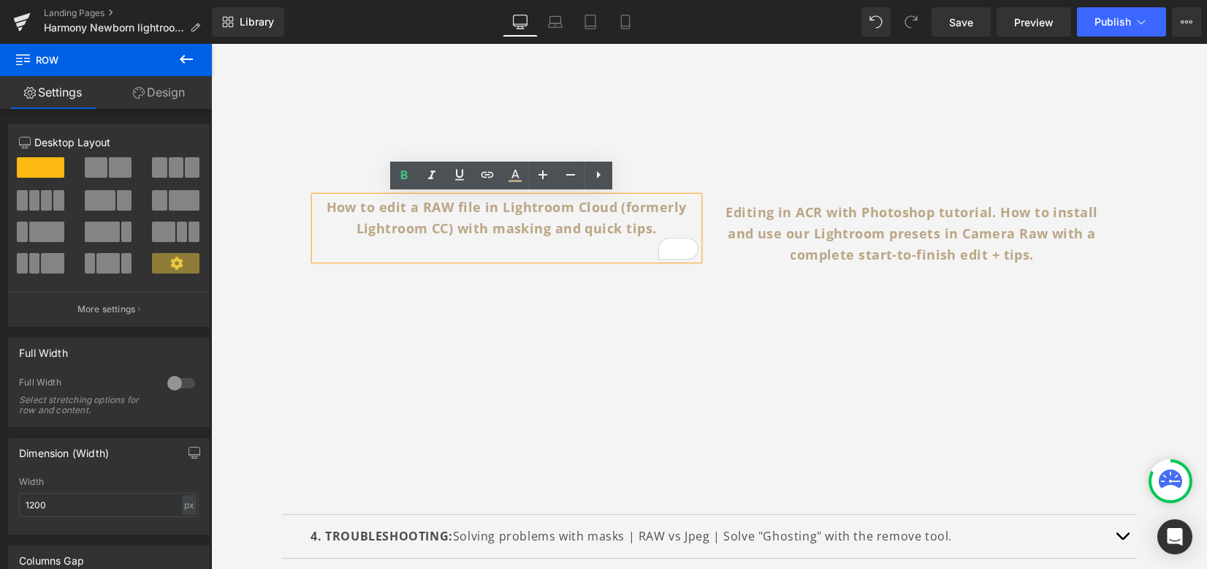
click at [423, 253] on p "To enrich screen reader interactions, please activate Accessibility in Grammarl…" at bounding box center [507, 249] width 384 height 21
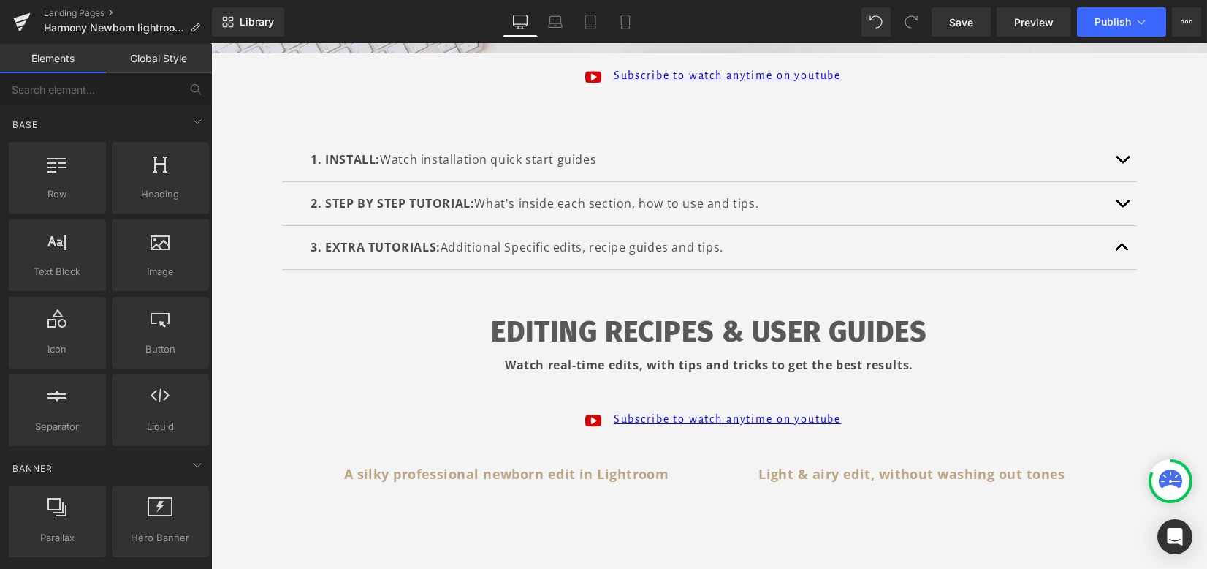
scroll to position [254, 0]
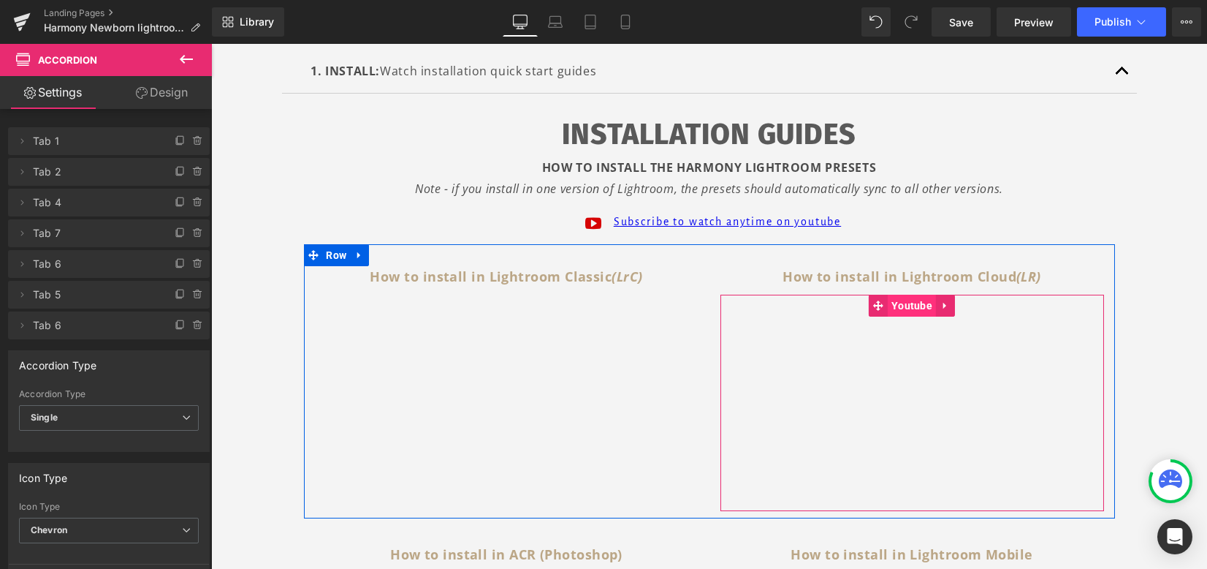
click at [895, 311] on span "Youtube" at bounding box center [912, 306] width 48 height 22
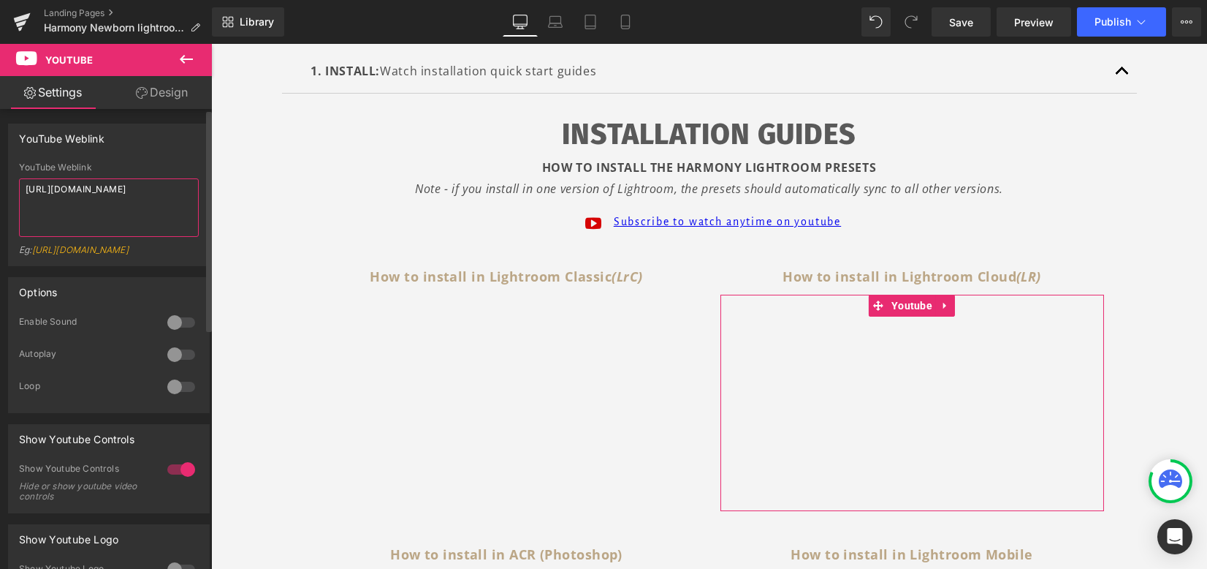
drag, startPoint x: 166, startPoint y: 199, endPoint x: 0, endPoint y: 186, distance: 166.4
click at [0, 186] on div "YouTube Weblink YouTube Weblink [URL][DOMAIN_NAME] Eg: [URL][DOMAIN_NAME]" at bounding box center [109, 189] width 219 height 153
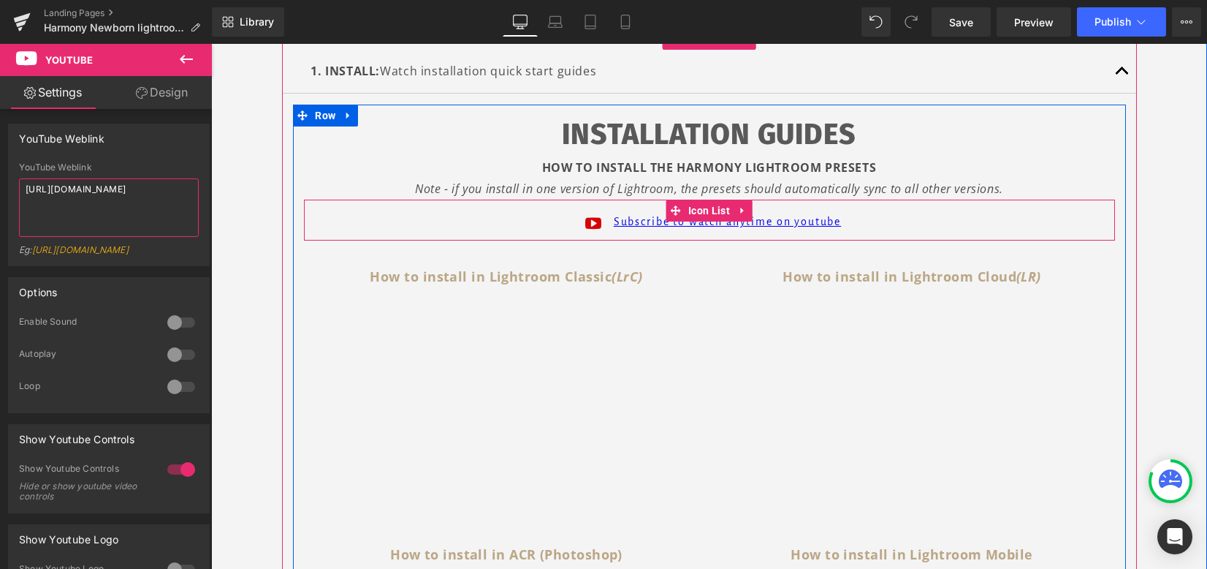
paste textarea "wD6rSfFt1iY"
type textarea "[URL][DOMAIN_NAME]"
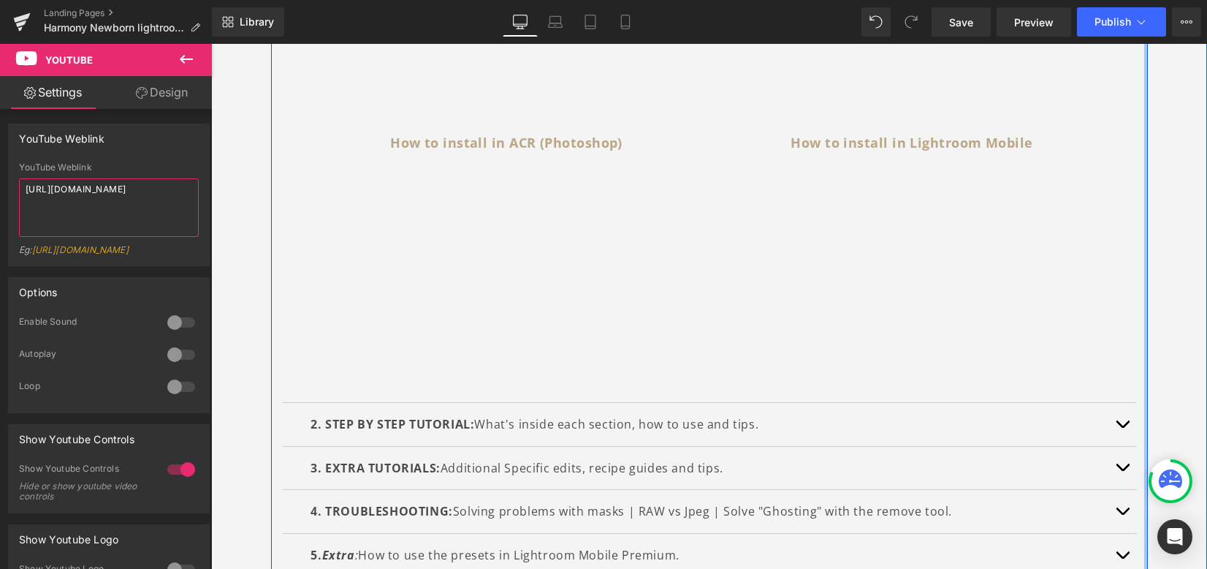
scroll to position [838, 0]
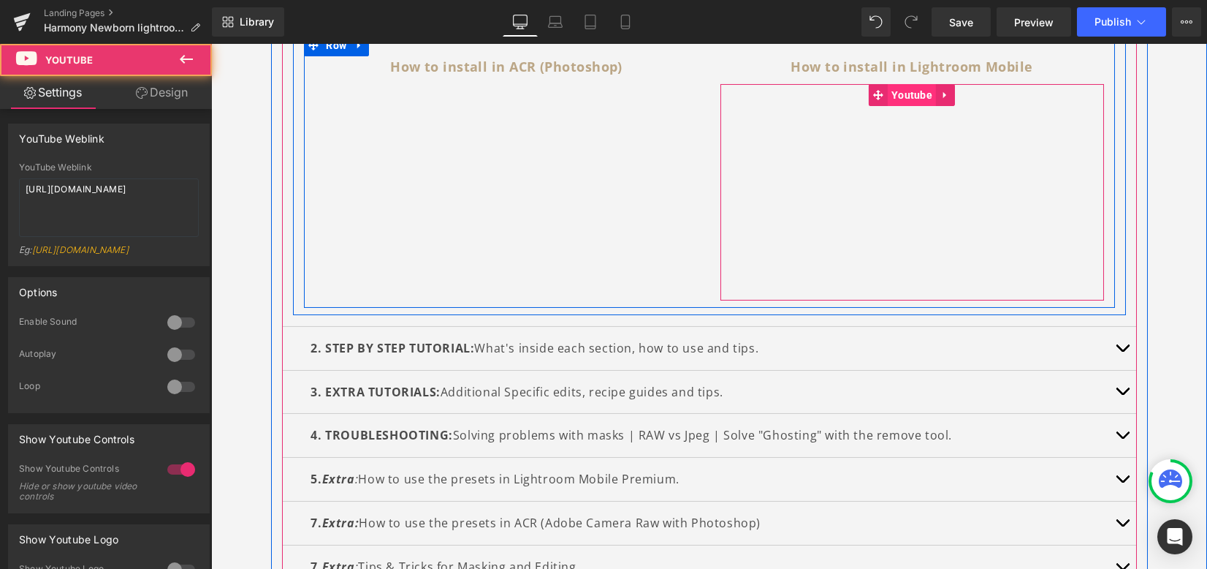
click at [895, 90] on span "Youtube" at bounding box center [912, 95] width 48 height 22
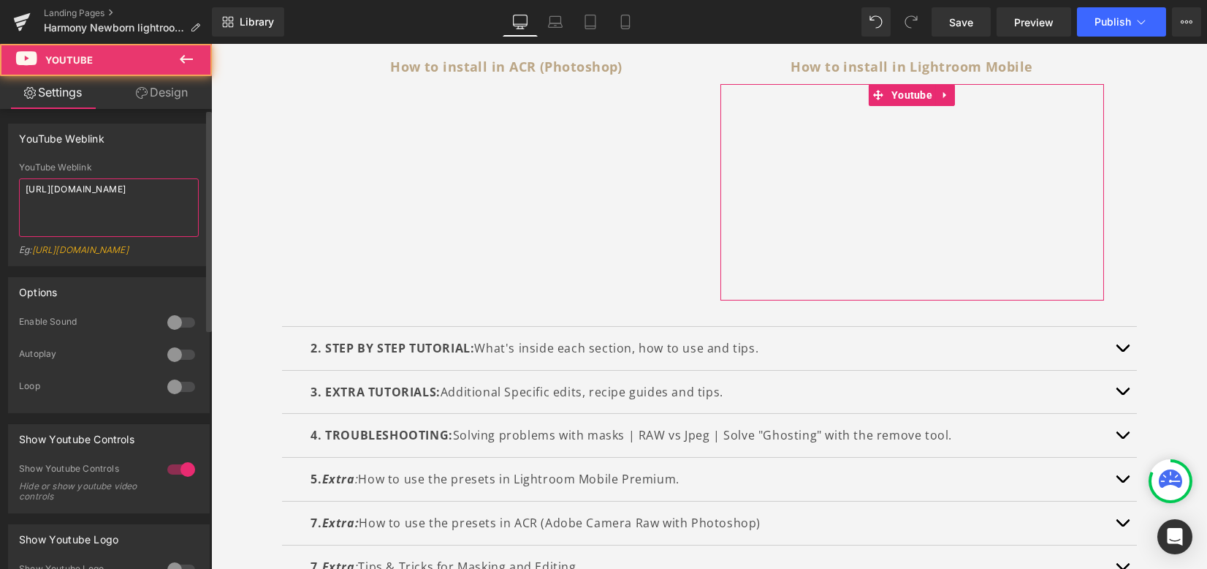
drag, startPoint x: 173, startPoint y: 195, endPoint x: 0, endPoint y: 178, distance: 174.0
click at [0, 178] on div "YouTube Weblink YouTube Weblink [URL][DOMAIN_NAME] Eg: [URL][DOMAIN_NAME]" at bounding box center [109, 189] width 219 height 153
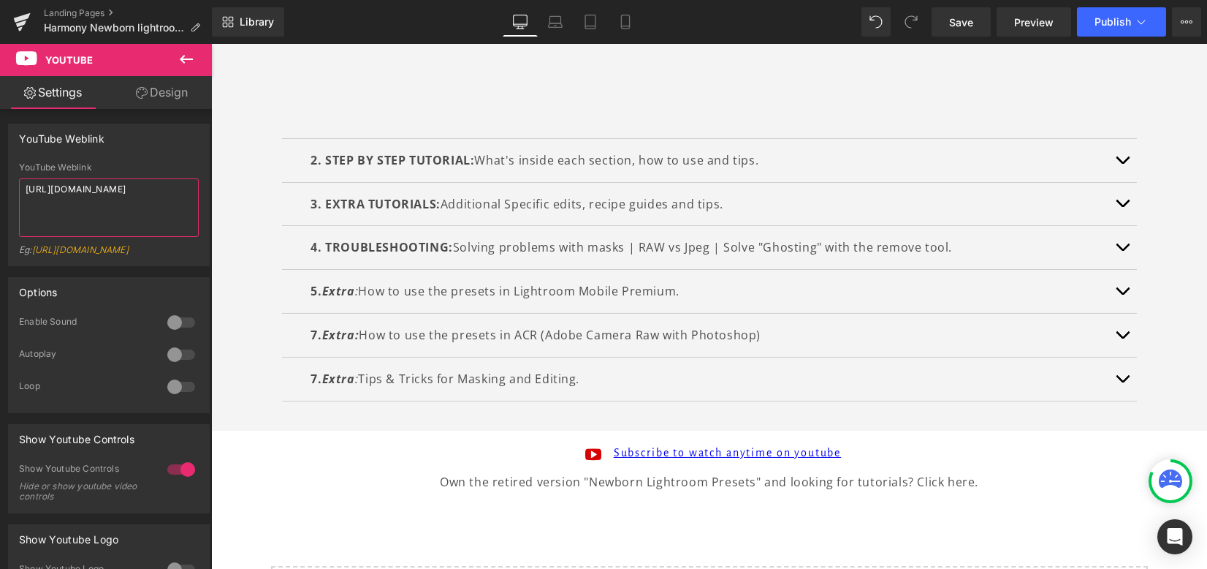
scroll to position [1033, 0]
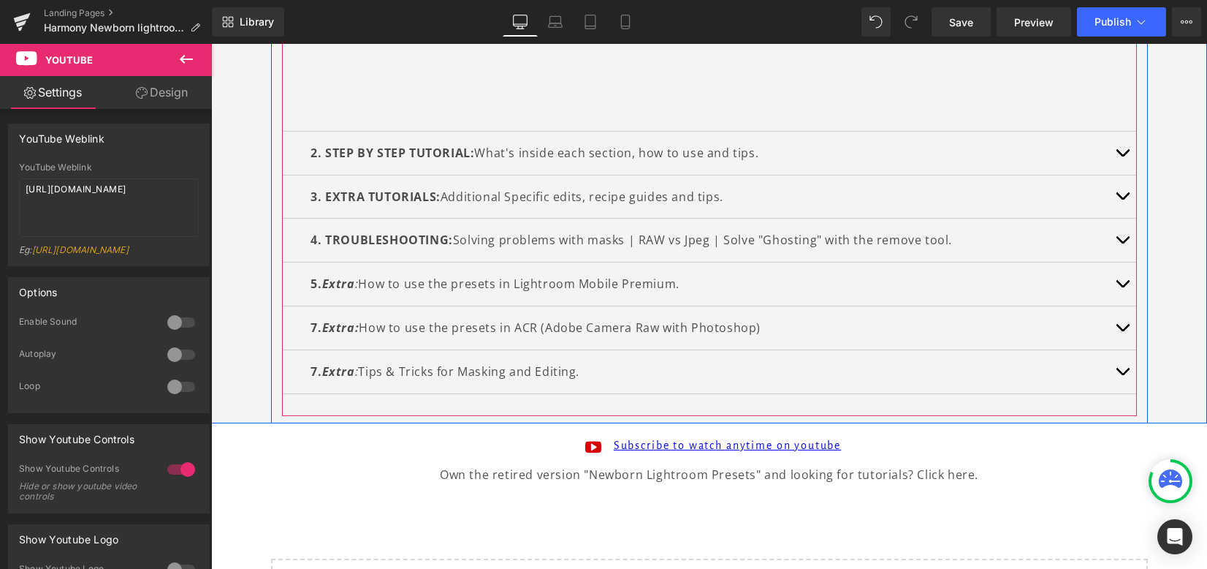
click at [1121, 191] on button "button" at bounding box center [1122, 196] width 29 height 43
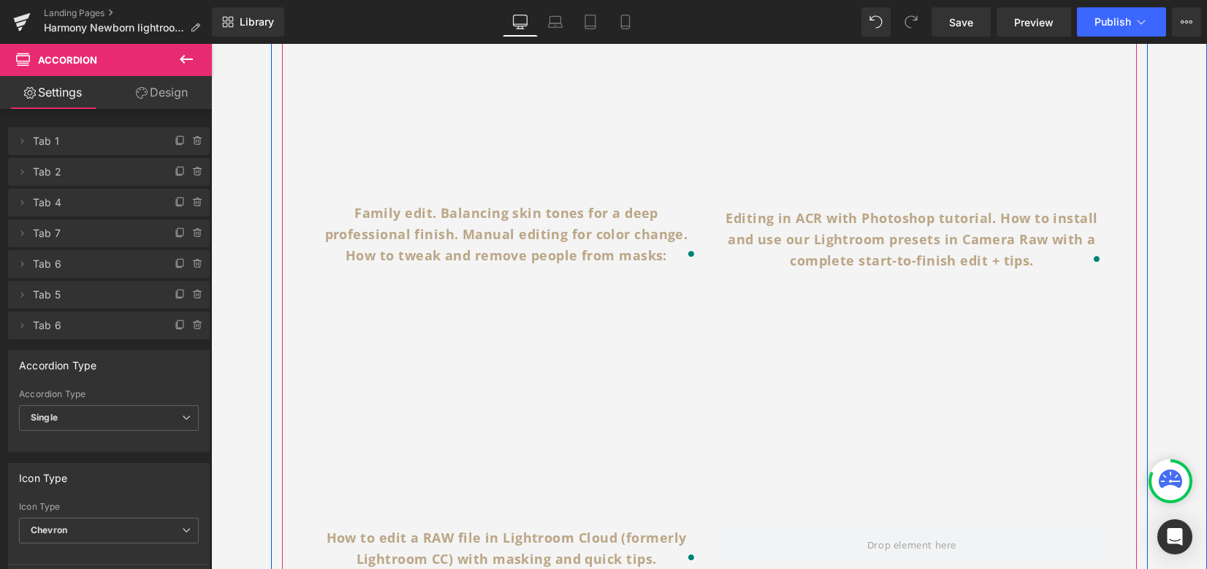
scroll to position [1093, 0]
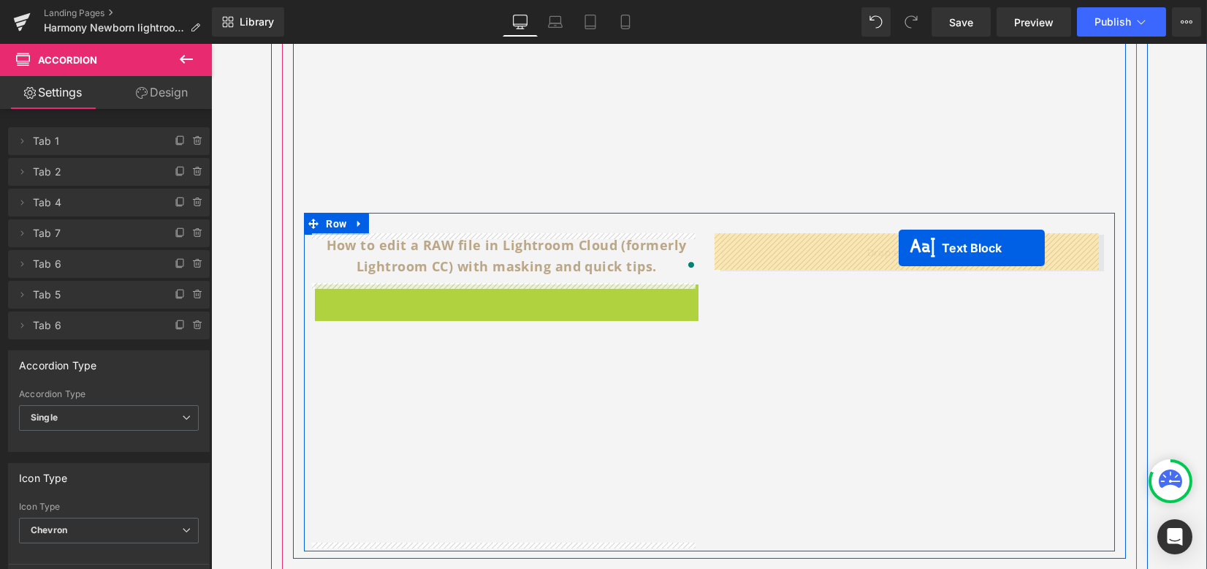
drag, startPoint x: 497, startPoint y: 303, endPoint x: 899, endPoint y: 248, distance: 405.7
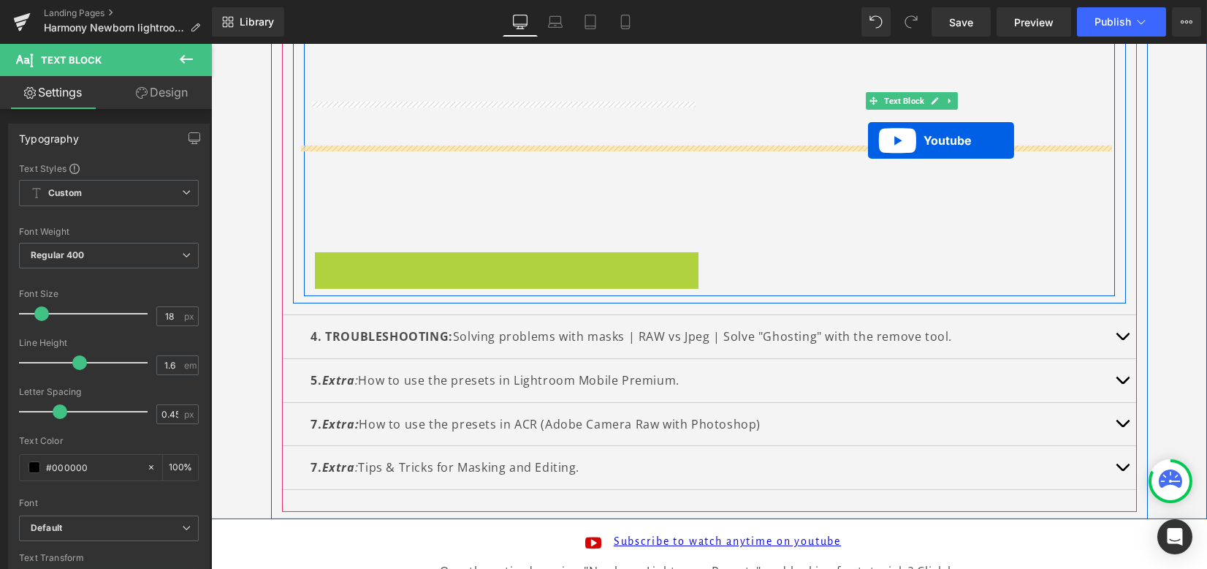
scroll to position [1294, 0]
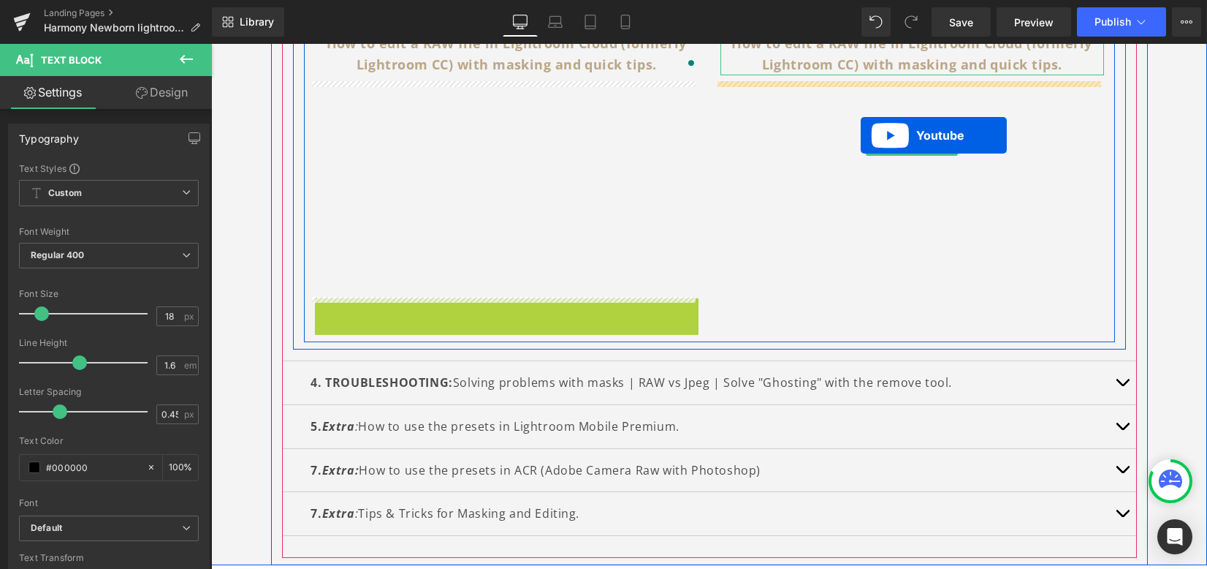
drag, startPoint x: 490, startPoint y: 108, endPoint x: 861, endPoint y: 135, distance: 371.5
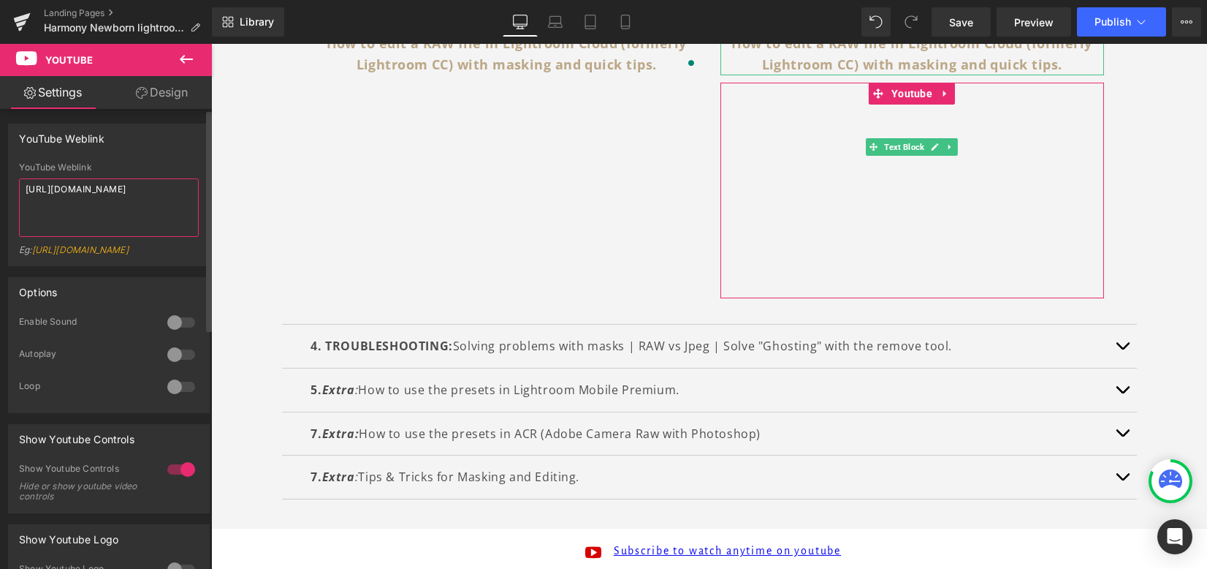
drag, startPoint x: 177, startPoint y: 194, endPoint x: 0, endPoint y: 183, distance: 177.2
click at [0, 183] on div "YouTube Weblink YouTube Weblink [URL][DOMAIN_NAME] Eg: [URL][DOMAIN_NAME]" at bounding box center [109, 189] width 219 height 153
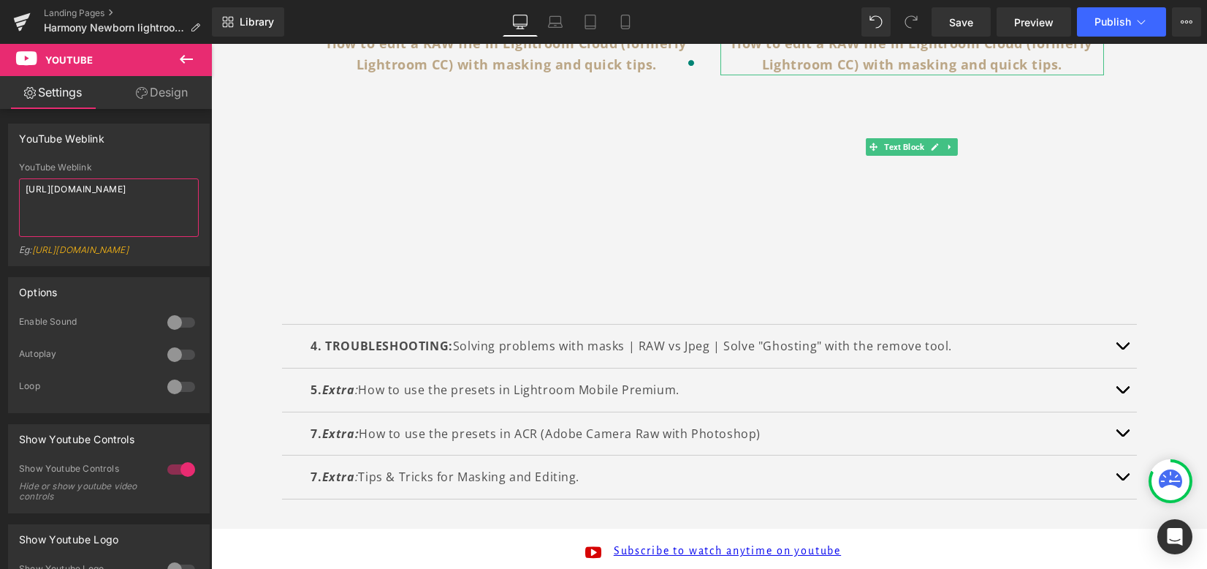
paste textarea "P9fWdJpfy0I"
type textarea "[URL][DOMAIN_NAME]"
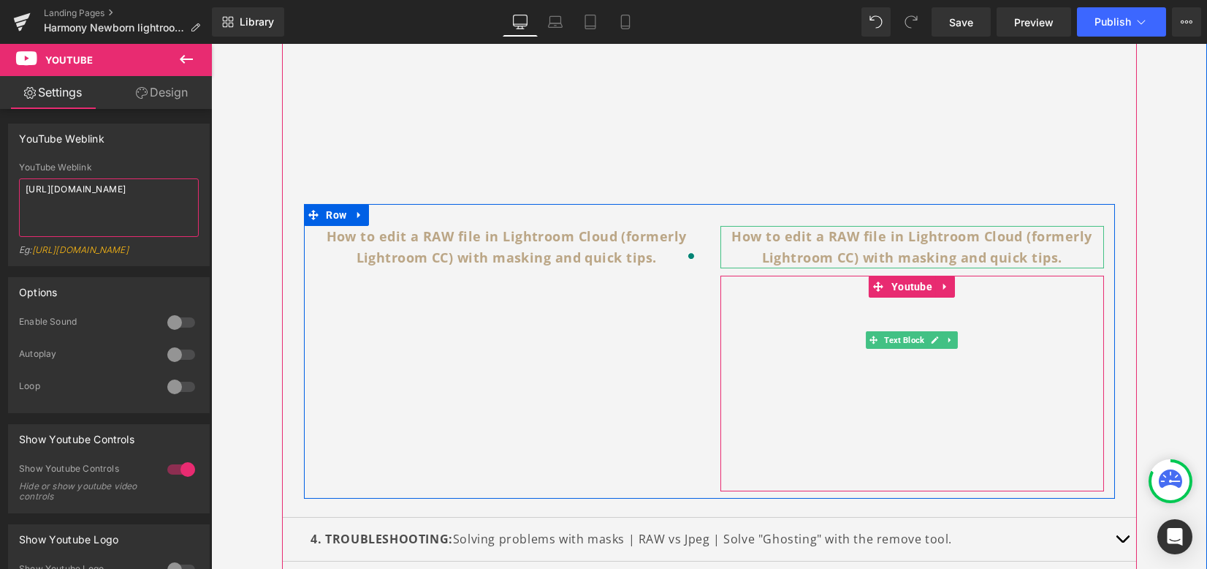
scroll to position [1099, 0]
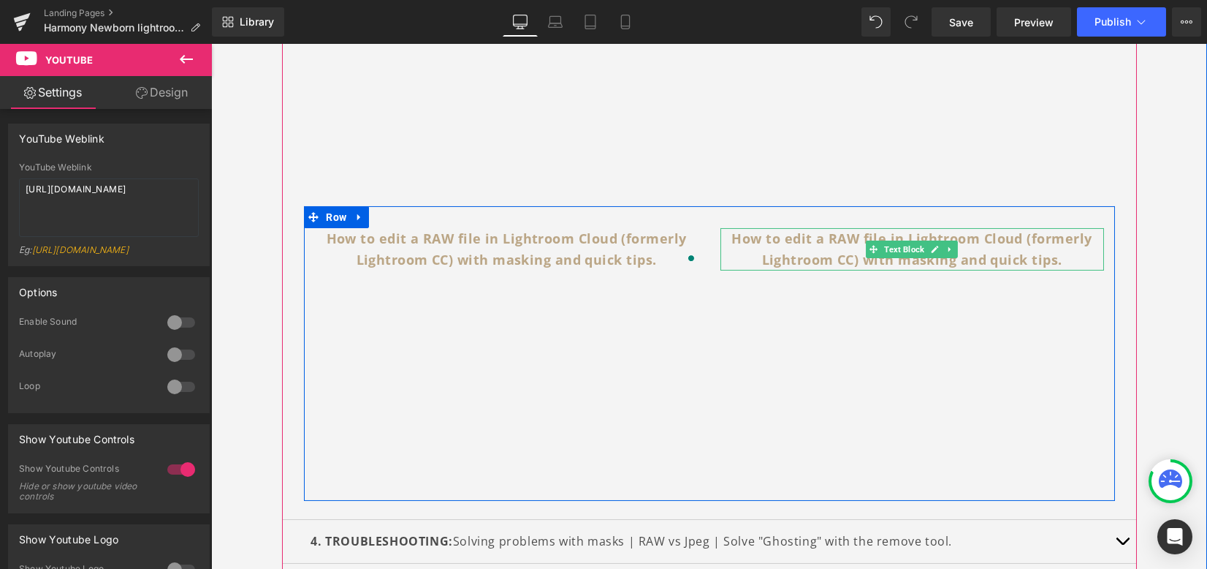
click at [811, 237] on b "How to edit a RAW file in Lightroom Cloud (formerly Lightroom CC) with masking …" at bounding box center [912, 248] width 360 height 39
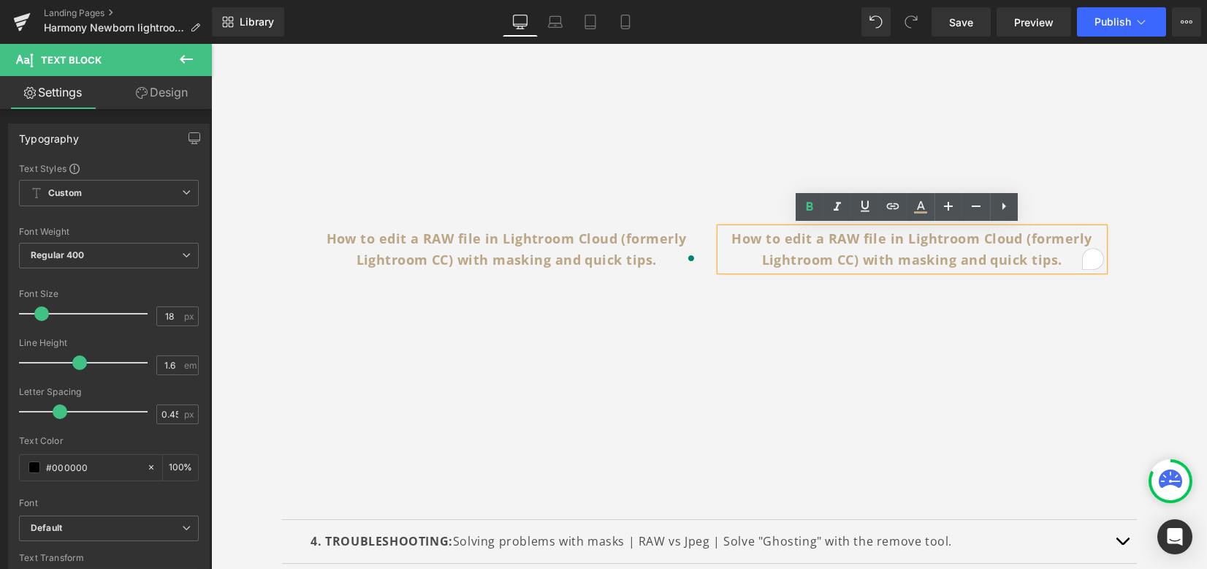
click at [1060, 262] on div "How to edit a RAW file in Lightroom Cloud (formerly Lightroom CC) with masking …" at bounding box center [913, 249] width 384 height 42
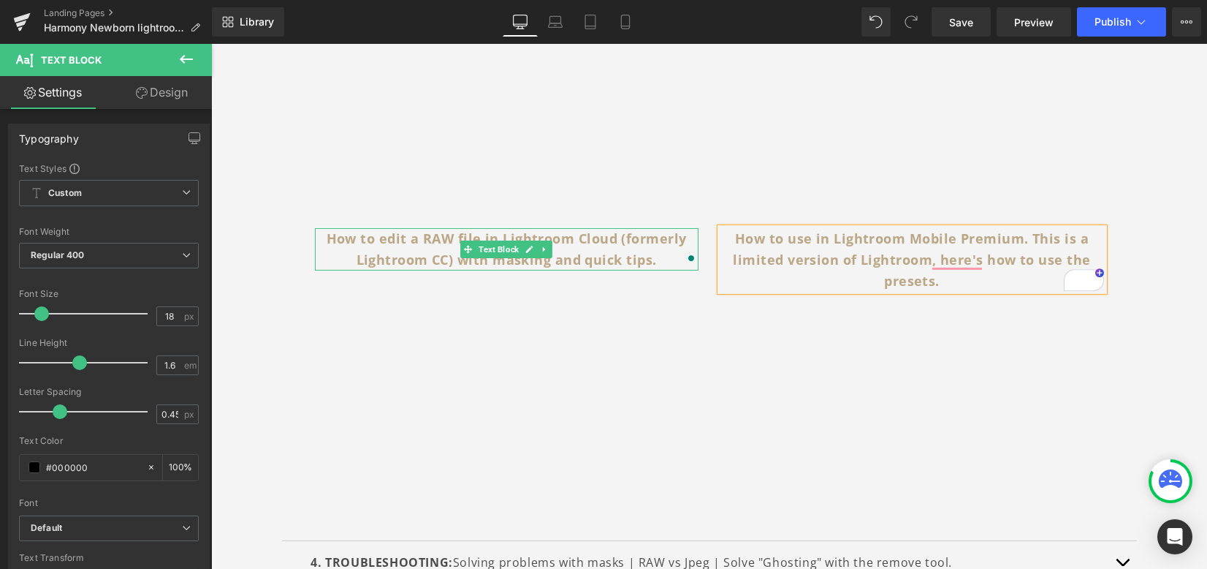
click at [635, 247] on p "How to edit a RAW file in Lightroom Cloud (formerly Lightroom CC) with masking …" at bounding box center [507, 249] width 384 height 42
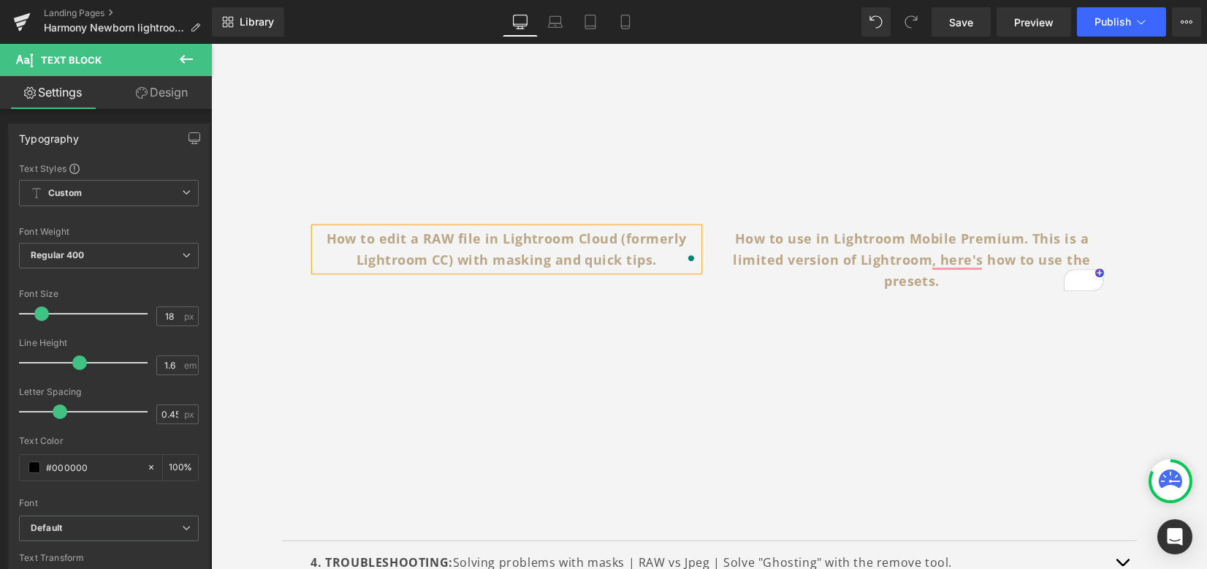
click at [653, 257] on p "How to edit a RAW file in Lightroom Cloud (formerly Lightroom CC) with masking …" at bounding box center [507, 249] width 384 height 42
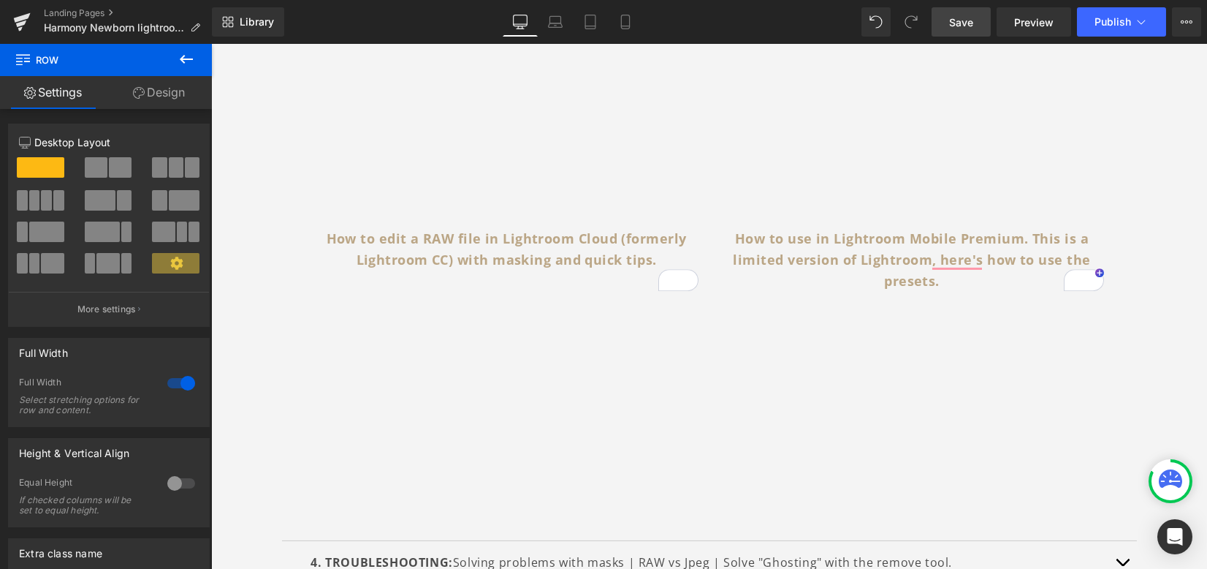
click at [984, 26] on link "Save" at bounding box center [961, 21] width 59 height 29
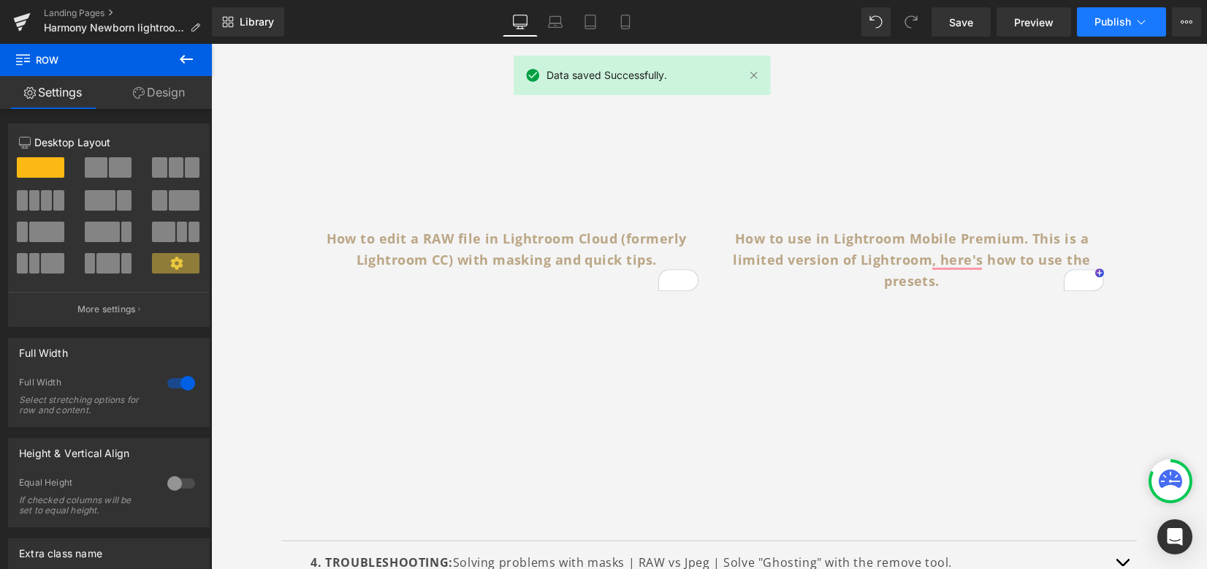
click at [1104, 20] on span "Publish" at bounding box center [1113, 22] width 37 height 12
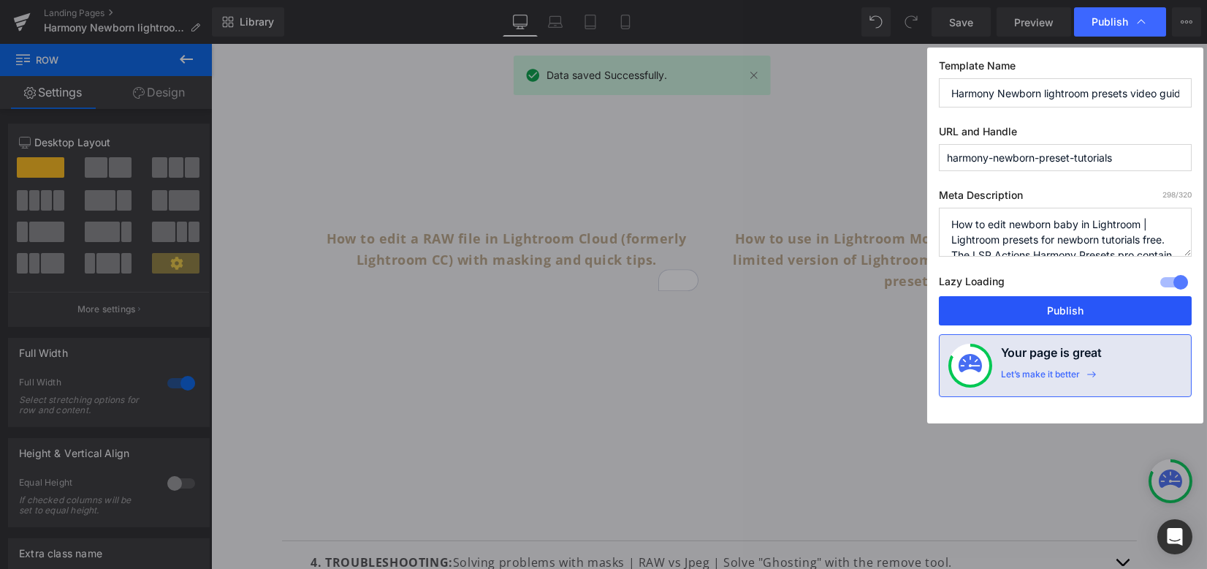
click at [1039, 316] on button "Publish" at bounding box center [1065, 310] width 253 height 29
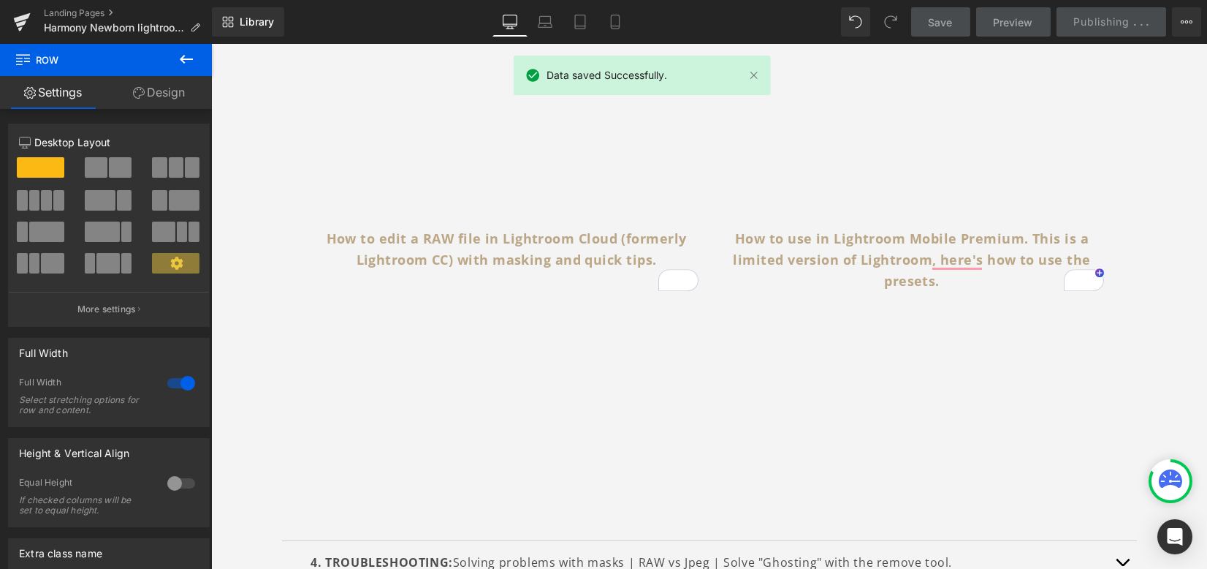
scroll to position [1392, 0]
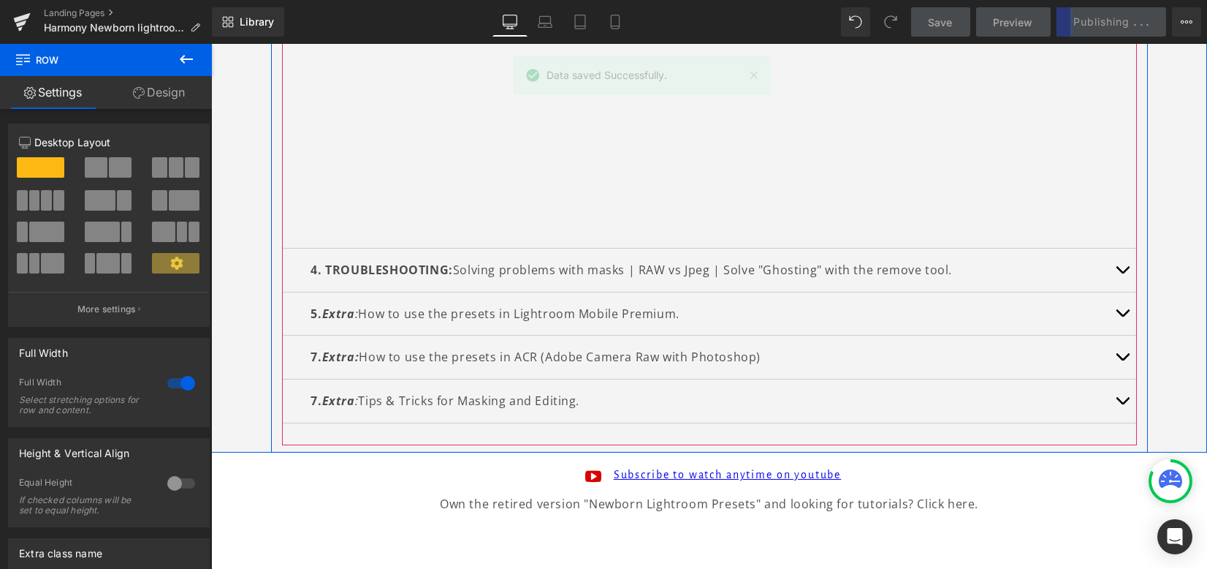
click at [1110, 271] on button "button" at bounding box center [1122, 269] width 29 height 43
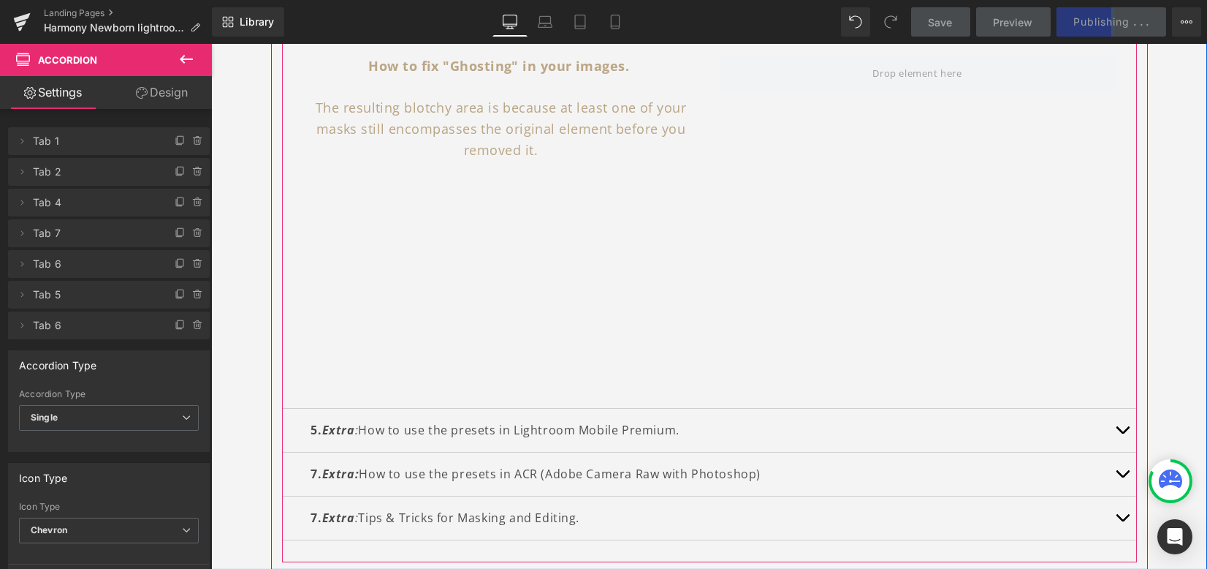
scroll to position [1063, 0]
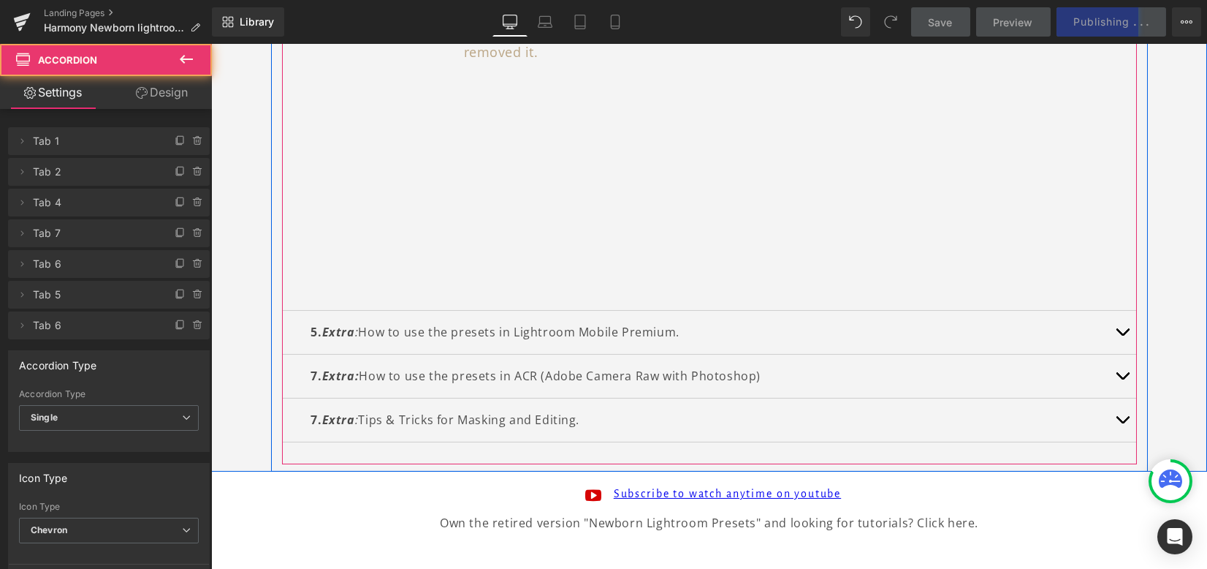
click at [1109, 337] on button "button" at bounding box center [1122, 332] width 29 height 43
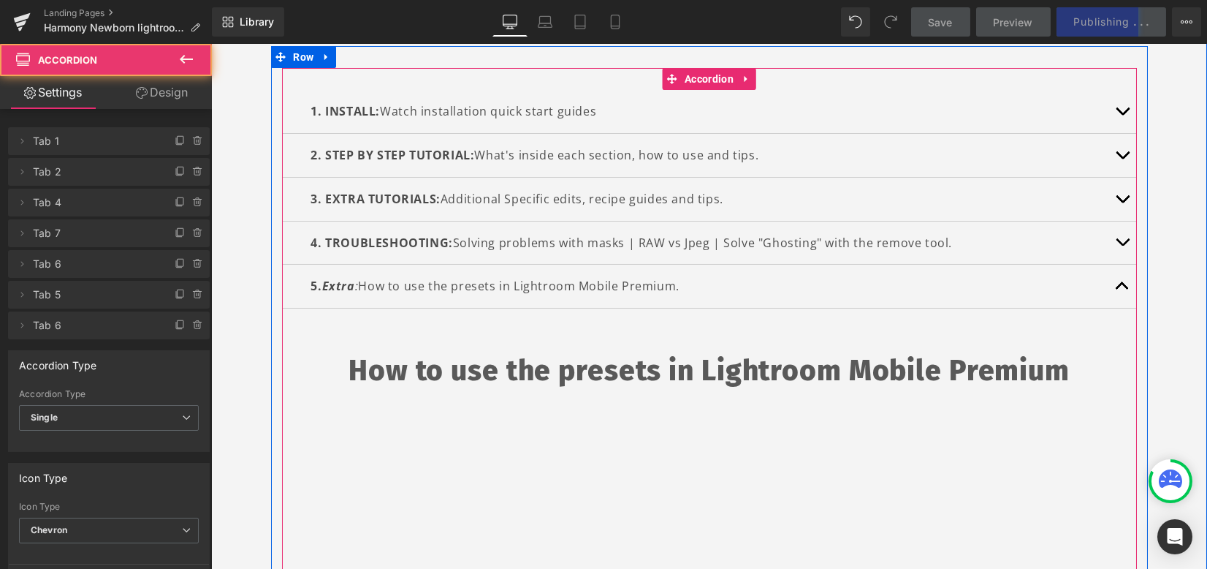
scroll to position [265, 0]
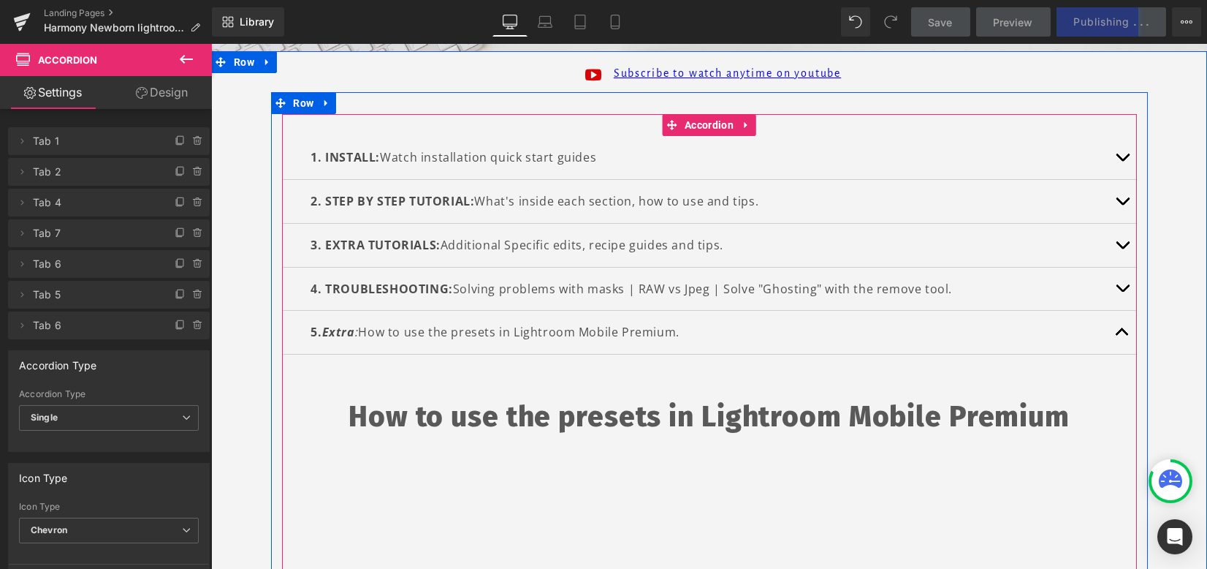
click at [1109, 337] on button "button" at bounding box center [1122, 332] width 29 height 43
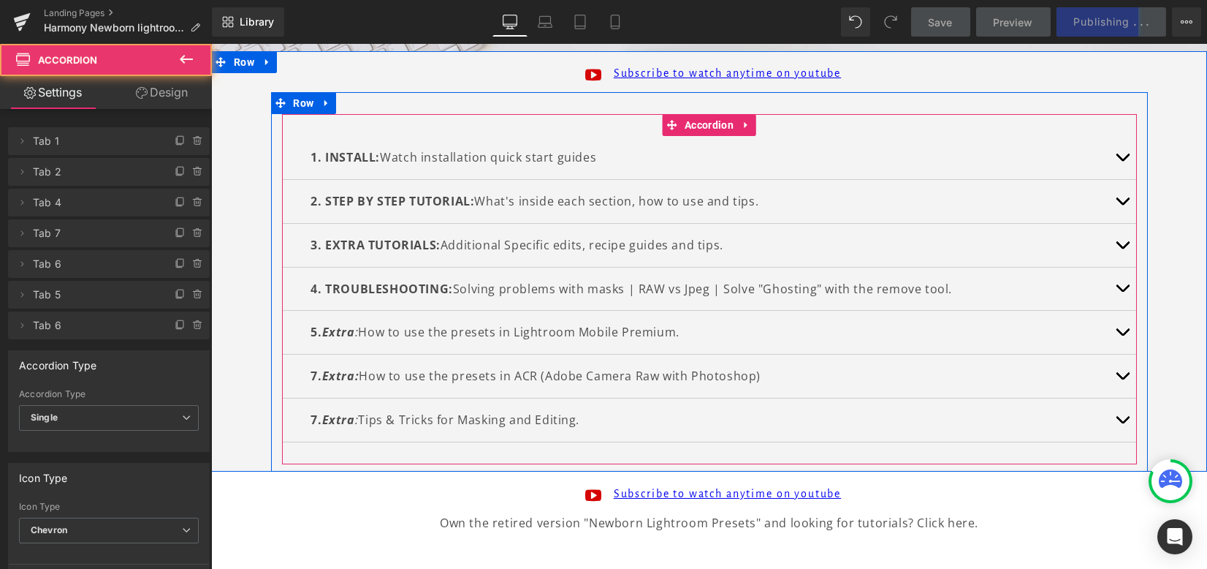
click at [1117, 240] on button "button" at bounding box center [1122, 245] width 29 height 43
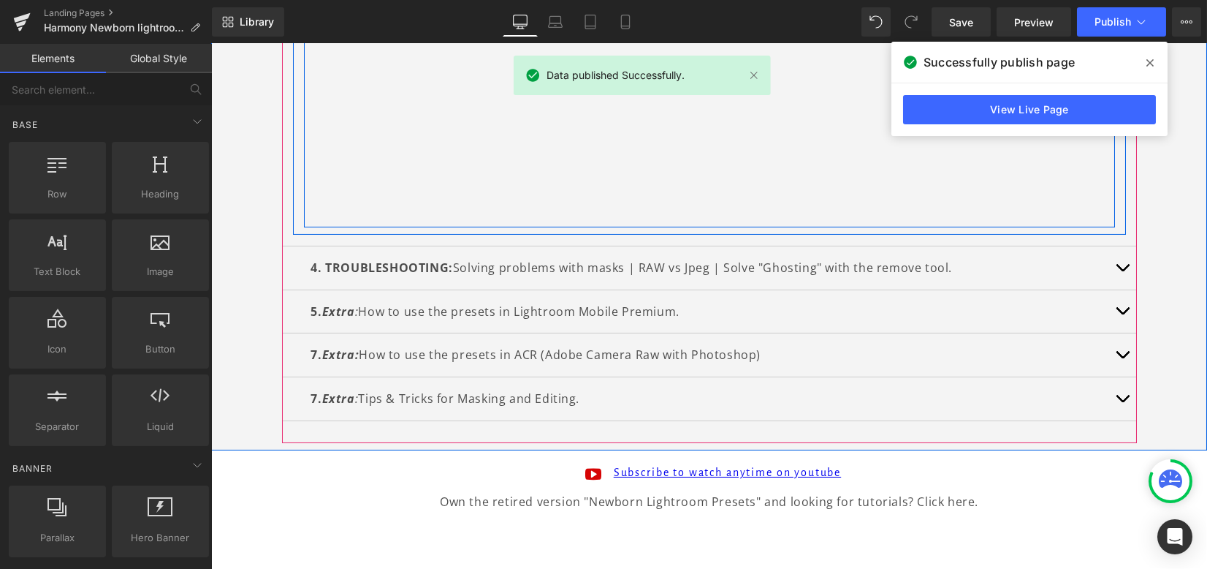
scroll to position [1434, 0]
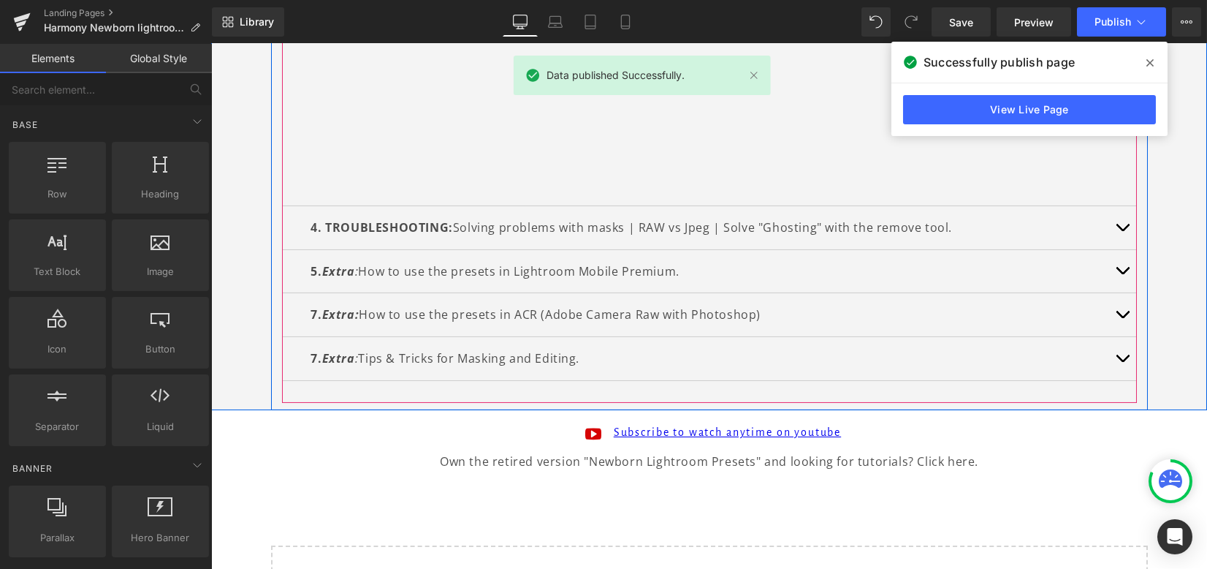
click at [1112, 307] on button "button" at bounding box center [1122, 314] width 29 height 43
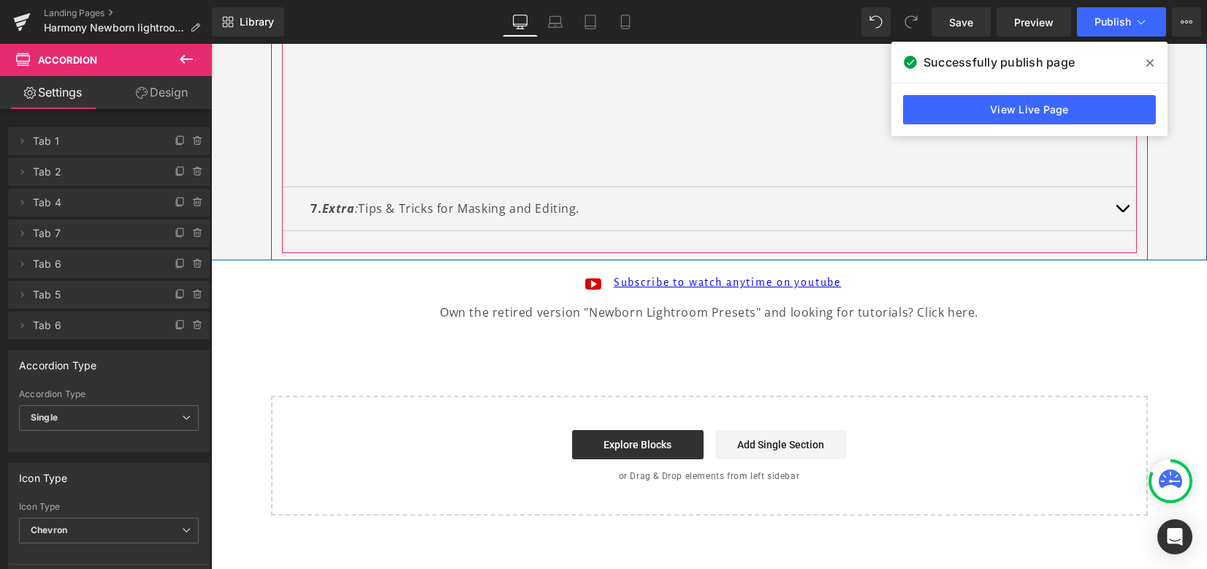
scroll to position [1008, 0]
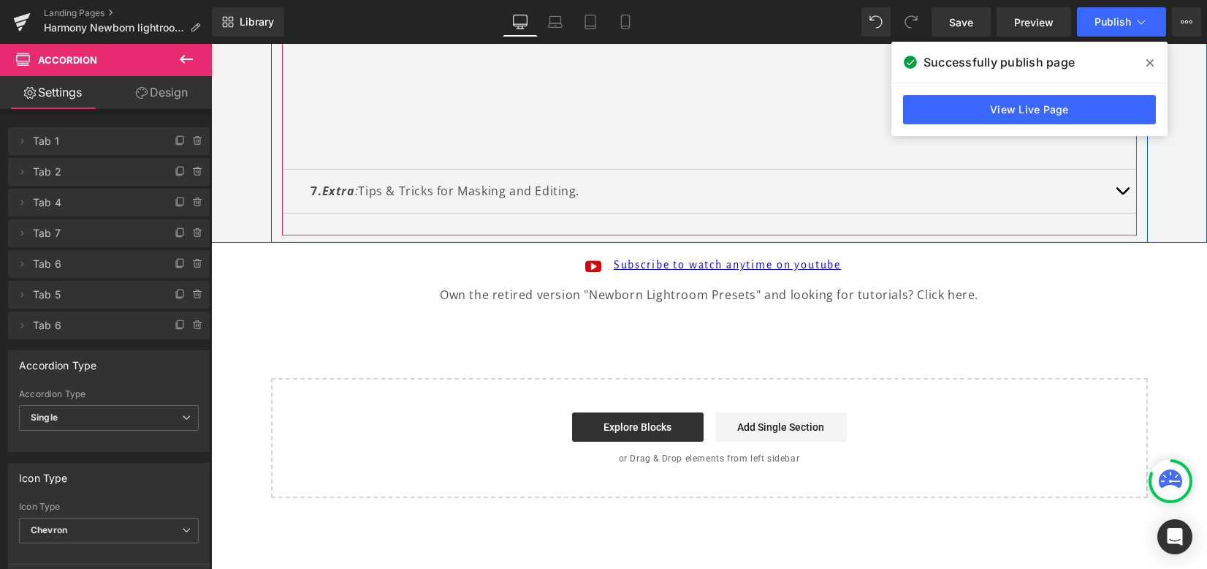
click at [1115, 194] on button "button" at bounding box center [1122, 191] width 29 height 43
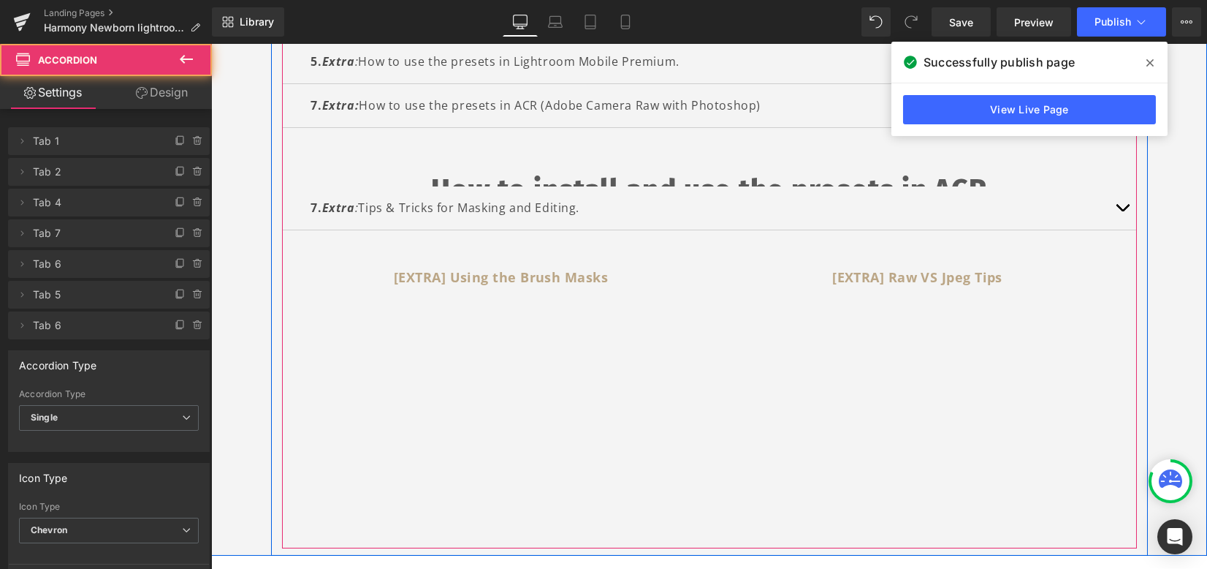
scroll to position [493, 0]
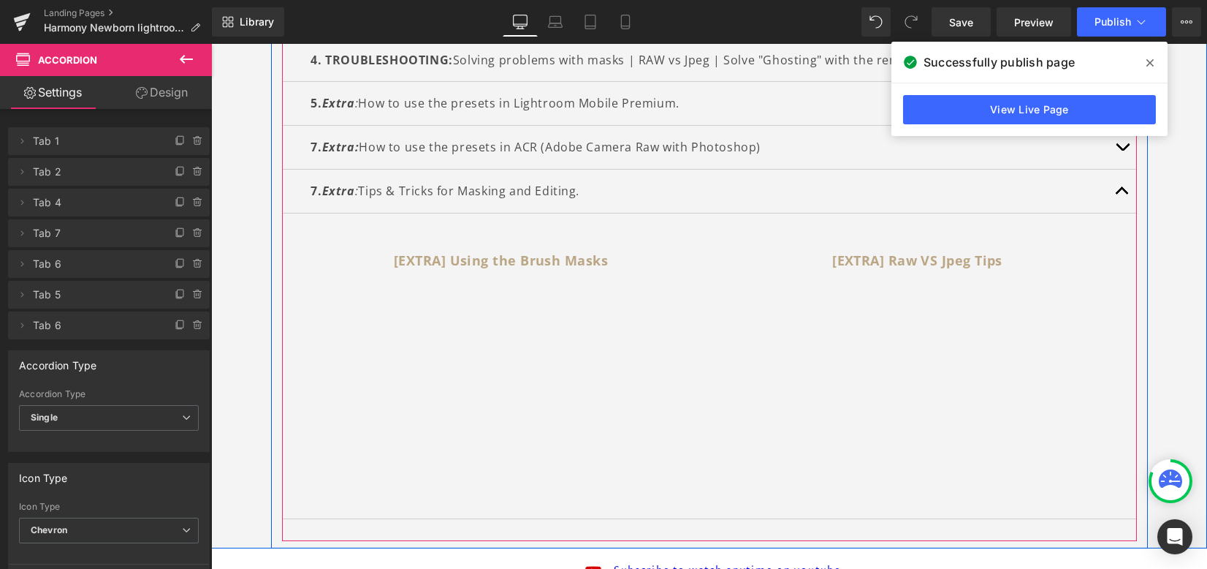
click at [1115, 194] on button "button" at bounding box center [1122, 191] width 29 height 43
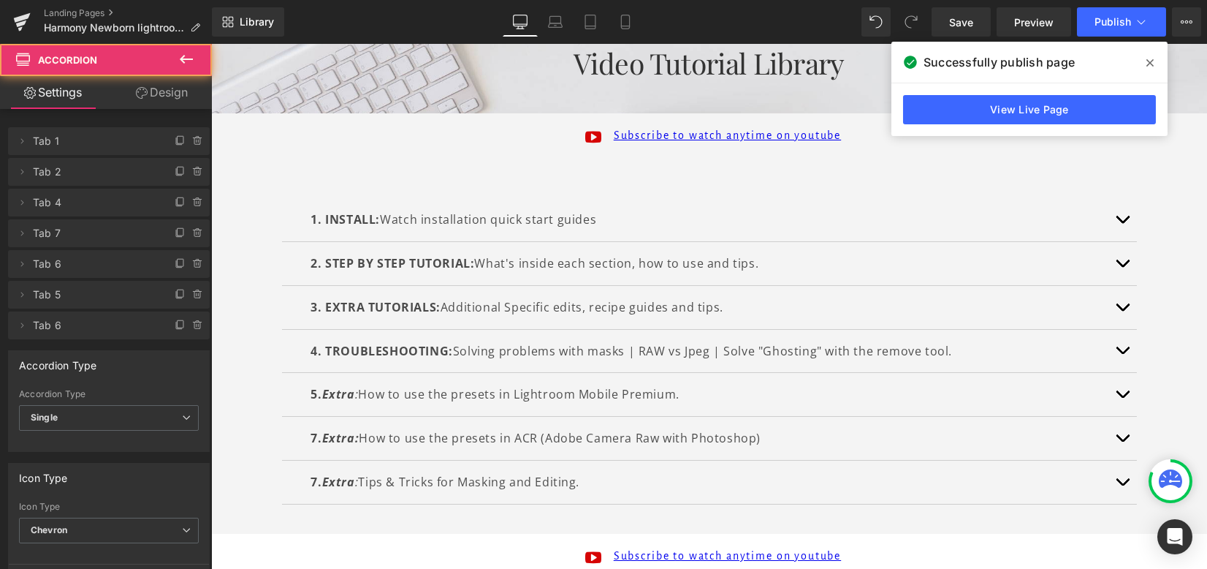
scroll to position [103, 0]
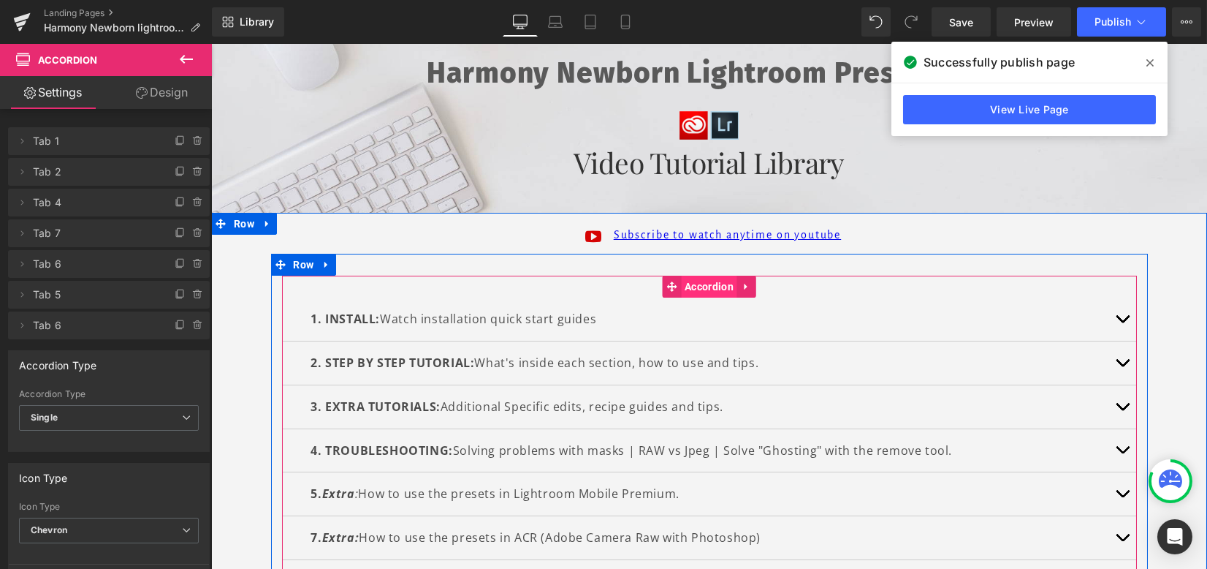
click at [696, 284] on span "Accordion" at bounding box center [709, 287] width 56 height 22
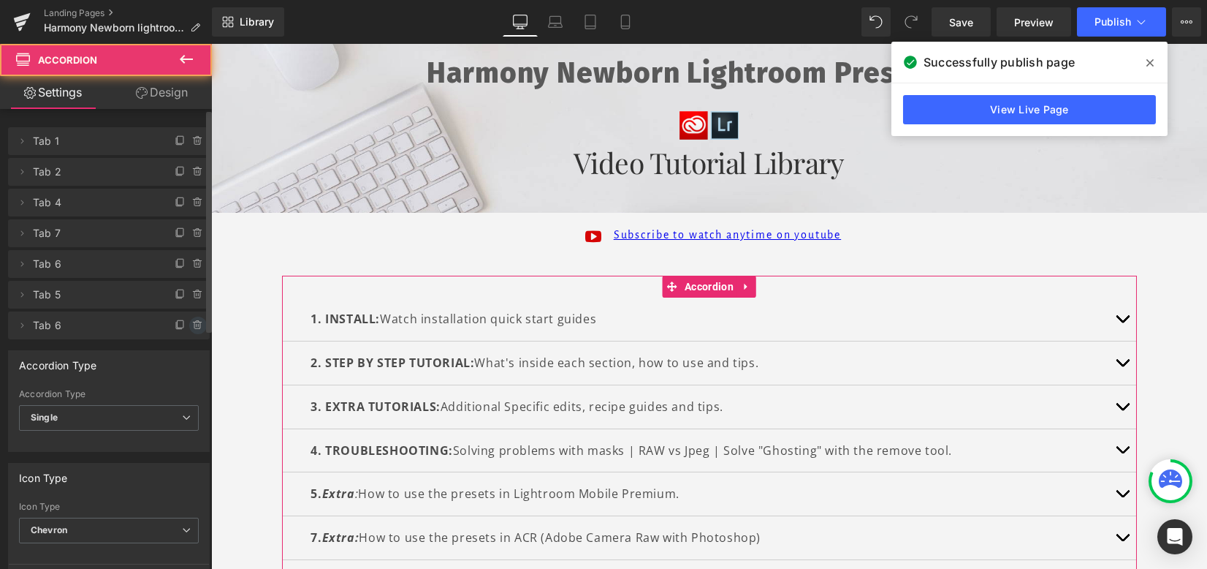
click at [192, 324] on icon at bounding box center [198, 325] width 12 height 12
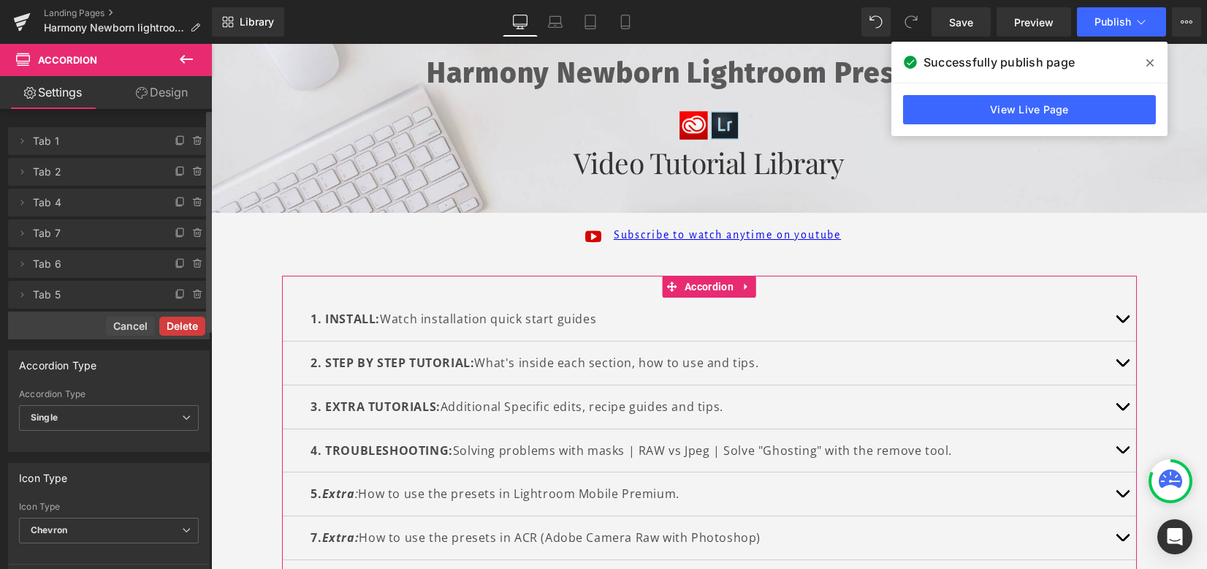
click at [191, 325] on button "Delete" at bounding box center [182, 325] width 46 height 19
click at [177, 351] on div "Accordion Type" at bounding box center [109, 365] width 200 height 28
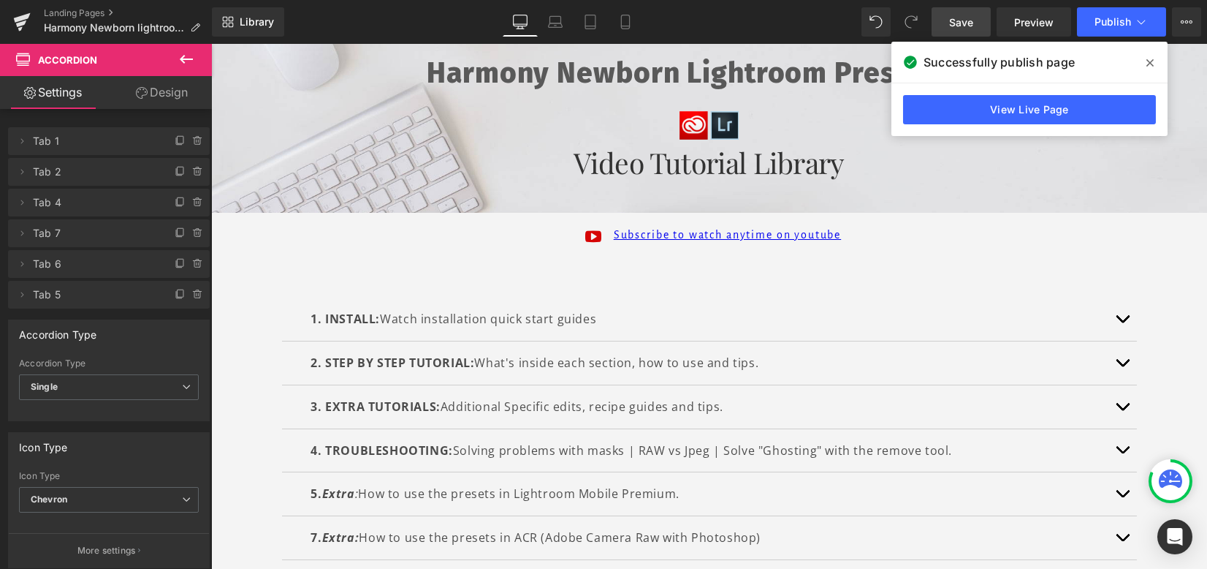
click at [962, 29] on span "Save" at bounding box center [961, 22] width 24 height 15
